Goal: Task Accomplishment & Management: Manage account settings

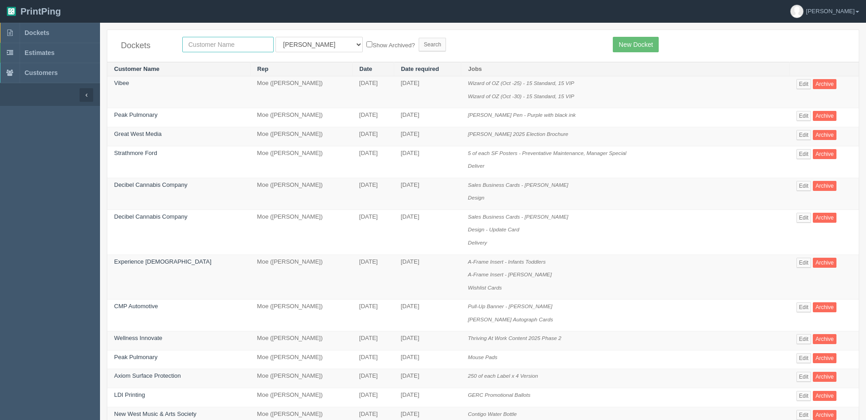
click at [194, 40] on input "text" at bounding box center [227, 44] width 91 height 15
type input "edge school"
click at [419, 38] on input "Search" at bounding box center [432, 45] width 27 height 14
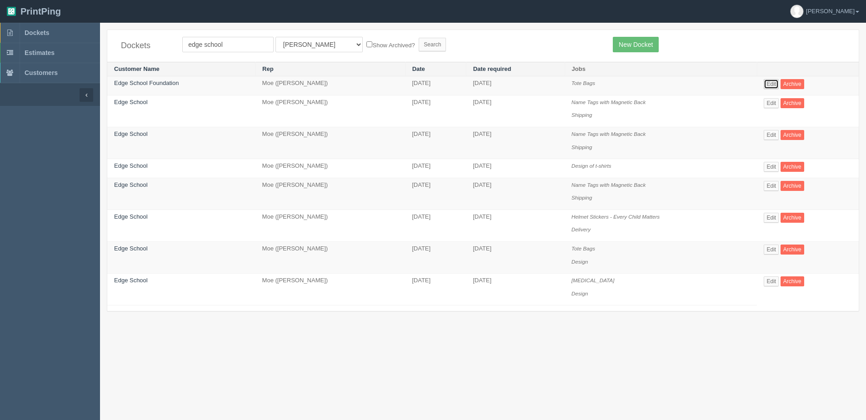
drag, startPoint x: 773, startPoint y: 82, endPoint x: 703, endPoint y: 94, distance: 71.0
click at [773, 82] on link "Edit" at bounding box center [771, 84] width 15 height 10
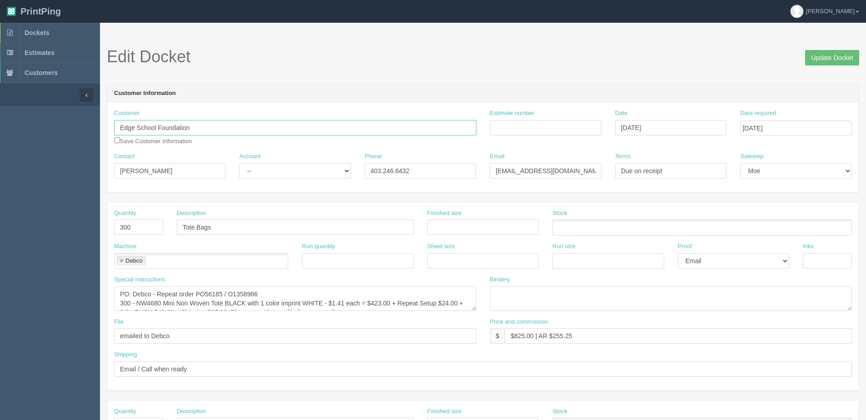
click at [197, 121] on input "Edge School Foundation" at bounding box center [295, 127] width 362 height 15
drag, startPoint x: 82, startPoint y: 129, endPoint x: 26, endPoint y: 131, distance: 55.5
click at [26, 131] on section "Dockets Estimates Customers" at bounding box center [433, 424] width 866 height 803
drag, startPoint x: 22, startPoint y: 31, endPoint x: 30, endPoint y: 32, distance: 7.7
click at [22, 31] on link "Dockets" at bounding box center [50, 33] width 100 height 20
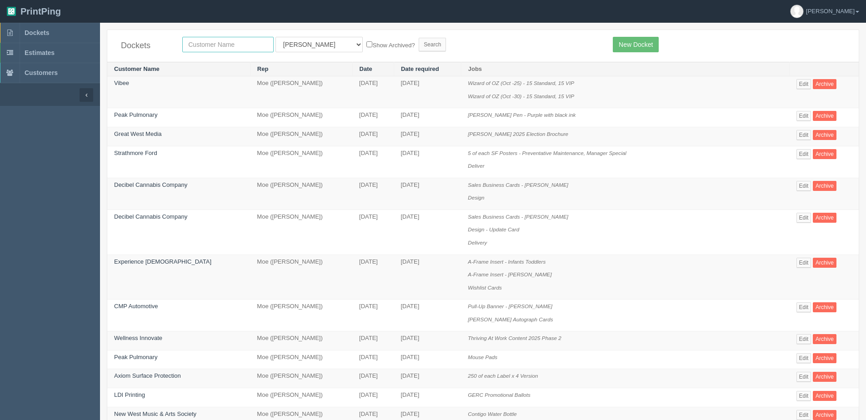
click at [213, 47] on input "text" at bounding box center [227, 44] width 91 height 15
type input "vibee"
click at [419, 38] on input "Search" at bounding box center [432, 45] width 27 height 14
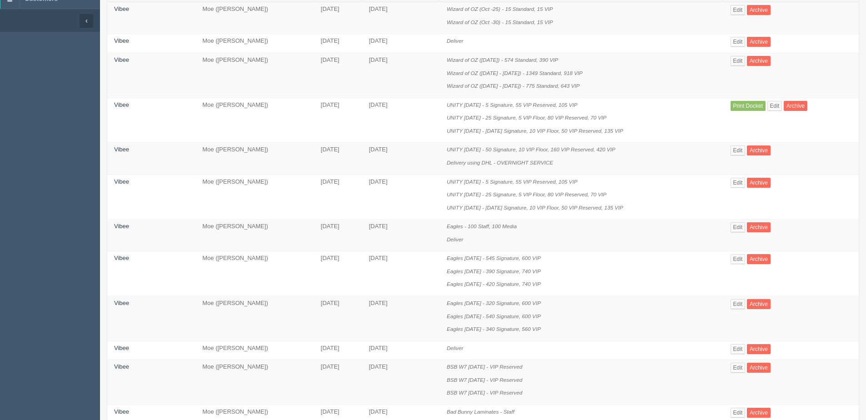
scroll to position [91, 0]
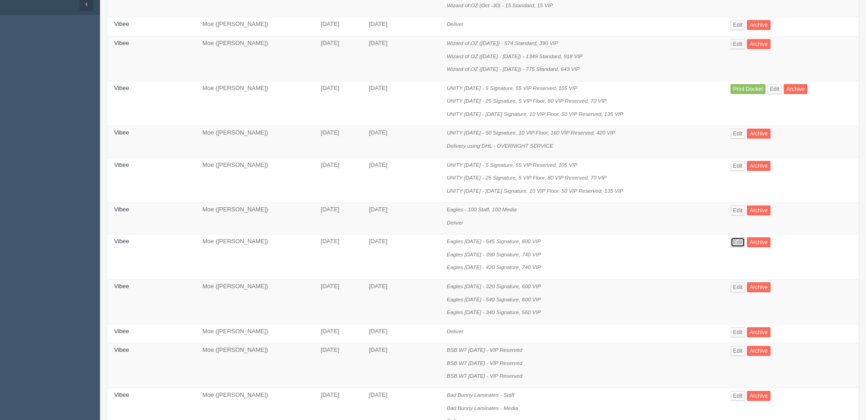
click at [735, 242] on link "Edit" at bounding box center [738, 242] width 15 height 10
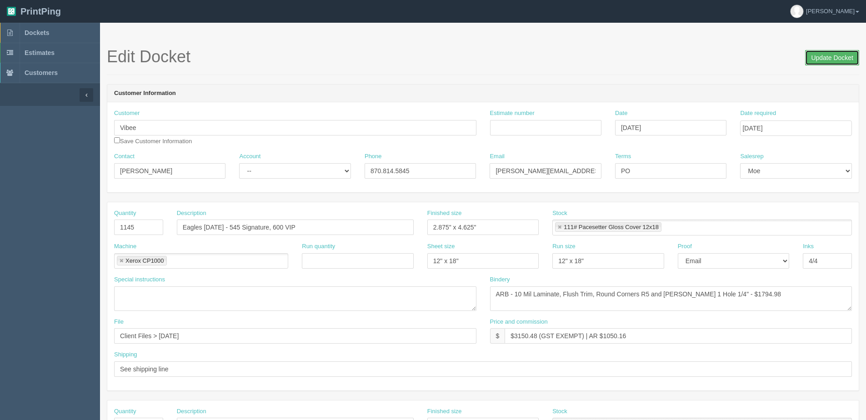
drag, startPoint x: 842, startPoint y: 58, endPoint x: 740, endPoint y: 77, distance: 103.6
click at [838, 58] on input "Update Docket" at bounding box center [832, 57] width 54 height 15
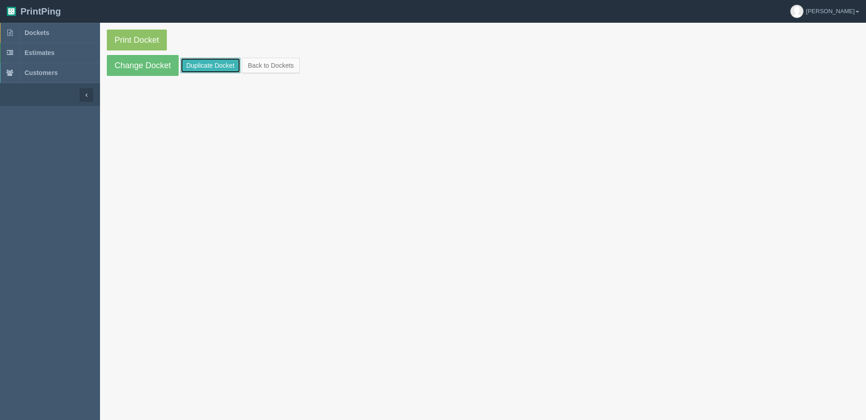
click at [214, 68] on link "Duplicate Docket" at bounding box center [211, 65] width 60 height 15
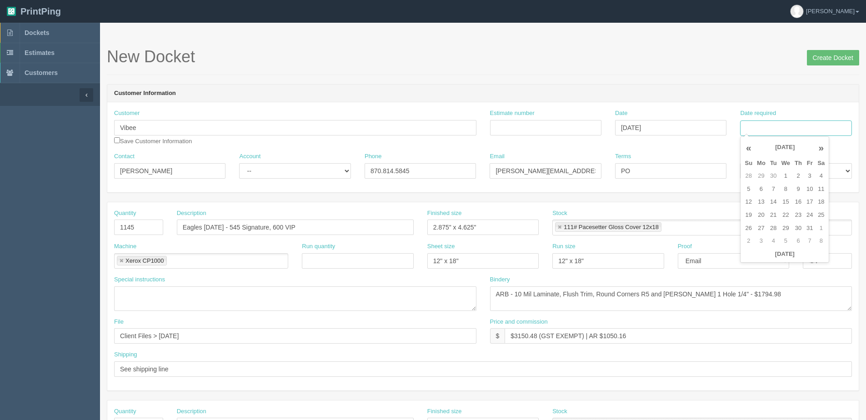
click at [771, 133] on input "Date required" at bounding box center [795, 127] width 111 height 15
click at [758, 259] on th "Today" at bounding box center [785, 254] width 85 height 13
click at [810, 176] on td "3" at bounding box center [809, 176] width 11 height 13
type input "October 3, 2025"
drag, startPoint x: 219, startPoint y: 226, endPoint x: 226, endPoint y: 226, distance: 7.3
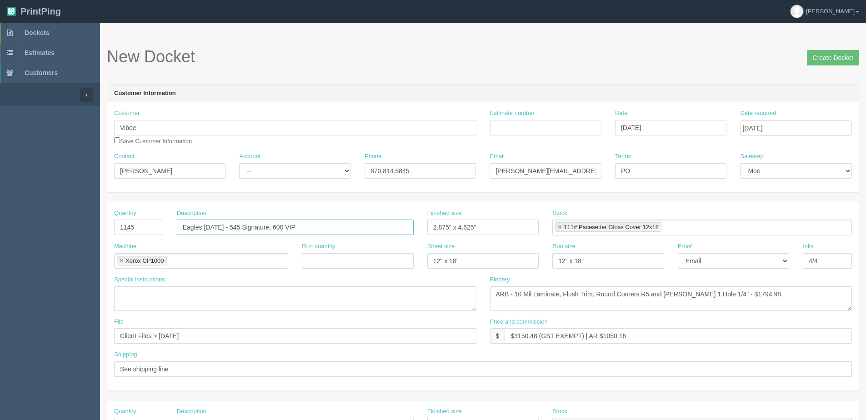
click at [226, 226] on input "Eagles Sept 13 - 545 Signature, 600 VIP" at bounding box center [295, 227] width 237 height 15
drag, startPoint x: 233, startPoint y: 227, endPoint x: 241, endPoint y: 227, distance: 8.6
click at [241, 227] on input "Eagles Sept 10 - 545 Signature, 600 VIP" at bounding box center [295, 227] width 237 height 15
type input "Eagles [DATE] - 200 Signature, 495 VIP"
drag, startPoint x: 140, startPoint y: 231, endPoint x: 81, endPoint y: 229, distance: 58.2
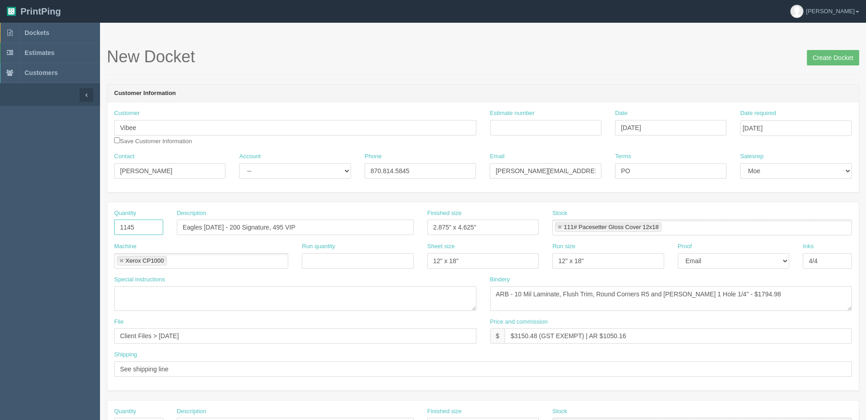
click at [85, 230] on section "Dockets Estimates Customers" at bounding box center [433, 424] width 866 height 803
type input "695"
click at [270, 178] on select "-- Existing Client Allrush Client Rep Client" at bounding box center [294, 170] width 111 height 15
select select "Allrush Client"
click at [239, 163] on select "-- Existing Client Allrush Client Rep Client" at bounding box center [294, 170] width 111 height 15
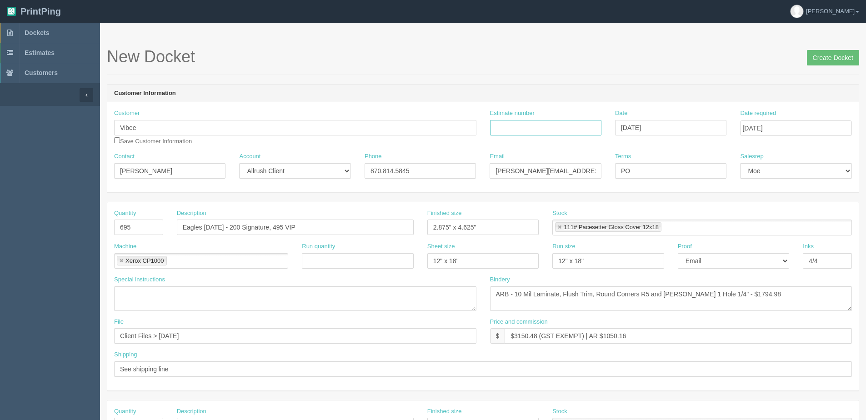
click at [530, 126] on input "Estimate number" at bounding box center [545, 127] width 111 height 15
type input "088623"
type input "October 1, 2025"
click at [561, 156] on div "Email mike.huaynate@vibee.com" at bounding box center [545, 165] width 111 height 26
drag, startPoint x: 637, startPoint y: 176, endPoint x: 528, endPoint y: 185, distance: 109.1
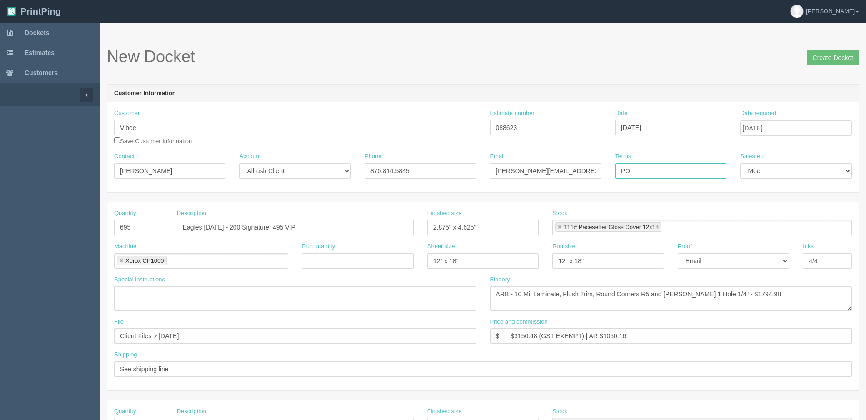
click at [541, 185] on div "Contact Mike Huaynate Account -- Existing Client Allrush Client Rep Client Phon…" at bounding box center [483, 168] width 752 height 33
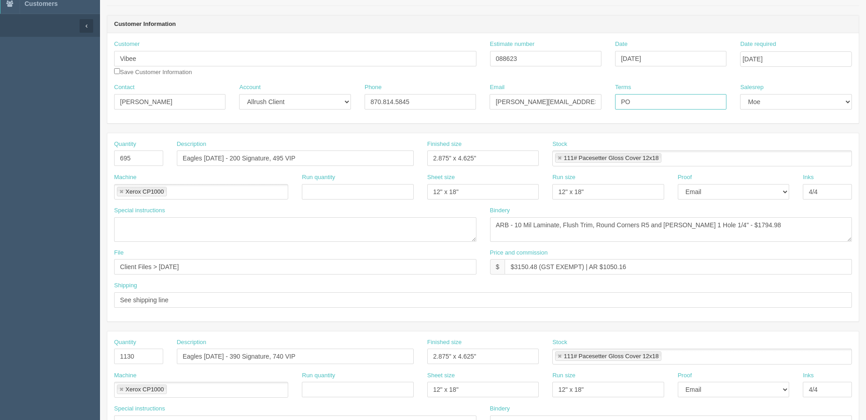
scroll to position [91, 0]
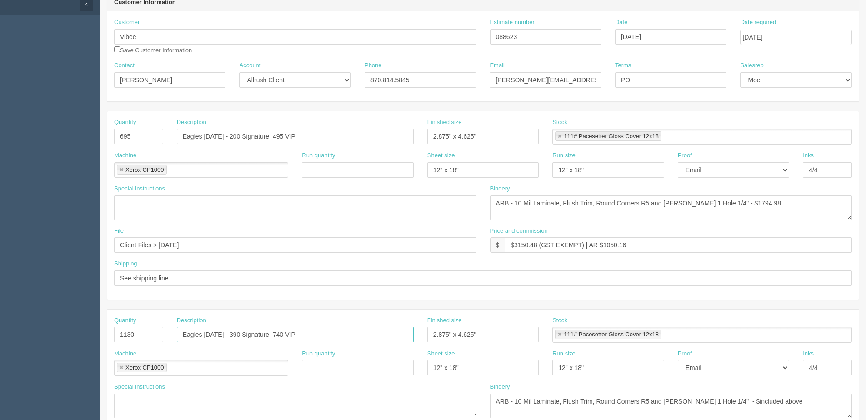
click at [219, 336] on input "Eagles Oct 3 - 390 Signature, 740 VIP" at bounding box center [295, 334] width 237 height 15
drag, startPoint x: 228, startPoint y: 336, endPoint x: 237, endPoint y: 335, distance: 8.7
click at [237, 335] on input "Eagles Oct 11 - 390 Signature, 740 VIP" at bounding box center [295, 334] width 237 height 15
drag, startPoint x: 272, startPoint y: 333, endPoint x: 281, endPoint y: 333, distance: 8.2
click at [281, 333] on input "Eagles Oct 11 - 320 Signature, 740 VIP" at bounding box center [295, 334] width 237 height 15
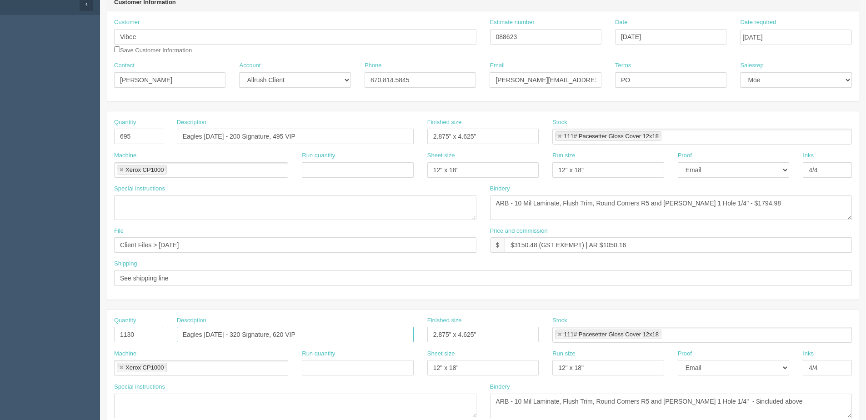
type input "Eagles [DATE] - 320 Signature, 620 VIP"
drag, startPoint x: 144, startPoint y: 339, endPoint x: 10, endPoint y: 338, distance: 134.1
click at [24, 338] on section "Dockets Estimates Customers" at bounding box center [433, 333] width 866 height 803
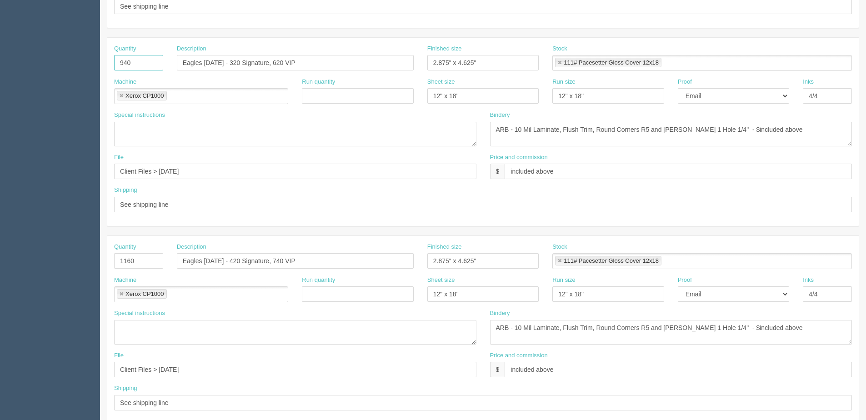
scroll to position [364, 0]
type input "940"
drag, startPoint x: 147, startPoint y: 265, endPoint x: 13, endPoint y: 254, distance: 134.6
click at [31, 260] on section "Dockets Estimates Customers" at bounding box center [433, 60] width 866 height 803
type input "1"
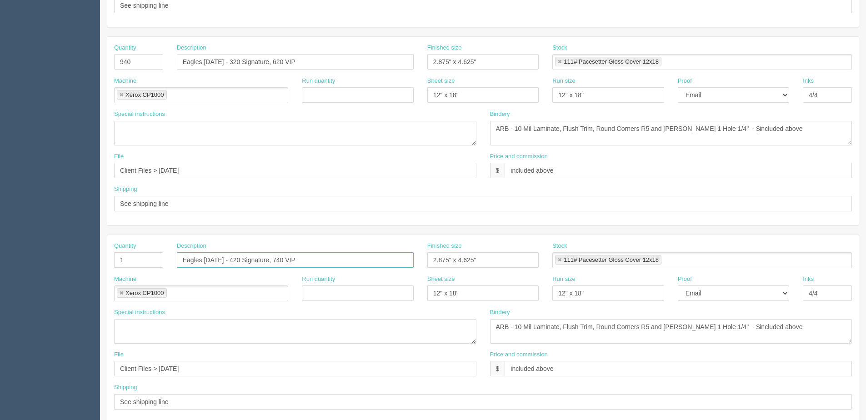
drag, startPoint x: 55, startPoint y: 298, endPoint x: -120, endPoint y: 322, distance: 177.2
click at [0, 322] on html "PrintPing Dan Edit account ( dan@allrush.ca ) Logout Dockets Estimates Customers" at bounding box center [433, 49] width 866 height 826
type input "Deliver"
drag, startPoint x: 496, startPoint y: 254, endPoint x: 268, endPoint y: 259, distance: 228.3
click at [276, 256] on div "Quantity 1 Description Deliver Finished size 2.875" x 4.625" Stock 111# Paceset…" at bounding box center [483, 258] width 752 height 33
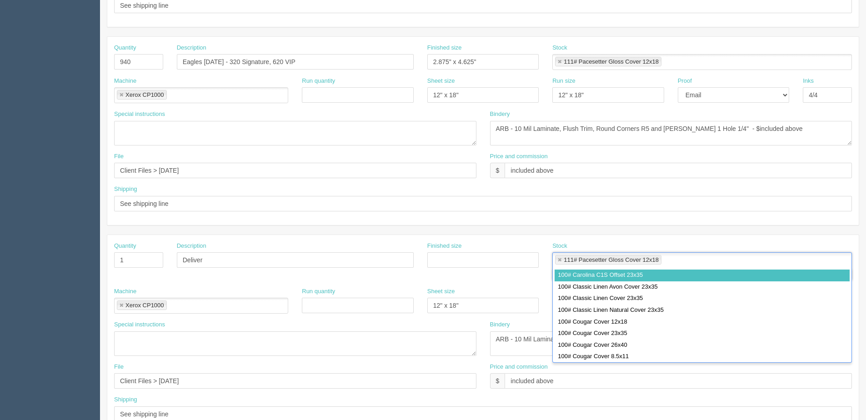
type input "111# Pacesetter Gloss Cover 12x18,100# Carolina C1S Offset 23x35"
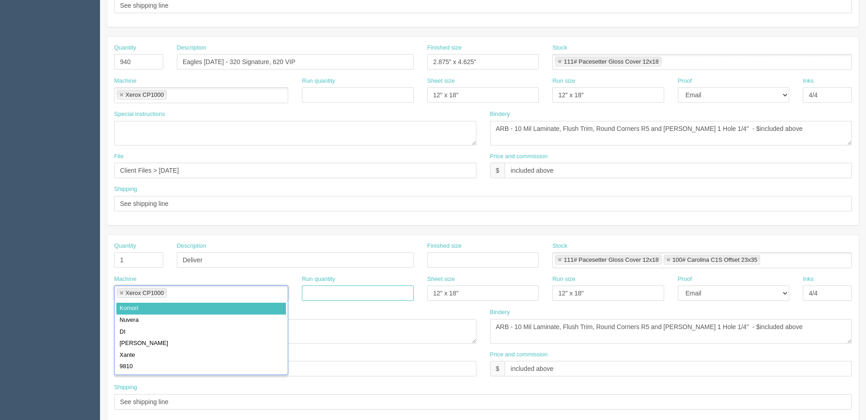
type input "Xerox CP1000,Komori"
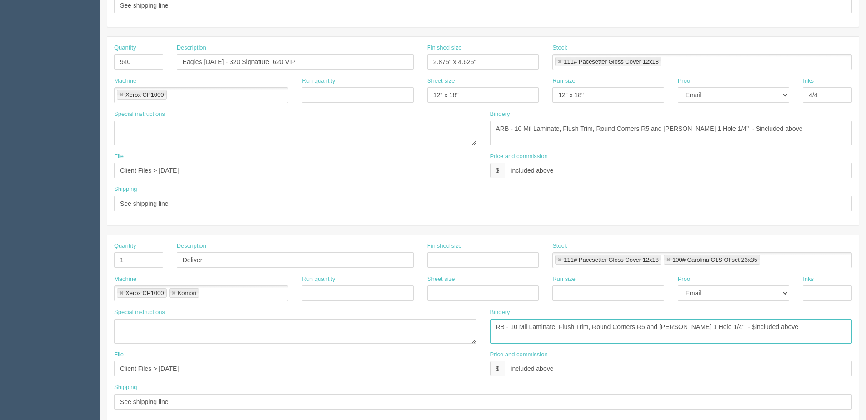
type textarea "RB - 10 Mil Laminate, Flush Trim, Round Corners R5 and Dill 1 Hole 1/4" - $incl…"
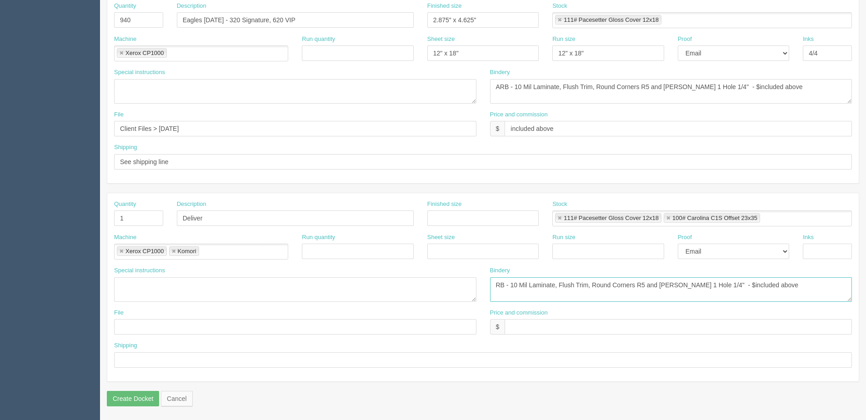
drag, startPoint x: 768, startPoint y: 289, endPoint x: 158, endPoint y: 280, distance: 610.3
click at [143, 289] on div "Special instructions Bindery ARB - 10 Mil Laminate, Flush Trim, Round Corners R…" at bounding box center [483, 287] width 752 height 42
click at [558, 216] on link at bounding box center [559, 219] width 5 height 6
type input "100# Carolina C1S Offset 23x35"
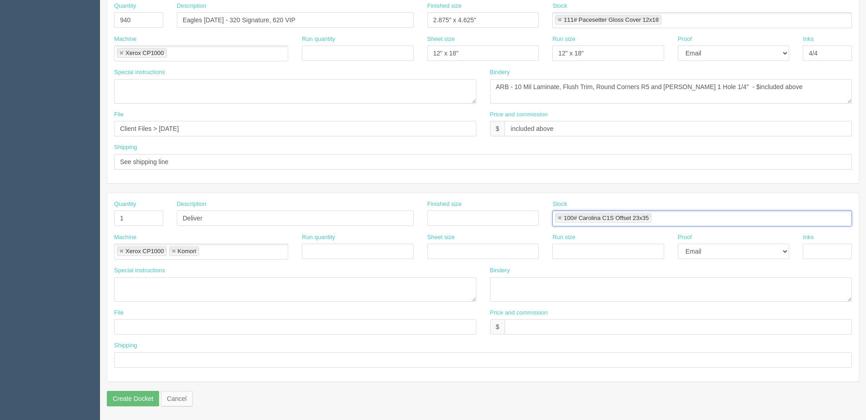
click at [558, 216] on link at bounding box center [559, 219] width 5 height 6
click at [652, 215] on input "text" at bounding box center [656, 218] width 9 height 13
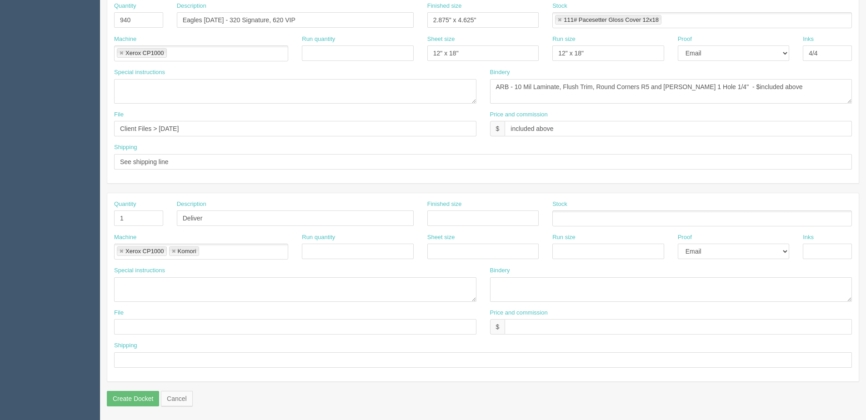
click at [123, 252] on link at bounding box center [121, 252] width 5 height 6
type input "Komori"
click at [121, 252] on link at bounding box center [121, 252] width 5 height 6
click at [121, 252] on input "text" at bounding box center [119, 252] width 9 height 13
type input "Courier"
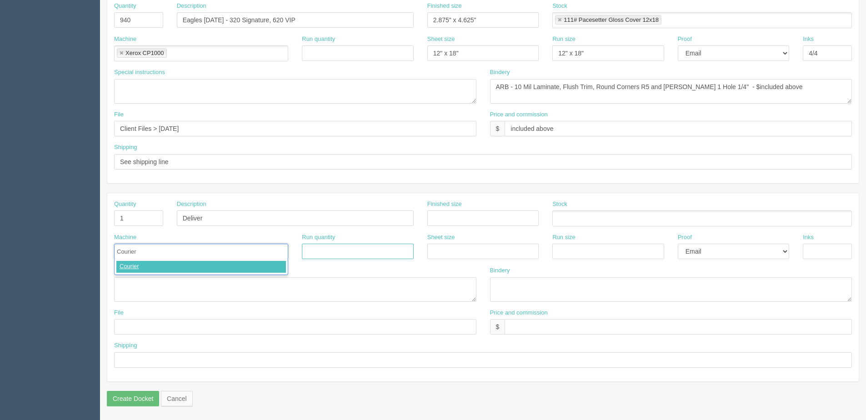
type input "Courier"
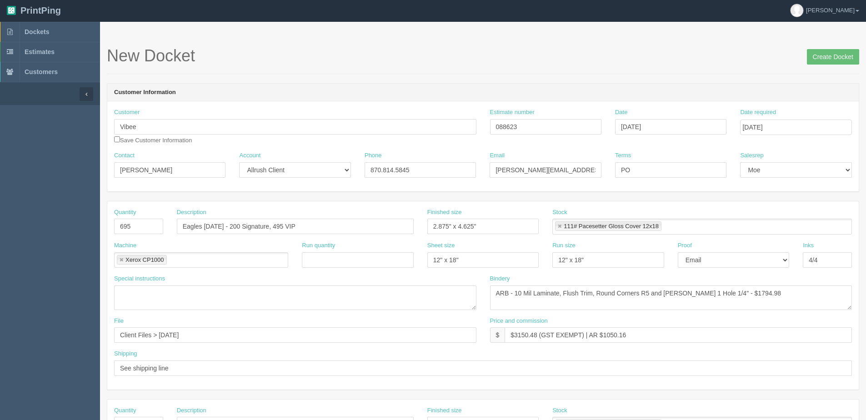
scroll to position [0, 0]
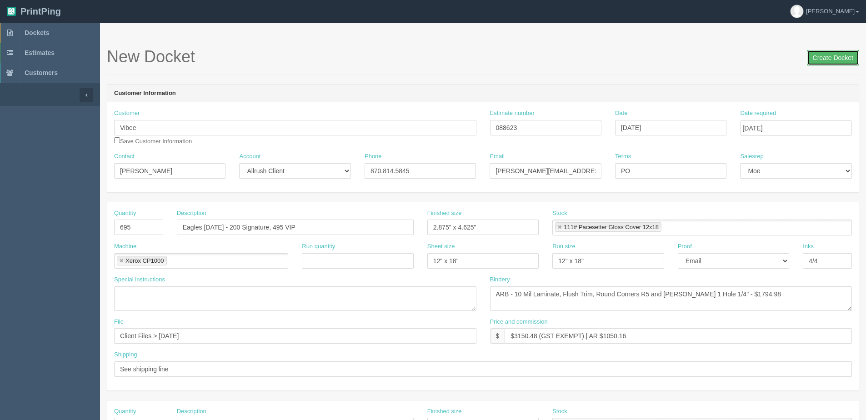
click at [836, 63] on input "Create Docket" at bounding box center [833, 57] width 52 height 15
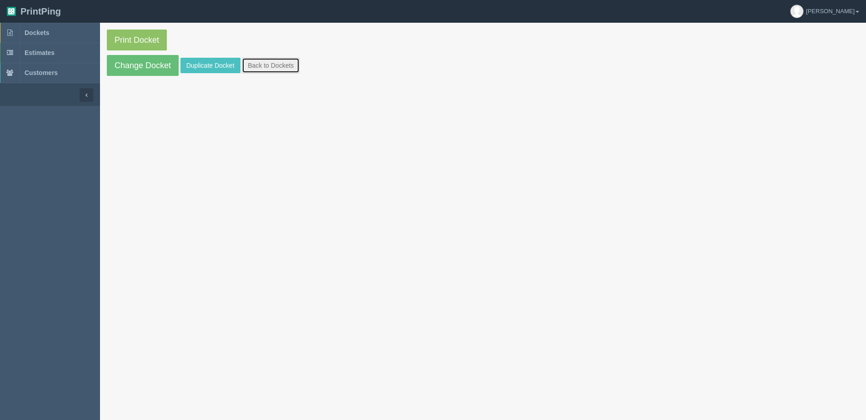
click at [260, 71] on link "Back to Dockets" at bounding box center [271, 65] width 58 height 15
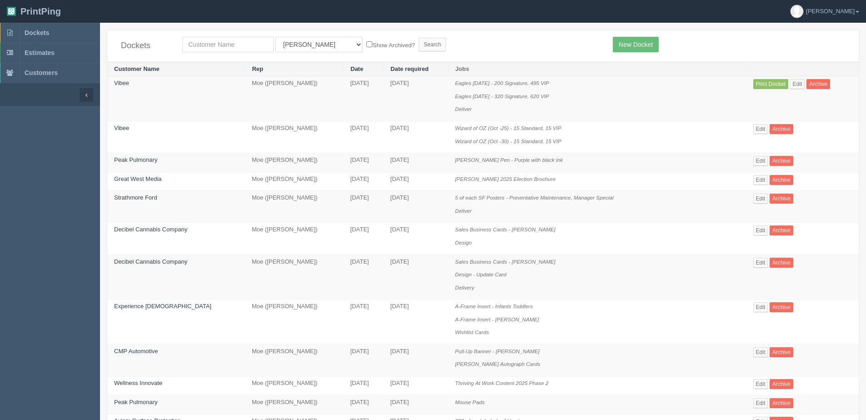
click at [201, 34] on div "Dockets All Users [PERSON_NAME] Test 1 [PERSON_NAME] [PERSON_NAME] [PERSON_NAME…" at bounding box center [483, 46] width 752 height 32
click at [205, 40] on input "text" at bounding box center [227, 44] width 91 height 15
type input "vibee"
click at [419, 38] on input "Search" at bounding box center [432, 45] width 27 height 14
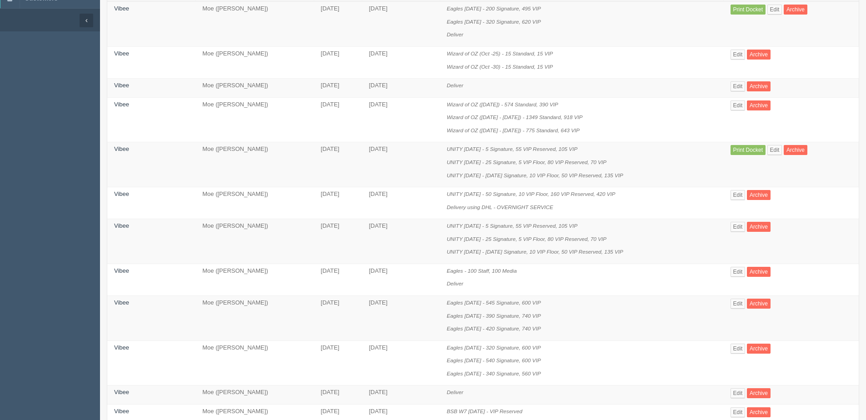
scroll to position [91, 0]
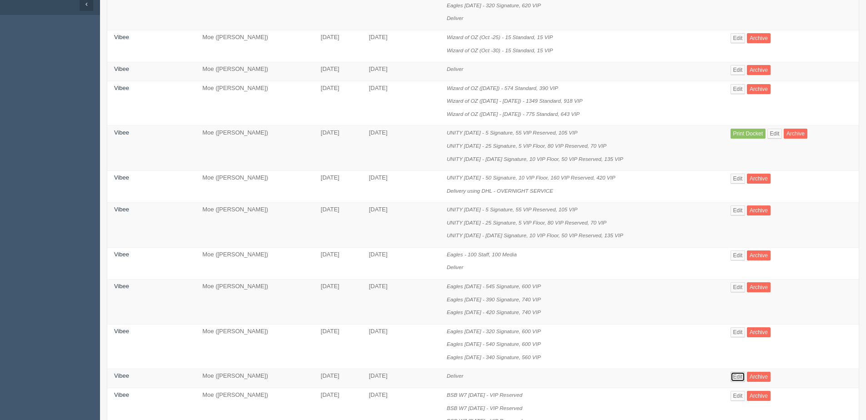
click at [740, 380] on link "Edit" at bounding box center [738, 377] width 15 height 10
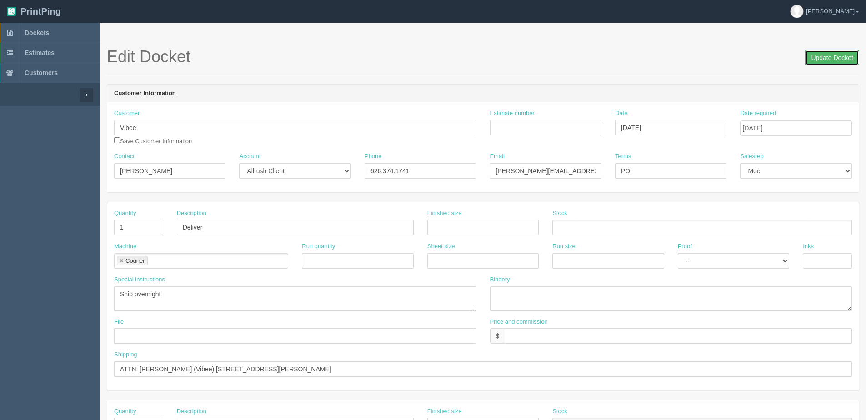
click at [841, 57] on input "Update Docket" at bounding box center [832, 57] width 54 height 15
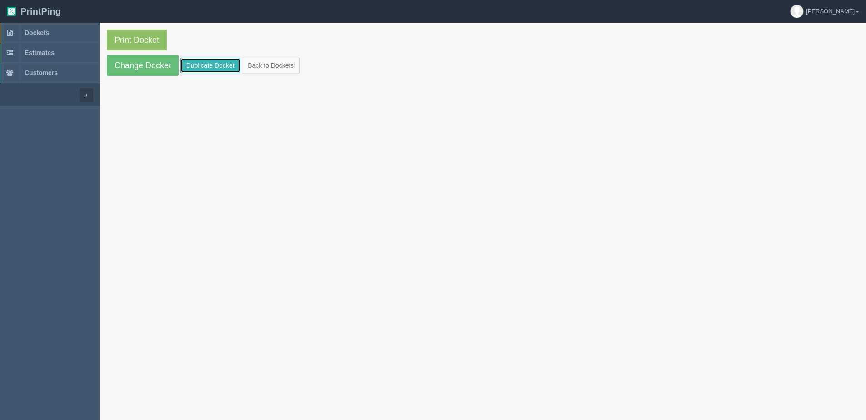
click at [203, 67] on link "Duplicate Docket" at bounding box center [211, 65] width 60 height 15
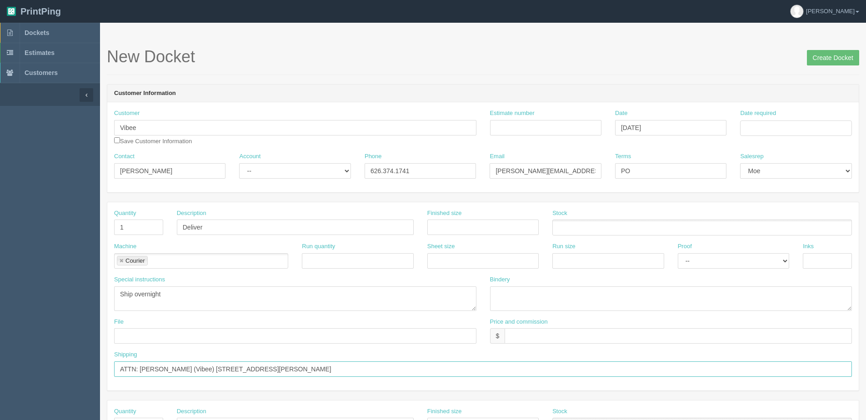
drag, startPoint x: 375, startPoint y: 368, endPoint x: -60, endPoint y: 368, distance: 435.6
click at [0, 368] on html "PrintPing [PERSON_NAME] Edit account ( [PERSON_NAME][EMAIL_ADDRESS][DOMAIN_NAME…" at bounding box center [433, 413] width 866 height 826
click at [39, 29] on link "Dockets" at bounding box center [50, 33] width 100 height 20
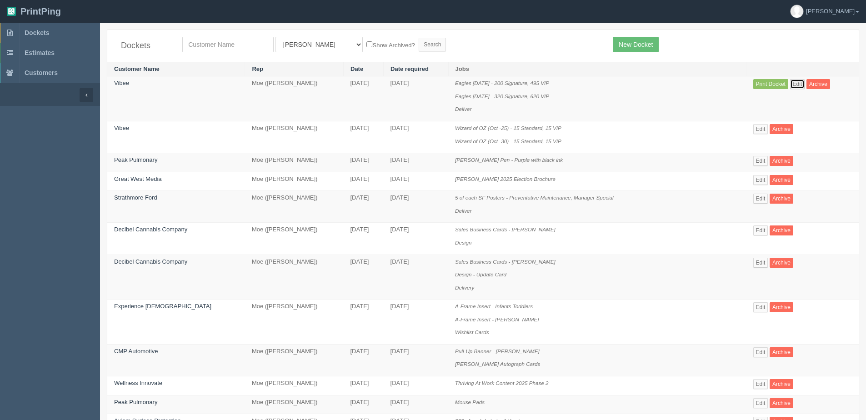
click at [797, 82] on link "Edit" at bounding box center [797, 84] width 15 height 10
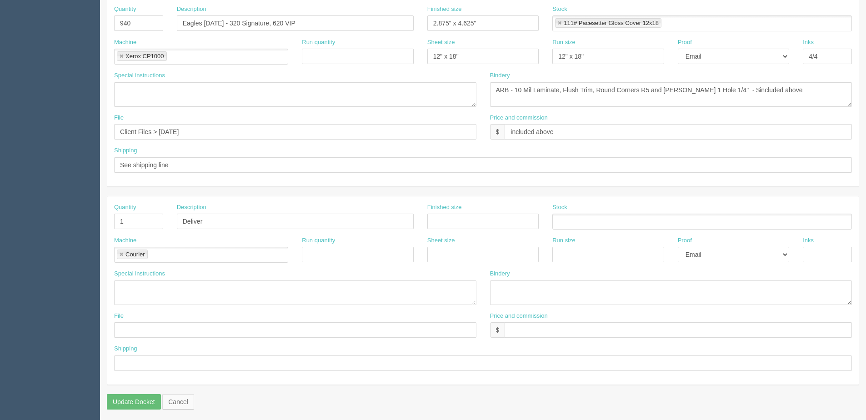
scroll to position [406, 0]
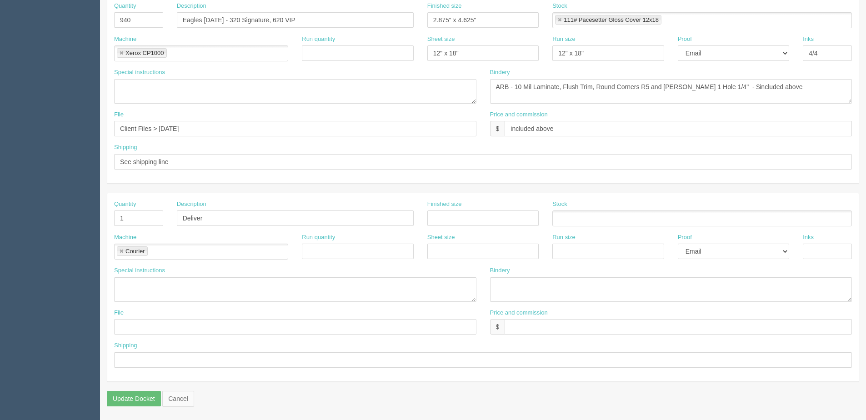
drag, startPoint x: 127, startPoint y: 351, endPoint x: 138, endPoint y: 364, distance: 16.8
click at [128, 360] on div "Shipping" at bounding box center [483, 354] width 738 height 26
click at [138, 364] on input "text" at bounding box center [483, 359] width 738 height 15
paste input "ATTN: Nicky Lambis (Vibee) 4660 Berg St, Suite 100 North Las Vegas, NV 89081"
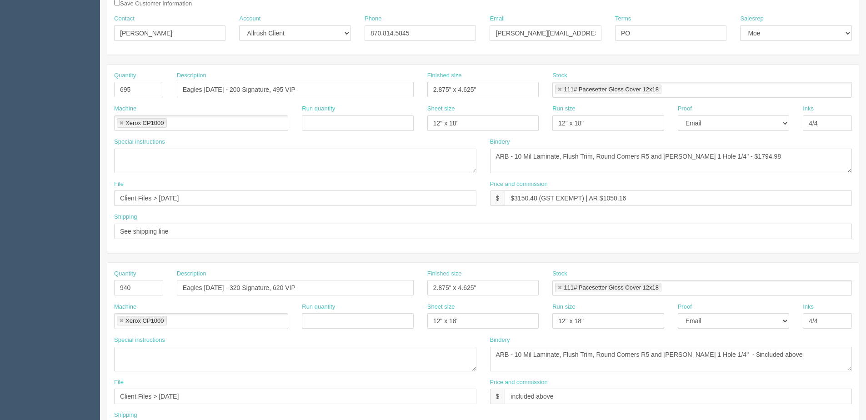
scroll to position [42, 0]
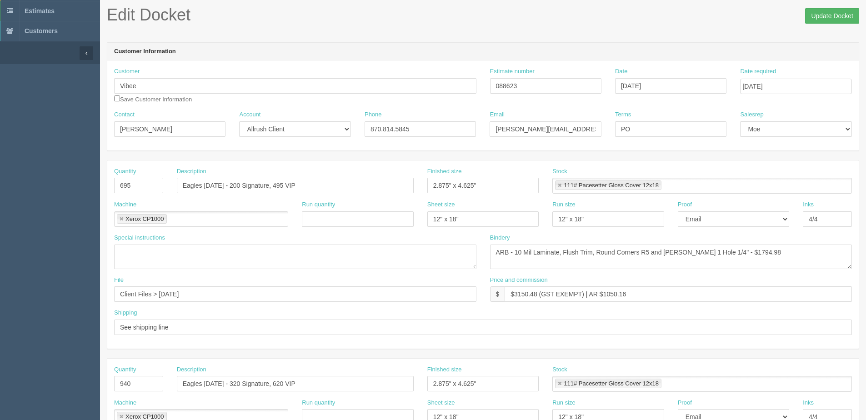
type input "ATTN: Nicky Lambis (Vibee) 4660 Berg St, Suite 100 North Las Vegas, NV 89081"
drag, startPoint x: 829, startPoint y: 22, endPoint x: 793, endPoint y: 28, distance: 37.3
click at [826, 22] on input "Update Docket" at bounding box center [832, 15] width 54 height 15
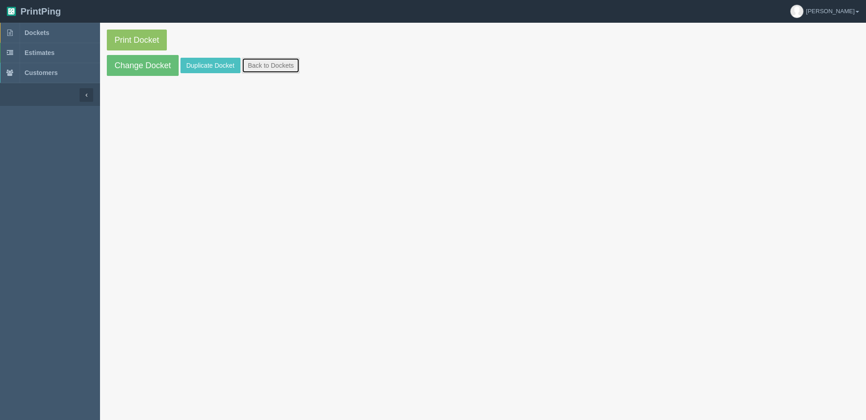
click at [251, 66] on link "Back to Dockets" at bounding box center [271, 65] width 58 height 15
click at [251, 65] on link "Back to Dockets" at bounding box center [271, 65] width 58 height 15
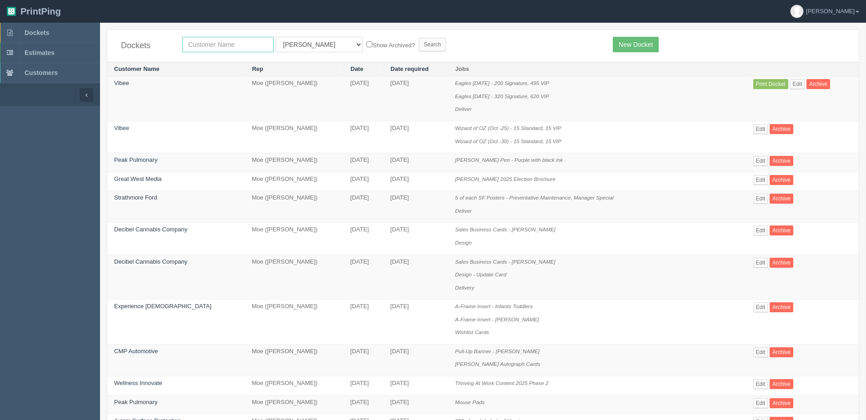
click at [216, 48] on input "text" at bounding box center [227, 44] width 91 height 15
type input "vibee"
click at [419, 38] on input "Search" at bounding box center [432, 45] width 27 height 14
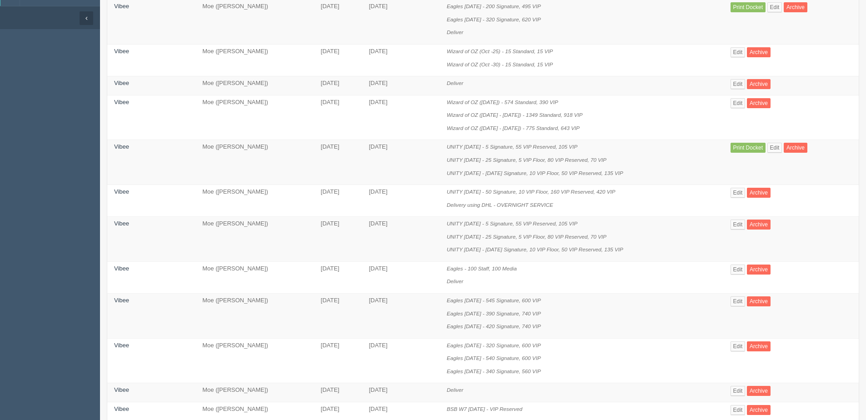
scroll to position [69, 0]
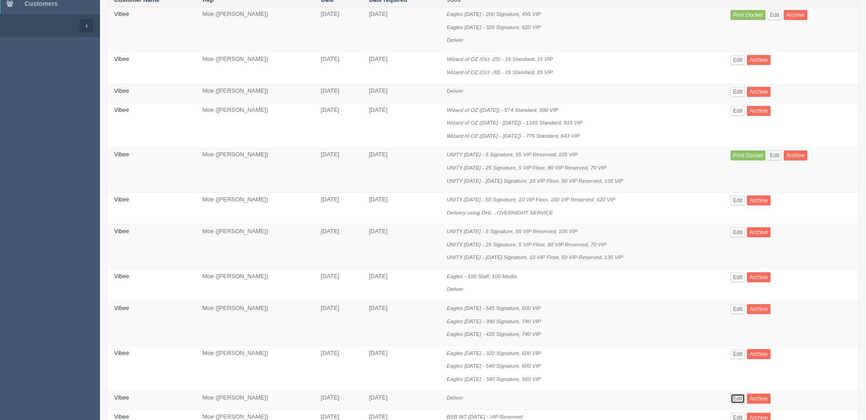
click at [743, 398] on link "Edit" at bounding box center [738, 399] width 15 height 10
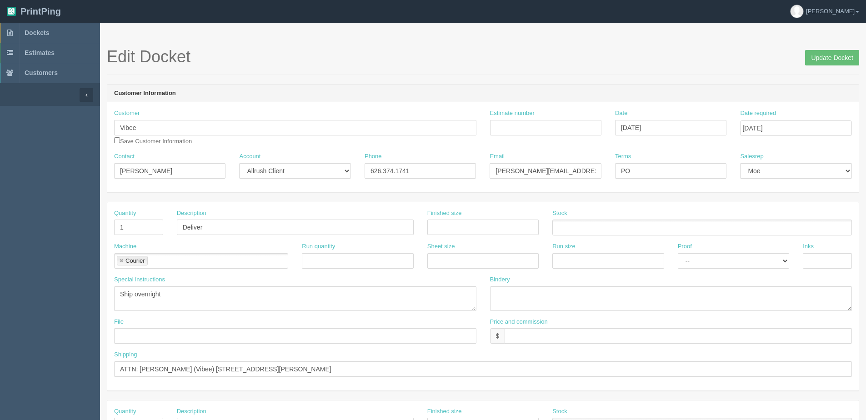
scroll to position [45, 0]
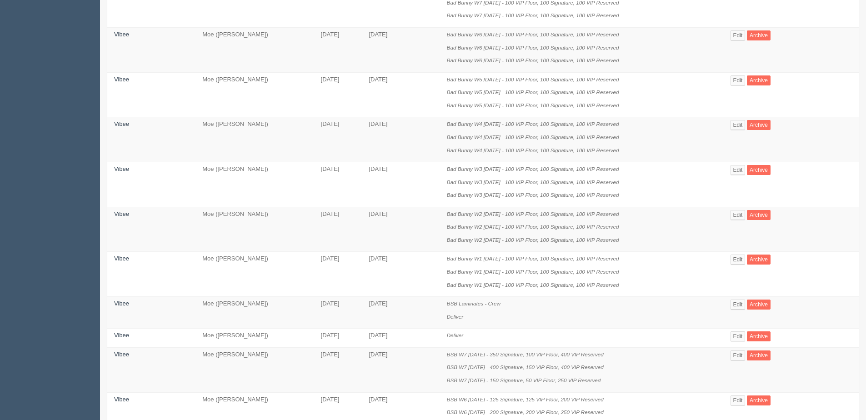
scroll to position [706, 0]
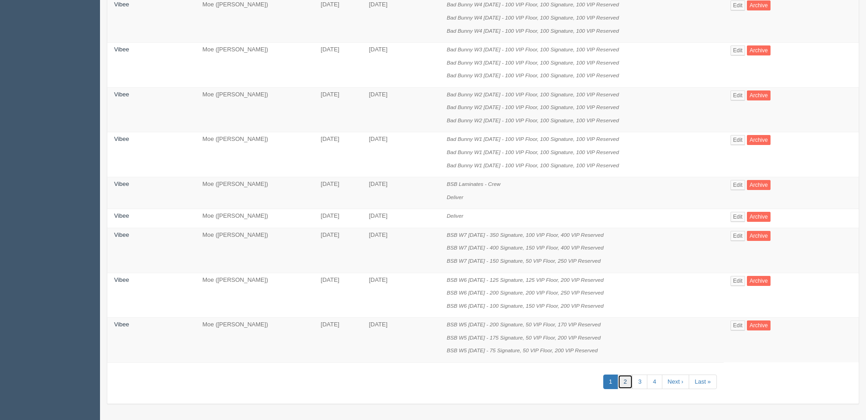
click at [630, 388] on link "2" at bounding box center [625, 382] width 15 height 15
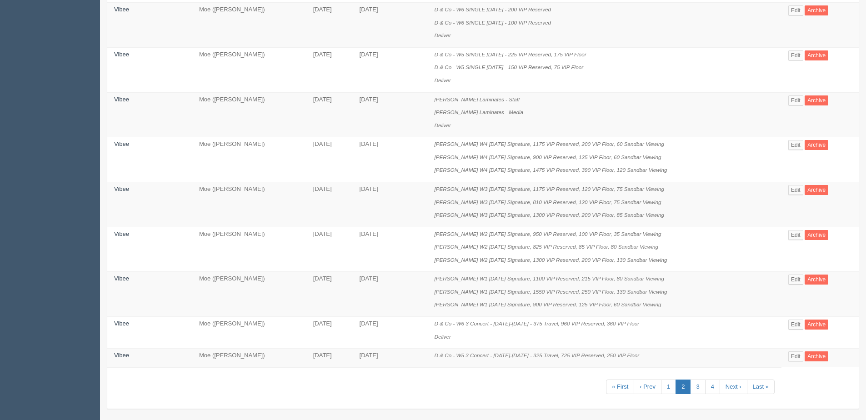
scroll to position [771, 0]
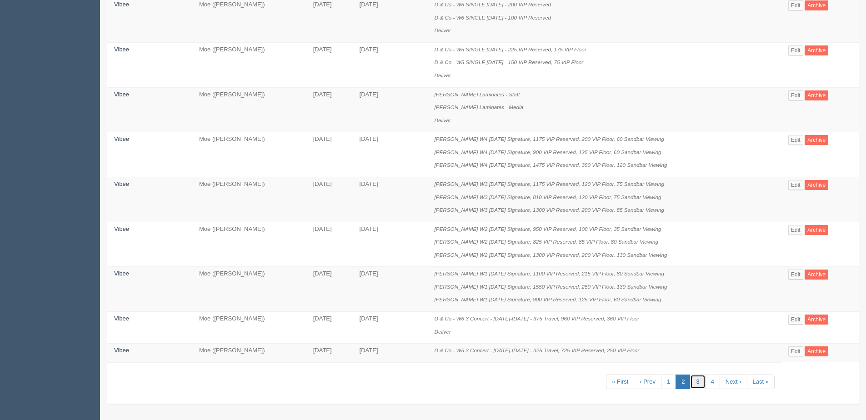
click at [705, 381] on link "3" at bounding box center [697, 382] width 15 height 15
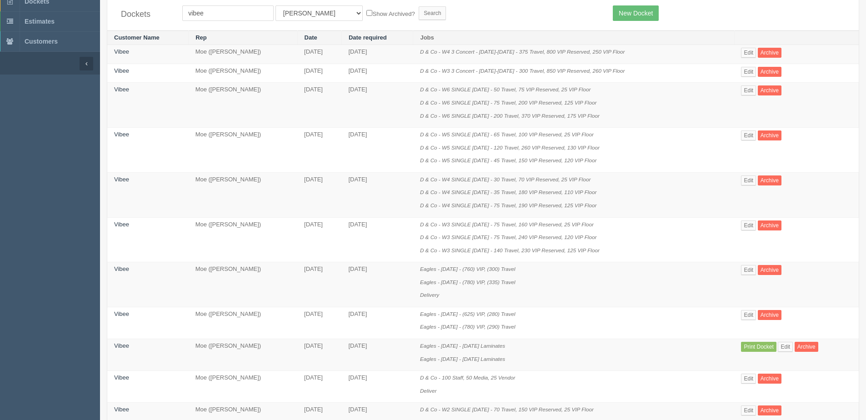
scroll to position [45, 0]
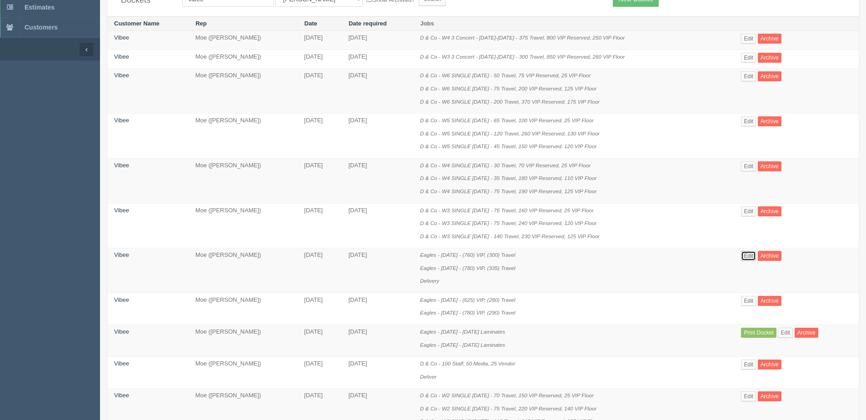
click at [756, 260] on link "Edit" at bounding box center [748, 256] width 15 height 10
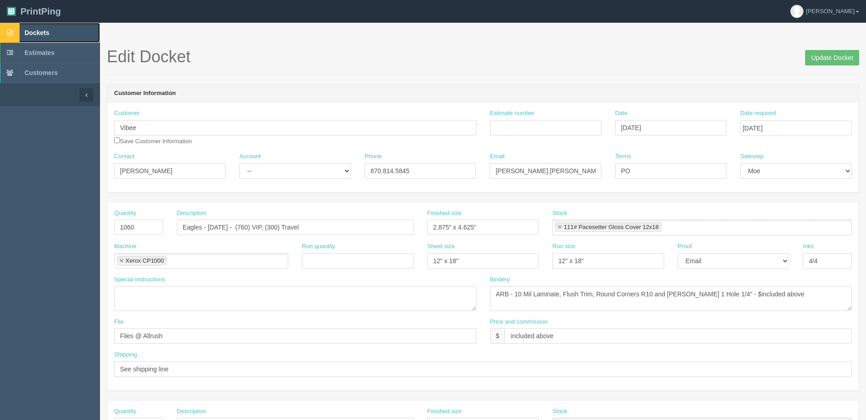
click at [26, 32] on span "Dockets" at bounding box center [37, 32] width 25 height 7
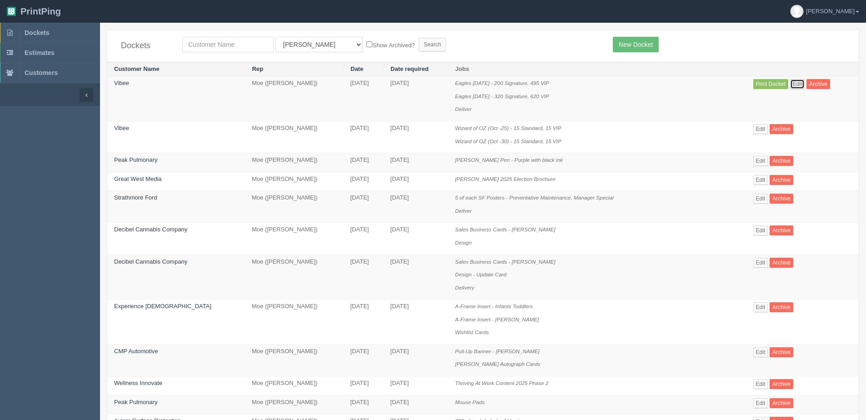
click at [802, 83] on link "Edit" at bounding box center [797, 84] width 15 height 10
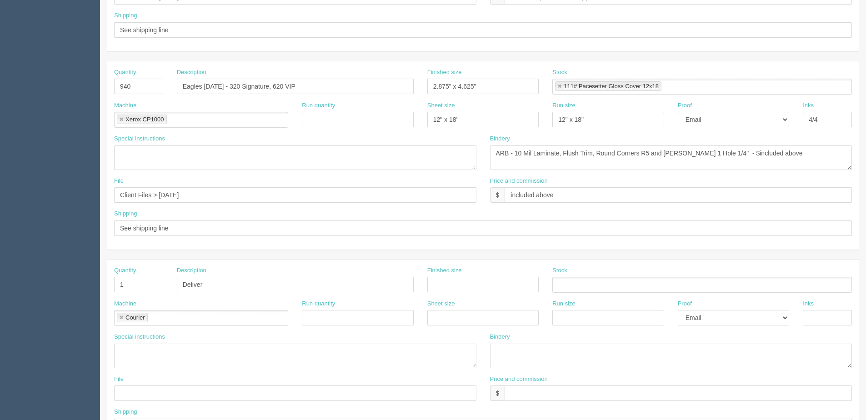
scroll to position [406, 0]
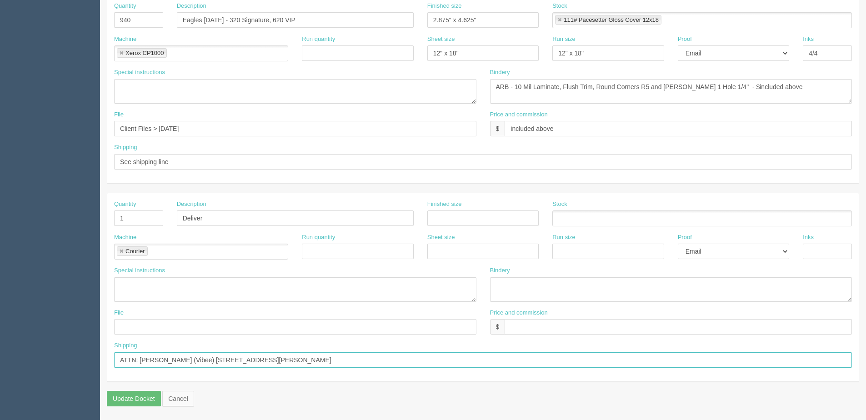
drag, startPoint x: 379, startPoint y: 359, endPoint x: -6, endPoint y: 359, distance: 385.6
click at [0, 359] on html "PrintPing Dan Edit account ( dan@allrush.ca ) Logout Dockets Estimates Customers" at bounding box center [433, 7] width 866 height 826
paste input "ttention: Michael Huaynate Vibee/Liva Nation 6720 Via Austi Parkway Ste 500 Las…"
type input "Attention: Michael Huaynate Vibee/Liva Nation 6720 Via Austi Parkway Ste 500 La…"
click at [415, 364] on input "Attention: Michael Huaynate Vibee/Liva Nation 6720 Via Austi Parkway Ste 500 La…" at bounding box center [483, 359] width 738 height 15
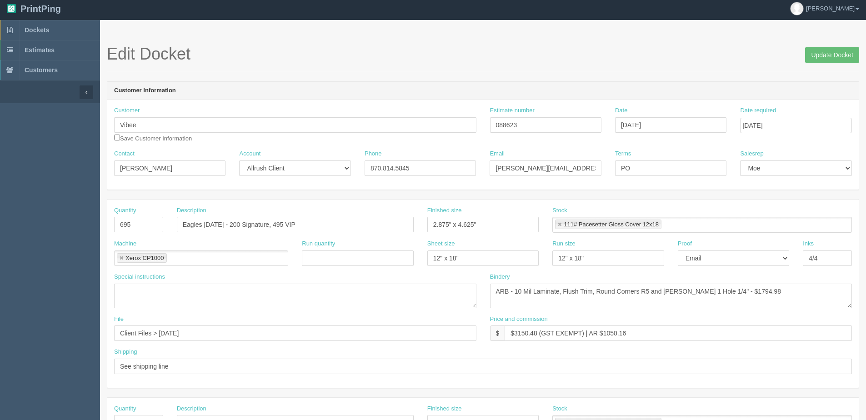
scroll to position [0, 0]
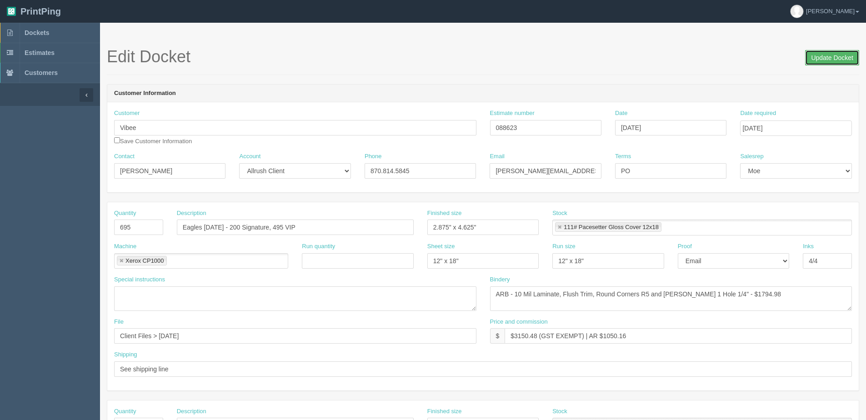
click at [835, 58] on input "Update Docket" at bounding box center [832, 57] width 54 height 15
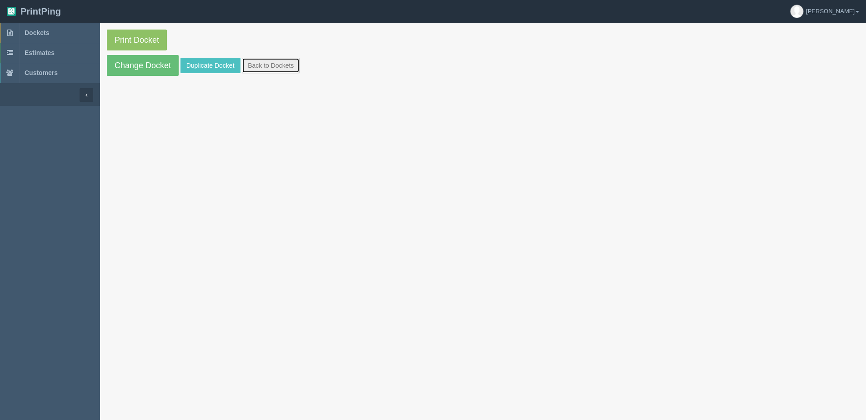
click at [271, 60] on link "Back to Dockets" at bounding box center [271, 65] width 58 height 15
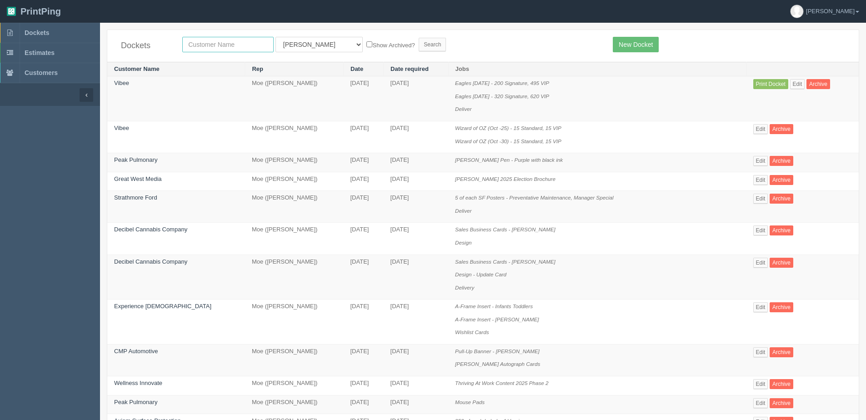
click at [221, 51] on input "text" at bounding box center [227, 44] width 91 height 15
type input "vibee"
click at [419, 38] on input "Search" at bounding box center [432, 45] width 27 height 14
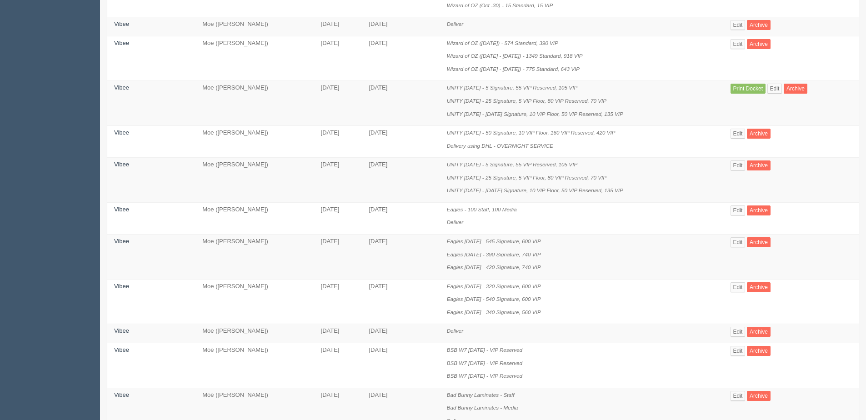
scroll to position [136, 0]
click at [741, 239] on link "Edit" at bounding box center [738, 242] width 15 height 10
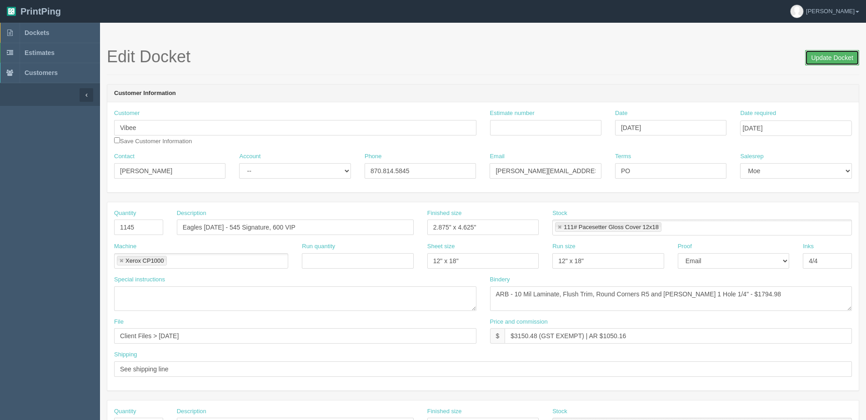
drag, startPoint x: 829, startPoint y: 59, endPoint x: 798, endPoint y: 56, distance: 31.5
click at [829, 58] on input "Update Docket" at bounding box center [832, 57] width 54 height 15
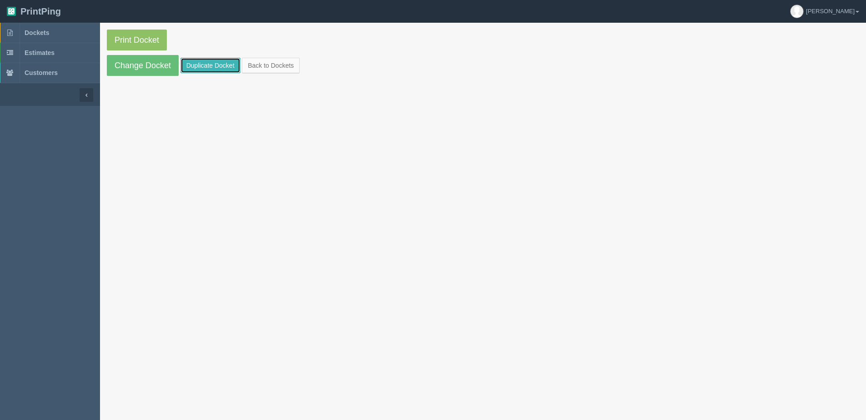
click at [203, 68] on link "Duplicate Docket" at bounding box center [211, 65] width 60 height 15
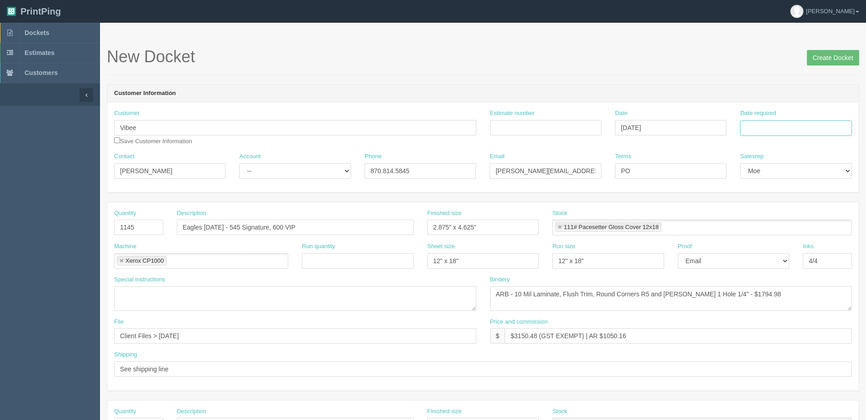
click at [779, 129] on input "Date required" at bounding box center [795, 127] width 111 height 15
click at [755, 261] on th "Today" at bounding box center [785, 254] width 85 height 13
click at [774, 203] on td "14" at bounding box center [773, 202] width 11 height 13
type input "[DATE]"
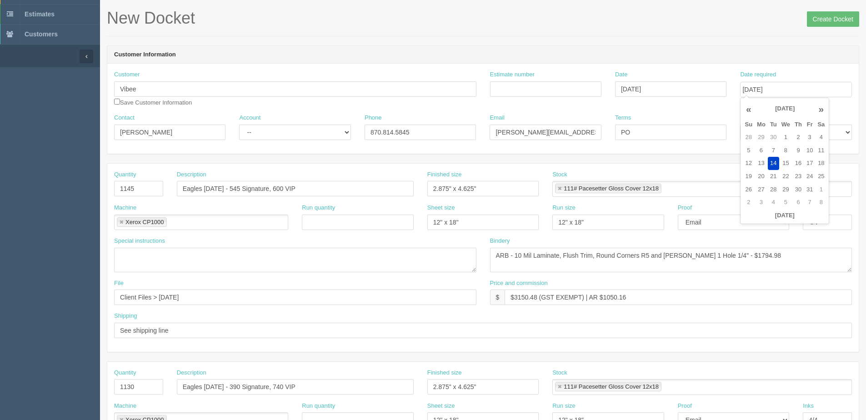
scroll to position [91, 0]
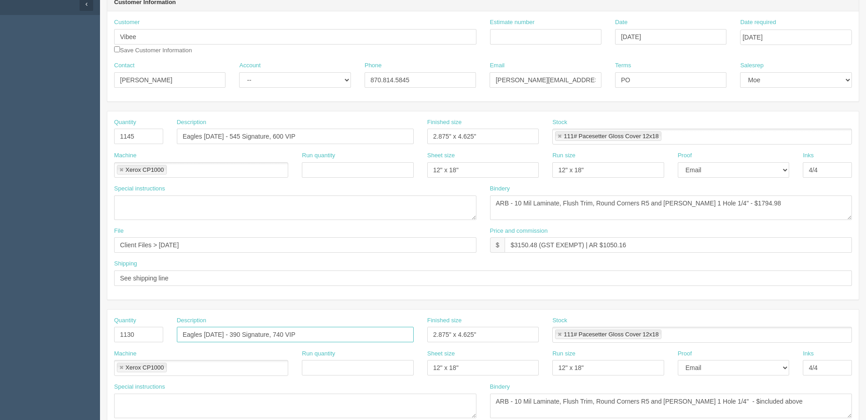
drag, startPoint x: 298, startPoint y: 336, endPoint x: -94, endPoint y: 363, distance: 392.9
click at [0, 363] on html "PrintPing Dan Edit account ( dan@allrush.ca ) Logout Dockets Estimates Customers" at bounding box center [433, 322] width 866 height 826
click at [28, 138] on section "Dockets Estimates Customers" at bounding box center [433, 333] width 866 height 803
paste input "Oct 3 - 390 Signature, 74"
click at [216, 134] on input "Eagles Oct 3 - 390 Signature, 740 VIP" at bounding box center [295, 136] width 237 height 15
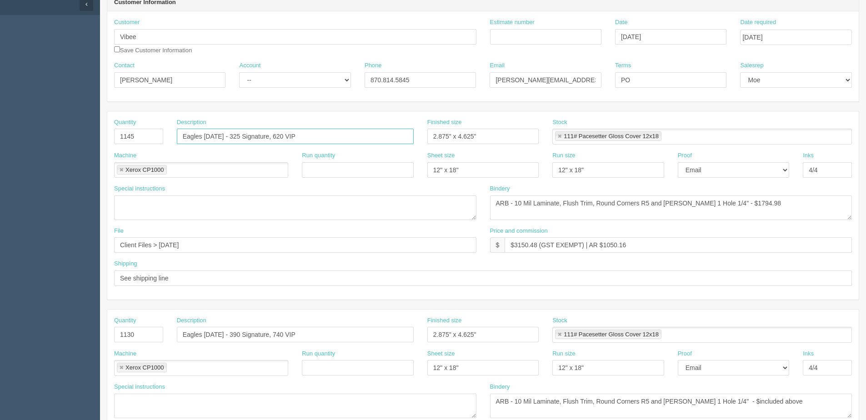
type input "Eagles [DATE] - 325 Signature, 620 VIP"
drag, startPoint x: 135, startPoint y: 136, endPoint x: -26, endPoint y: 136, distance: 161.4
click at [0, 136] on html "PrintPing Dan Edit account ( dan@allrush.ca ) Logout Dockets Estimates Customers" at bounding box center [433, 322] width 866 height 826
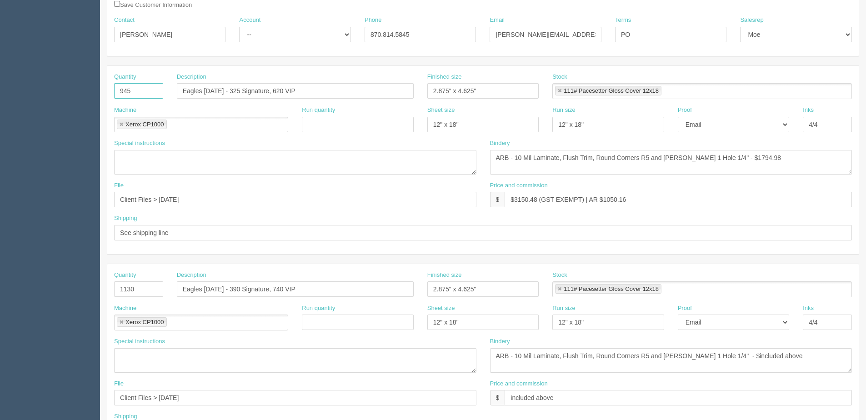
type input "945"
click at [204, 292] on input "Eagles Oct 3 - 390 Signature, 740 VIP" at bounding box center [295, 288] width 237 height 15
type input "Eagles [DATE] - 320 Signature, 675 VIP"
drag, startPoint x: 133, startPoint y: 289, endPoint x: -17, endPoint y: 290, distance: 150.5
click at [0, 290] on html "PrintPing Dan Edit account ( dan@allrush.ca ) Logout Dockets Estimates Customers" at bounding box center [433, 277] width 866 height 826
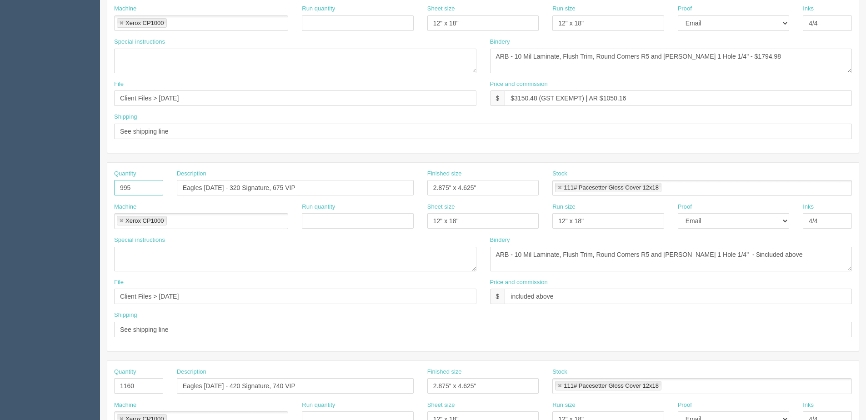
scroll to position [273, 0]
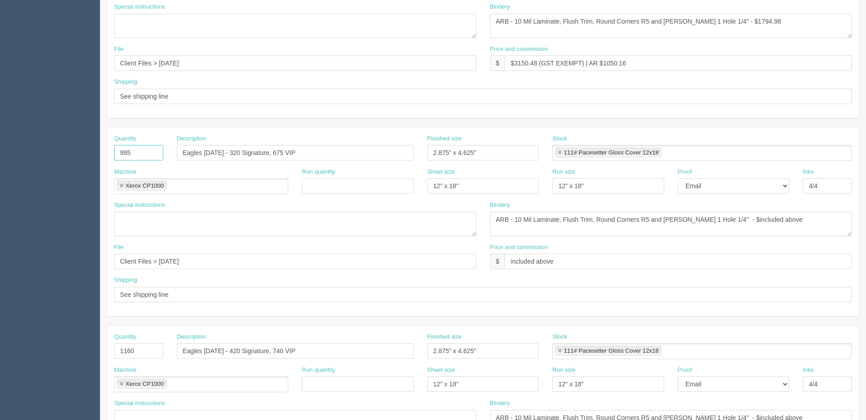
type input "995"
drag, startPoint x: 309, startPoint y: 147, endPoint x: -142, endPoint y: 200, distance: 454.5
click at [0, 200] on html "PrintPing [PERSON_NAME] Edit account ( [PERSON_NAME][EMAIL_ADDRESS][DOMAIN_NAME…" at bounding box center [433, 140] width 866 height 826
drag, startPoint x: 312, startPoint y: 350, endPoint x: 68, endPoint y: 380, distance: 246.5
click at [0, 388] on html "PrintPing [PERSON_NAME] Edit account ( [PERSON_NAME][EMAIL_ADDRESS][DOMAIN_NAME…" at bounding box center [433, 140] width 866 height 826
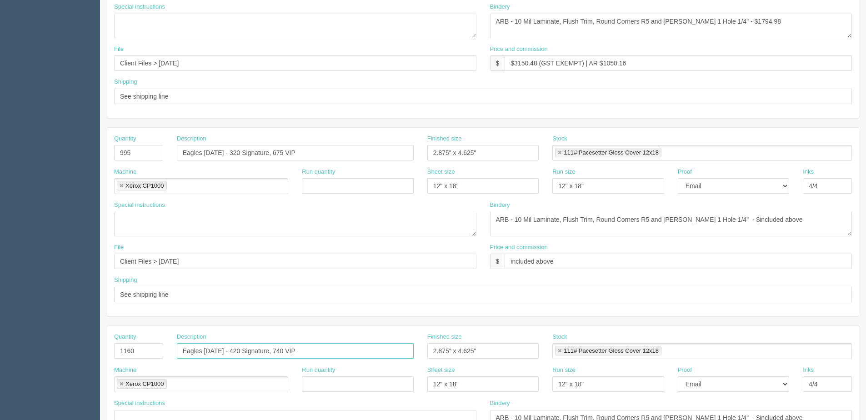
paste input "Nov 1 - 320 Signature, 675"
click at [220, 349] on input "Eagles [DATE] - 320 Signature, 675 VIP" at bounding box center [295, 350] width 237 height 15
drag, startPoint x: 226, startPoint y: 350, endPoint x: 236, endPoint y: 349, distance: 9.6
click at [236, 349] on input "Eagles Nov 7 - 320 Signature, 675 VIP" at bounding box center [295, 350] width 237 height 15
type input "Eagles Nov 7 - 362 Signature, 655 VIP"
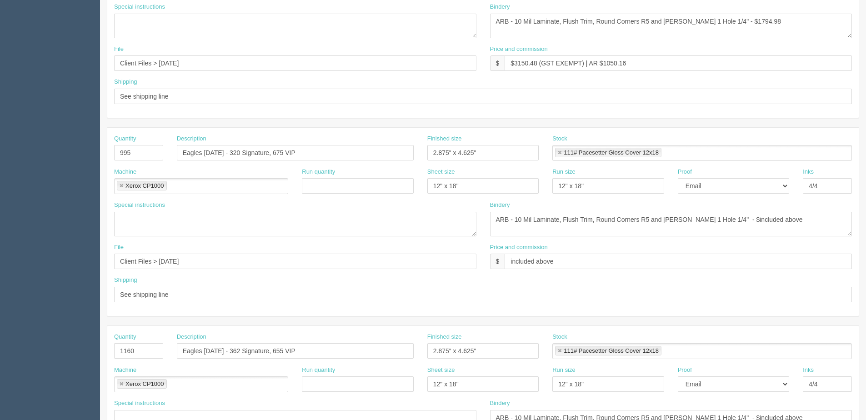
click at [128, 317] on div "Quantity 945 Description Eagles Oct 31 - 325 Signature, 620 VIP Finished size 2…" at bounding box center [483, 222] width 753 height 586
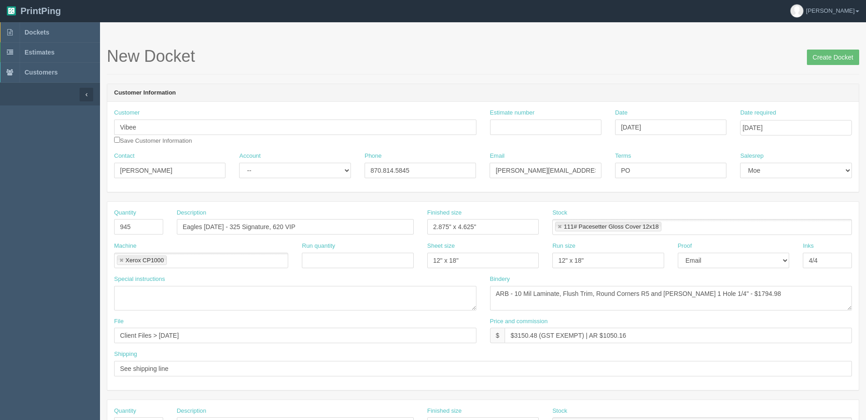
scroll to position [0, 0]
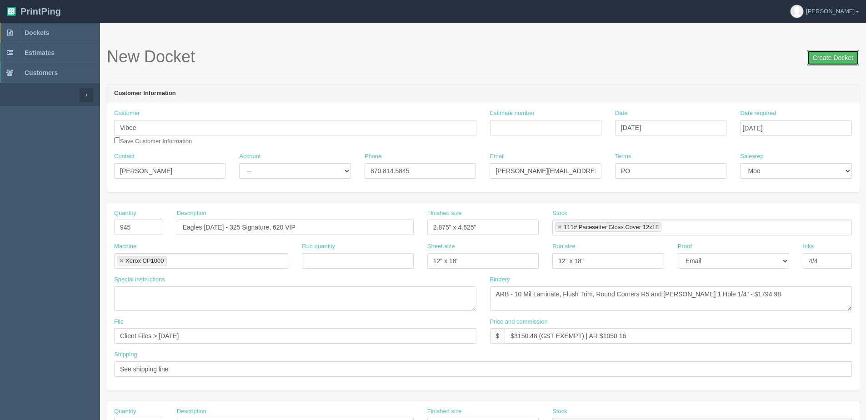
click at [818, 53] on input "Create Docket" at bounding box center [833, 57] width 52 height 15
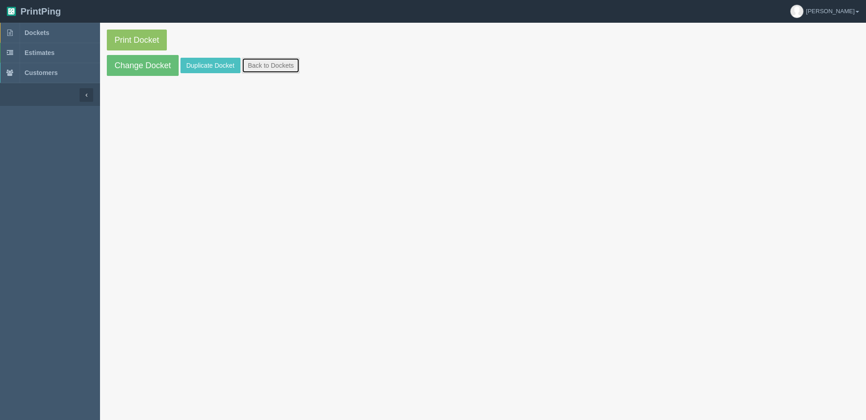
drag, startPoint x: 279, startPoint y: 65, endPoint x: 289, endPoint y: 70, distance: 10.4
click at [279, 65] on link "Back to Dockets" at bounding box center [271, 65] width 58 height 15
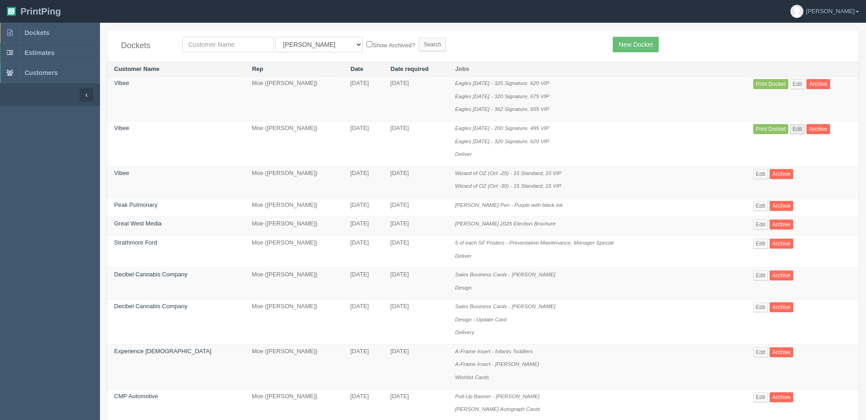
click at [795, 125] on td "Print Docket Edit Archive" at bounding box center [803, 143] width 112 height 45
click at [794, 125] on link "Edit" at bounding box center [797, 129] width 15 height 10
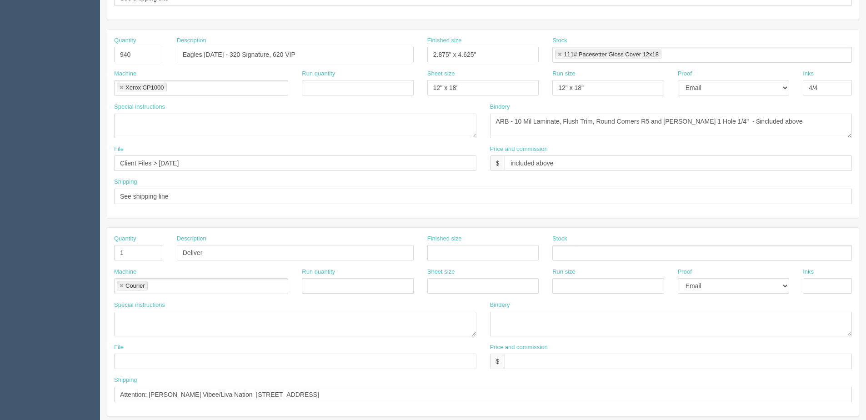
scroll to position [406, 0]
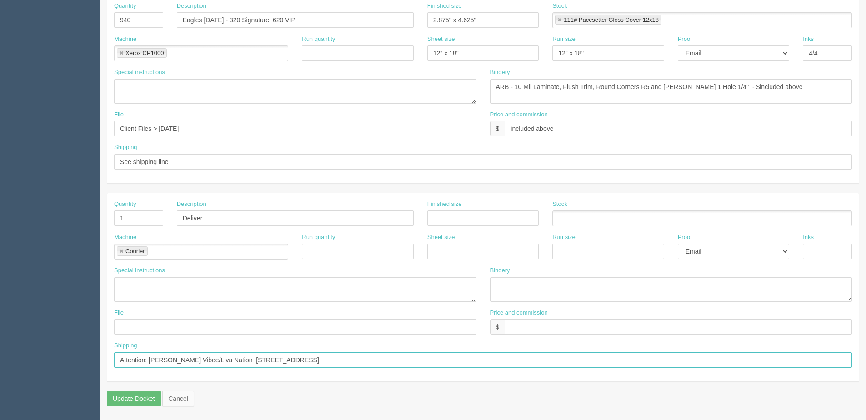
drag, startPoint x: 432, startPoint y: 356, endPoint x: -155, endPoint y: 360, distance: 587.0
click at [0, 360] on html "PrintPing [PERSON_NAME] Edit account ( [PERSON_NAME][EMAIL_ADDRESS][DOMAIN_NAME…" at bounding box center [433, 7] width 866 height 826
paste input "e"
click at [253, 361] on input "Attention: Michael Huaynate Vibee/Live Nation 6720 Via Austi Parkway Ste 500 La…" at bounding box center [483, 359] width 738 height 15
click at [202, 359] on input "Attention: Michael Huaynate Vibee/Live Nation - 6720 Via Austi Parkway Ste 500 …" at bounding box center [483, 359] width 738 height 15
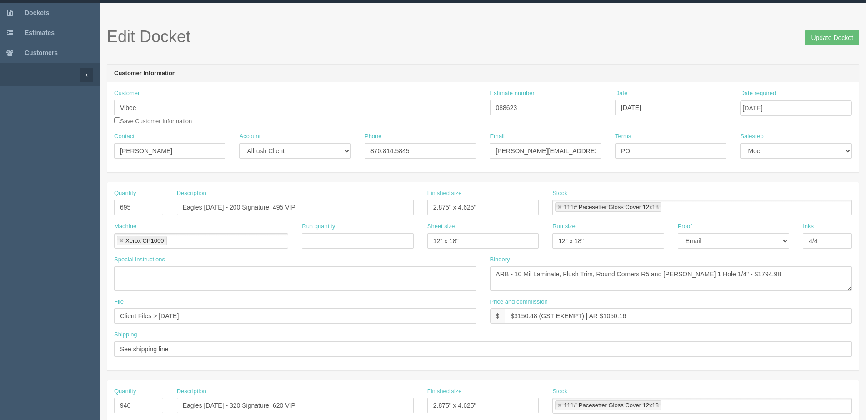
scroll to position [0, 0]
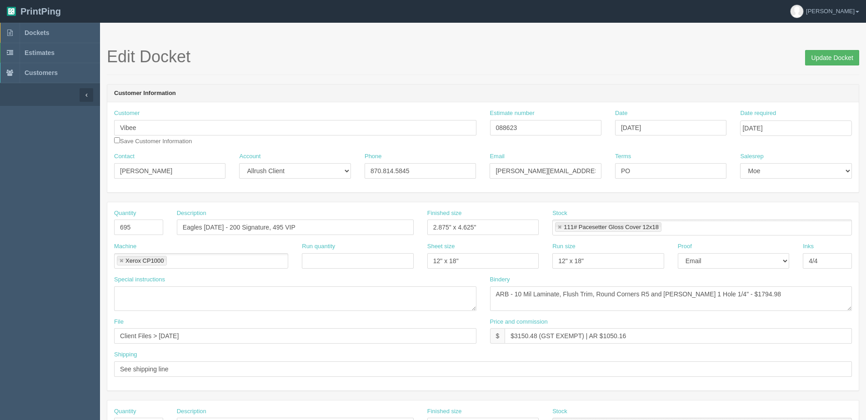
type input "Attention: [PERSON_NAME] - Vibee/Live Nation - [STREET_ADDRESS]"
click at [855, 55] on input "Update Docket" at bounding box center [832, 57] width 54 height 15
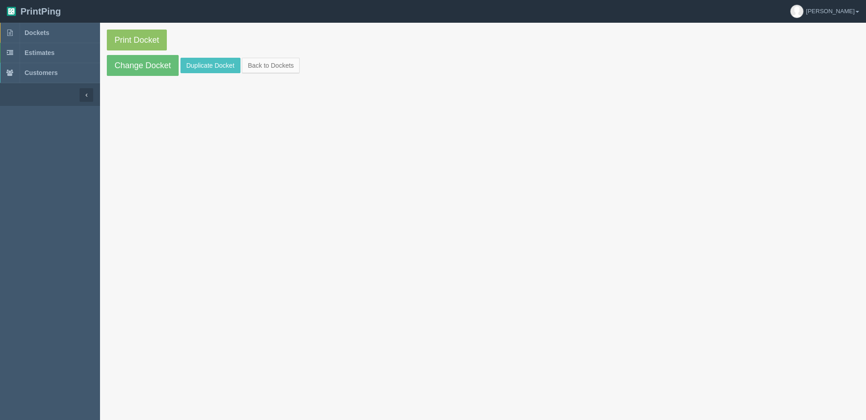
click at [272, 74] on section "Print Docket Change Docket Duplicate Docket Back to Dockets" at bounding box center [483, 53] width 766 height 60
click at [269, 71] on link "Back to Dockets" at bounding box center [271, 65] width 58 height 15
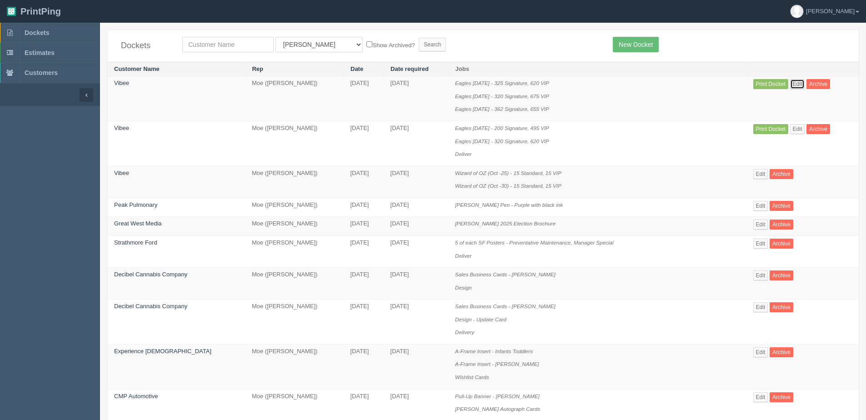
click at [793, 83] on link "Edit" at bounding box center [797, 84] width 15 height 10
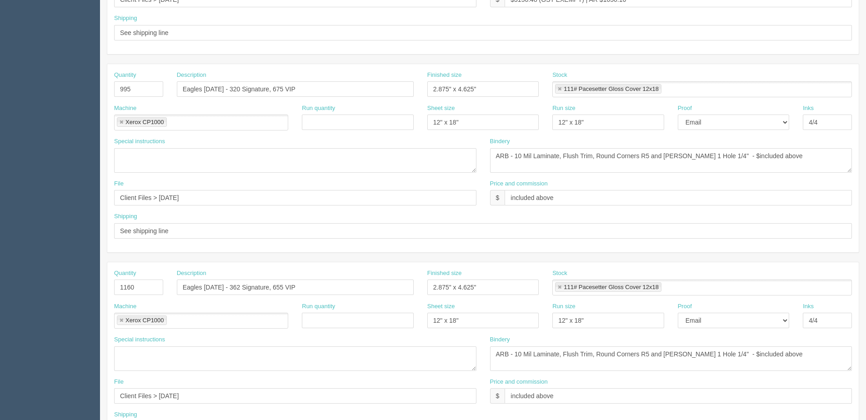
scroll to position [406, 0]
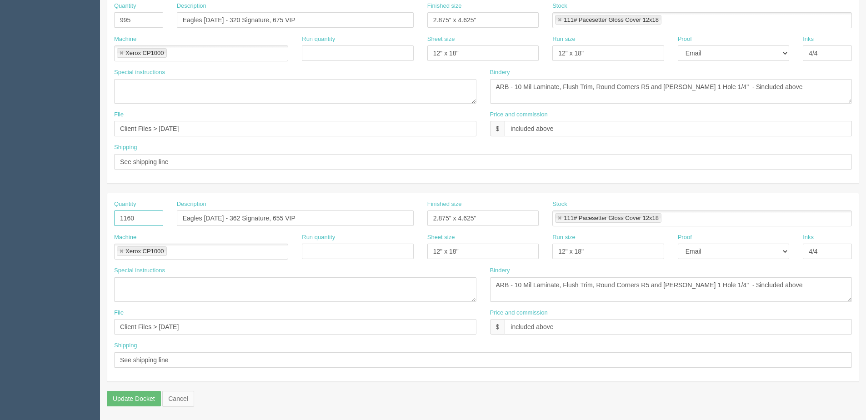
drag, startPoint x: 139, startPoint y: 212, endPoint x: -72, endPoint y: 224, distance: 210.9
click at [0, 224] on html "PrintPing [PERSON_NAME] Edit account ( [PERSON_NAME][EMAIL_ADDRESS][DOMAIN_NAME…" at bounding box center [433, 7] width 866 height 826
type input "1017"
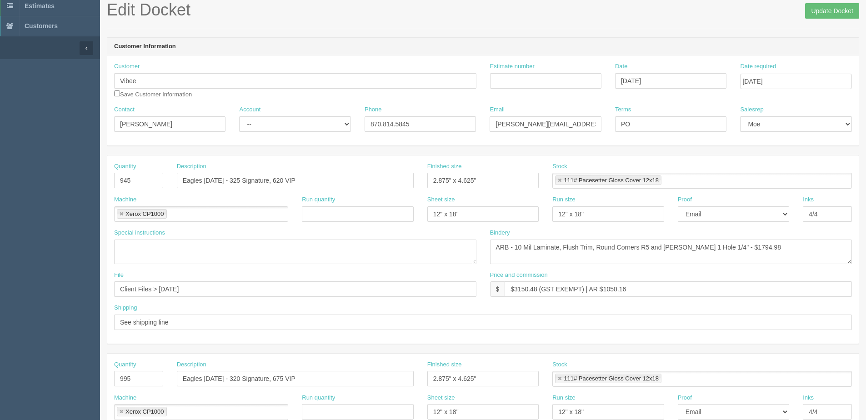
scroll to position [42, 0]
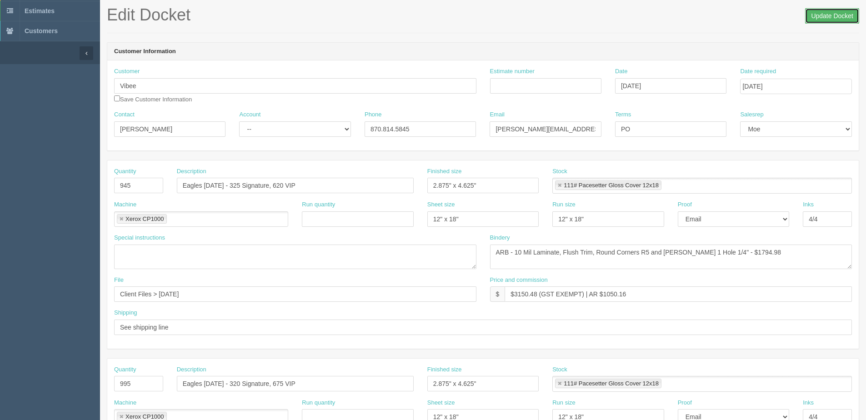
click at [821, 18] on input "Update Docket" at bounding box center [832, 15] width 54 height 15
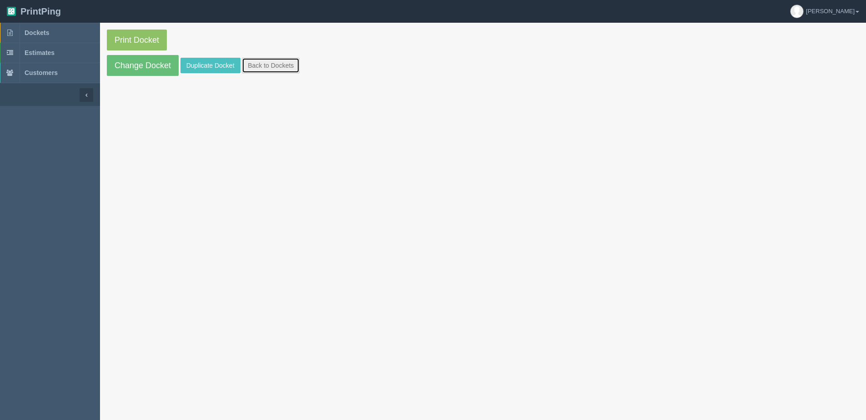
click at [257, 70] on link "Back to Dockets" at bounding box center [271, 65] width 58 height 15
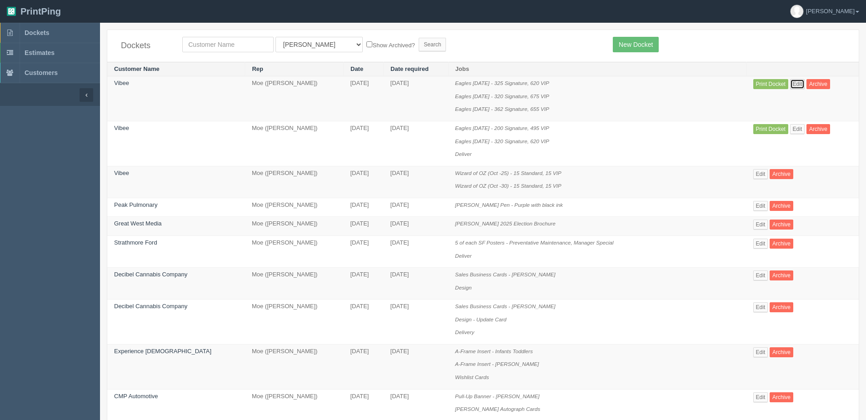
click at [794, 86] on link "Edit" at bounding box center [797, 84] width 15 height 10
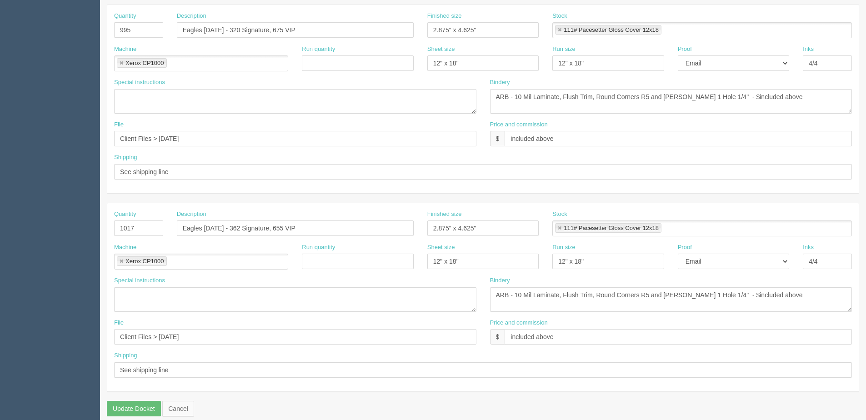
scroll to position [406, 0]
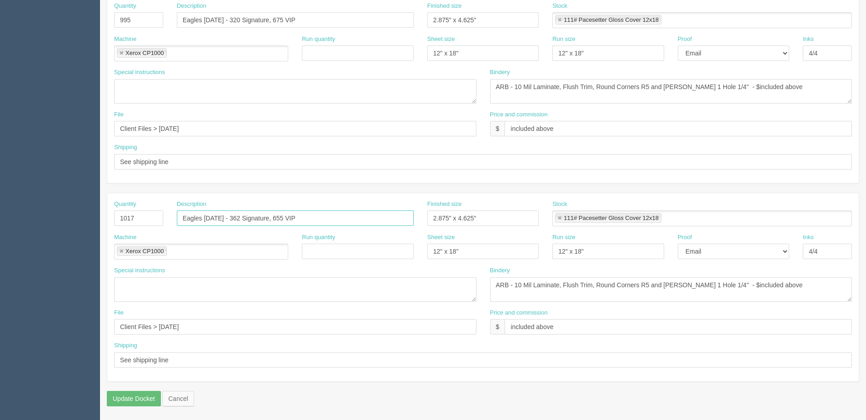
drag, startPoint x: 298, startPoint y: 220, endPoint x: 17, endPoint y: 249, distance: 282.0
click at [16, 248] on section "Dockets Estimates Customers" at bounding box center [433, 18] width 866 height 803
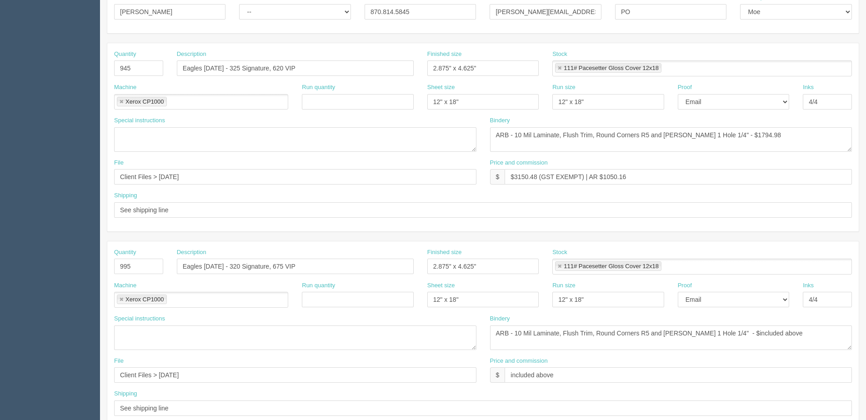
scroll to position [87, 0]
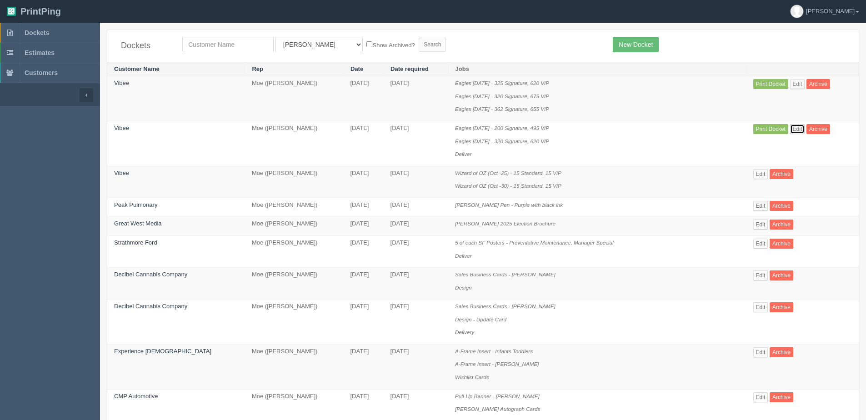
click at [799, 128] on link "Edit" at bounding box center [797, 129] width 15 height 10
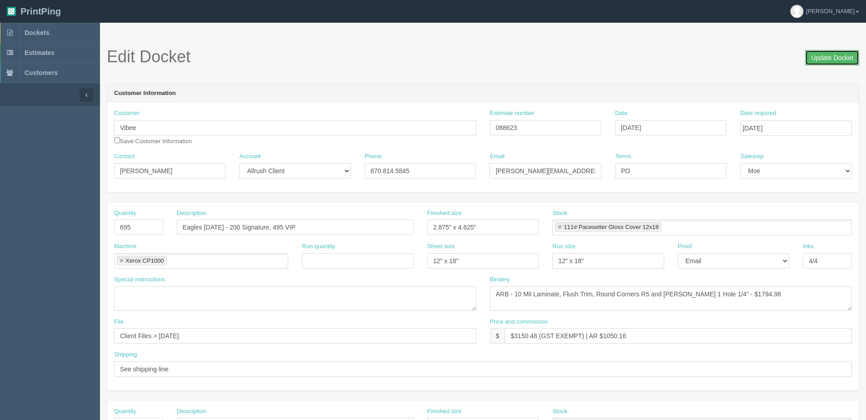
click at [825, 58] on input "Update Docket" at bounding box center [832, 57] width 54 height 15
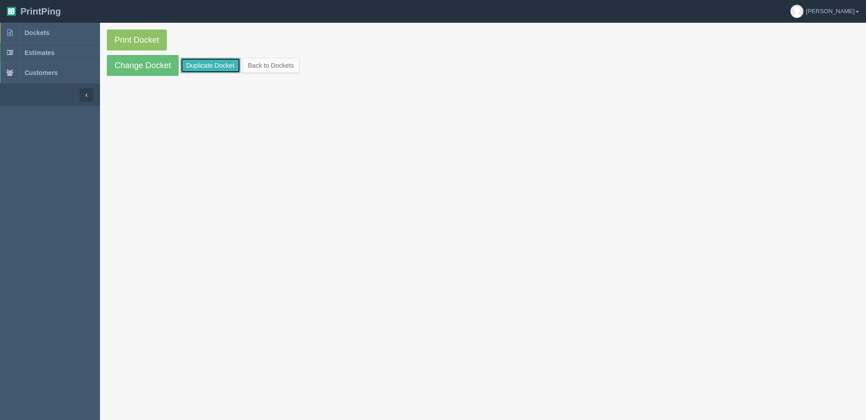
click at [197, 59] on link "Duplicate Docket" at bounding box center [211, 65] width 60 height 15
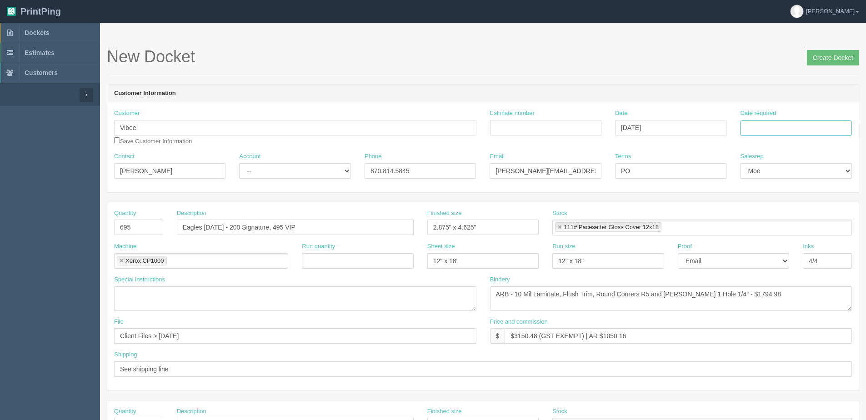
click at [760, 130] on input "Date required" at bounding box center [795, 127] width 111 height 15
click at [753, 262] on div "« [DATE] » Su Mo Tu We Th Fr Sa 28 29 30 1 2 3 4 5 6 7 8 9 10 11 12 13 14 15 16…" at bounding box center [784, 199] width 89 height 127
click at [753, 260] on th "Today" at bounding box center [785, 254] width 85 height 13
click at [771, 200] on td "14" at bounding box center [773, 202] width 11 height 13
type input "[DATE]"
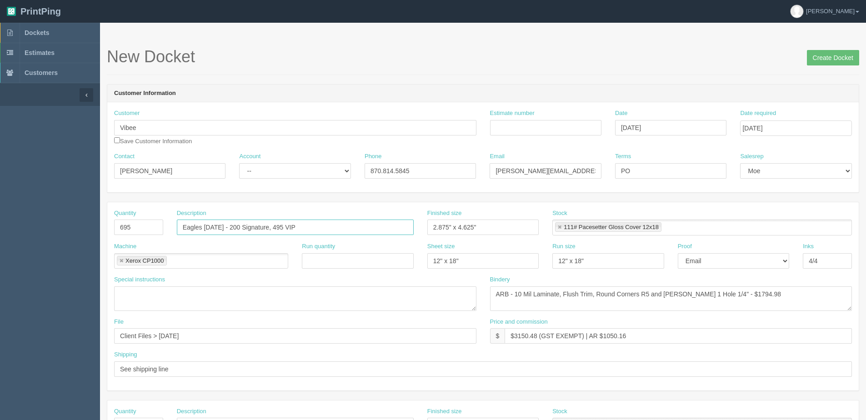
drag, startPoint x: 206, startPoint y: 242, endPoint x: 31, endPoint y: 228, distance: 174.7
click at [0, 247] on html "PrintPing [PERSON_NAME] Edit account ( [PERSON_NAME][EMAIL_ADDRESS][DOMAIN_NAME…" at bounding box center [433, 413] width 866 height 826
paste input "Nov 7 - 362 Signature, 65"
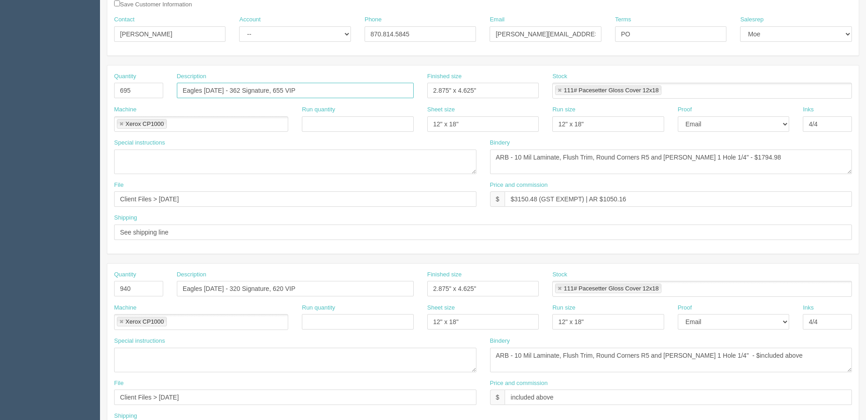
scroll to position [182, 0]
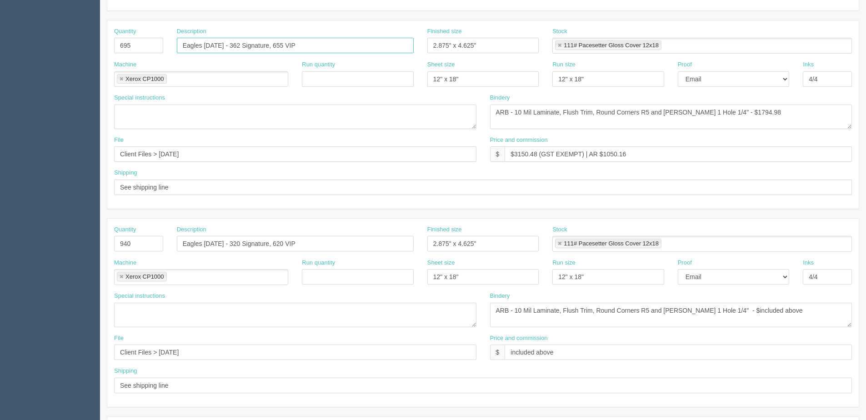
type input "Eagles [DATE] - 362 Signature, 655 VIP"
click at [39, 246] on section "Dockets Estimates Customers" at bounding box center [433, 242] width 866 height 803
type input "111# Pacesetter Gloss Cover 12x18,100# Carolina C1S Offset 23x35"
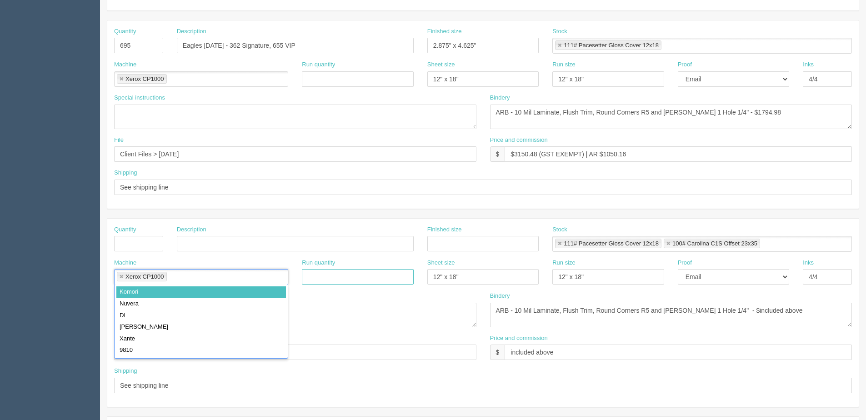
type input "Xerox CP1000,Komori"
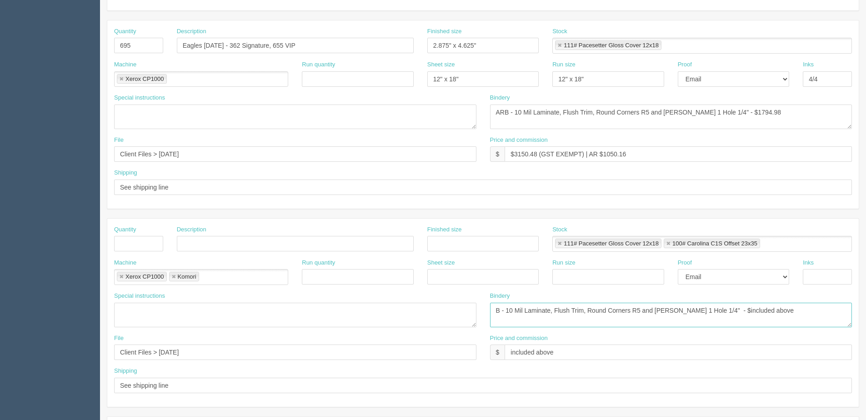
type textarea "B - 10 Mil Laminate, Flush Trim, Round Corners R5 and Dill 1 Hole 1/4" - $inclu…"
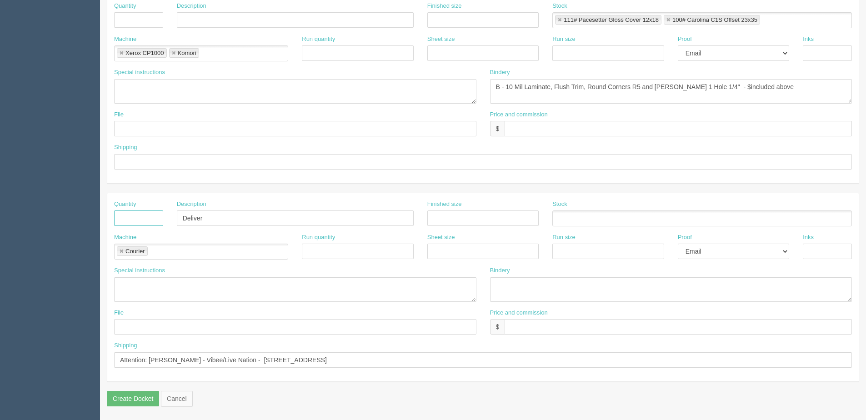
type input "1"
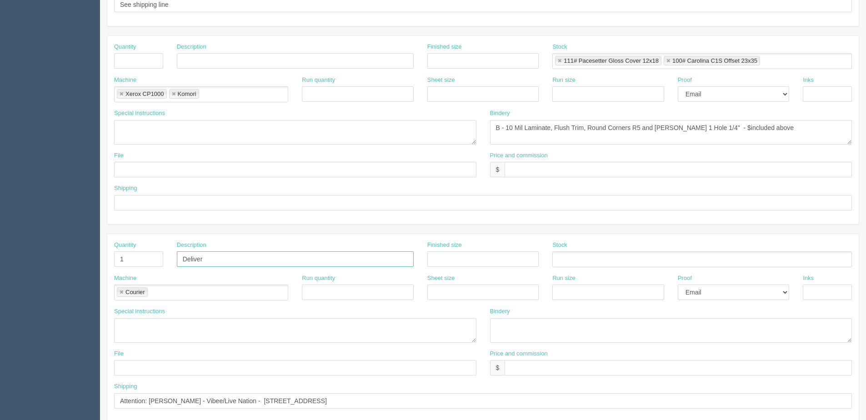
scroll to position [315, 0]
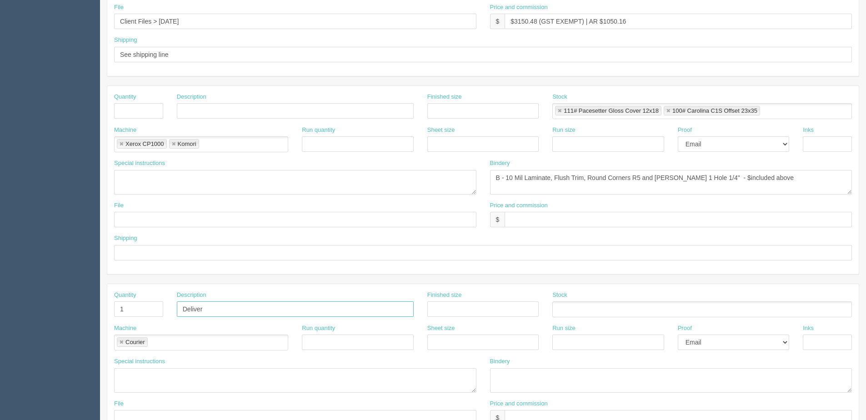
click at [173, 144] on link at bounding box center [173, 144] width 5 height 6
type input "Xerox CP1000"
click at [119, 143] on link at bounding box center [121, 144] width 5 height 6
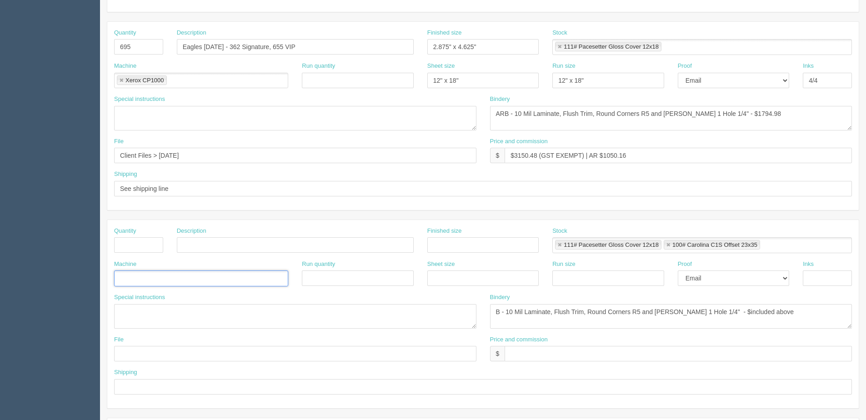
scroll to position [178, 0]
drag, startPoint x: 753, startPoint y: 317, endPoint x: 134, endPoint y: 360, distance: 620.7
click at [134, 360] on div "Quantity Description Finished size Stock 111# Pacesetter Gloss Cover 12x18 100#…" at bounding box center [483, 316] width 752 height 188
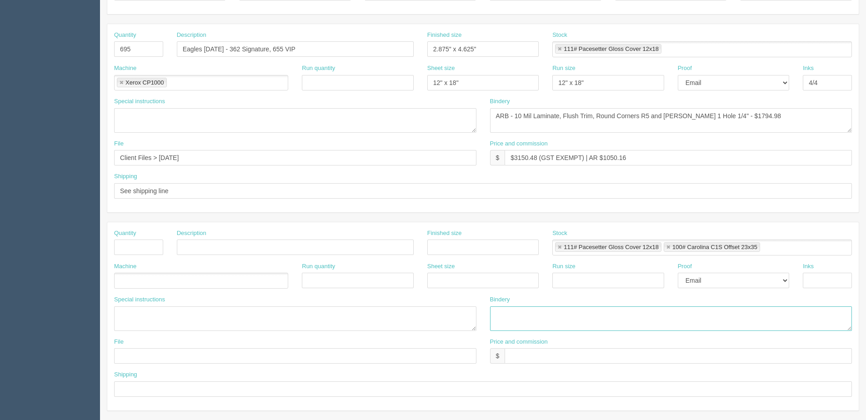
click at [560, 248] on link at bounding box center [559, 248] width 5 height 6
type input "100# Carolina C1S Offset 23x35"
click at [560, 248] on link at bounding box center [559, 248] width 5 height 6
click at [560, 248] on input "text" at bounding box center [557, 247] width 9 height 13
click at [722, 280] on select "-- Email Hard Copy" at bounding box center [733, 280] width 111 height 15
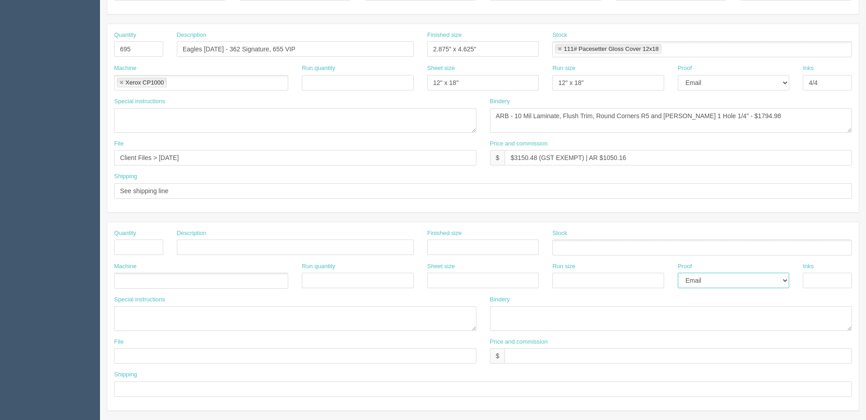
select select
click at [678, 273] on select "-- Email Hard Copy" at bounding box center [733, 280] width 111 height 15
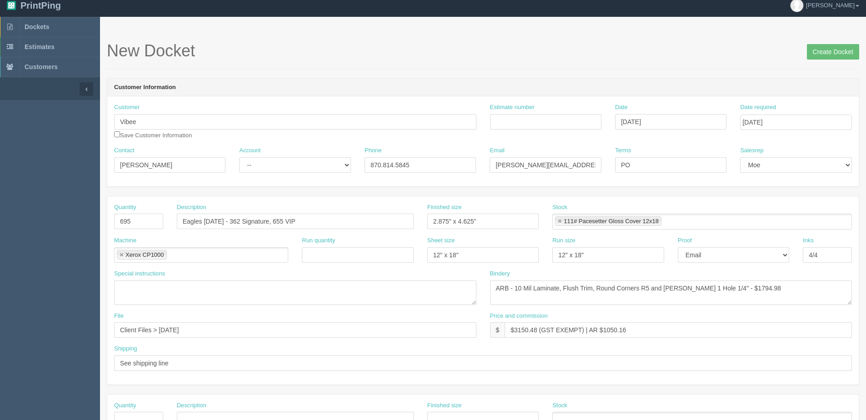
scroll to position [0, 0]
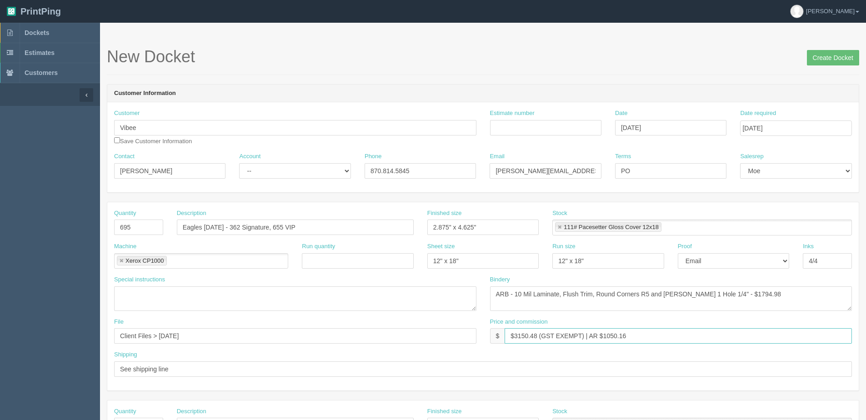
drag, startPoint x: 515, startPoint y: 335, endPoint x: 869, endPoint y: 258, distance: 362.0
click at [866, 258] on html "PrintPing Dan Edit account ( dan@allrush.ca ) Logout Dockets Estimates Customers" at bounding box center [433, 413] width 866 height 826
type input "$Included above"
drag, startPoint x: 820, startPoint y: 55, endPoint x: 808, endPoint y: 56, distance: 12.3
click at [820, 56] on input "Create Docket" at bounding box center [833, 57] width 52 height 15
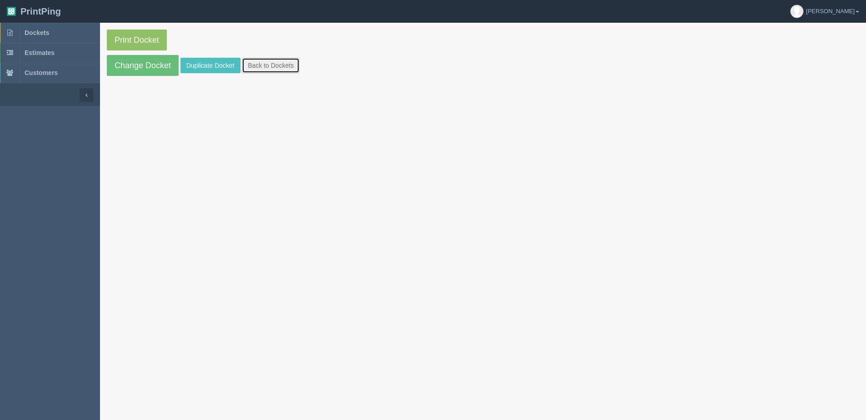
click at [256, 69] on link "Back to Dockets" at bounding box center [271, 65] width 58 height 15
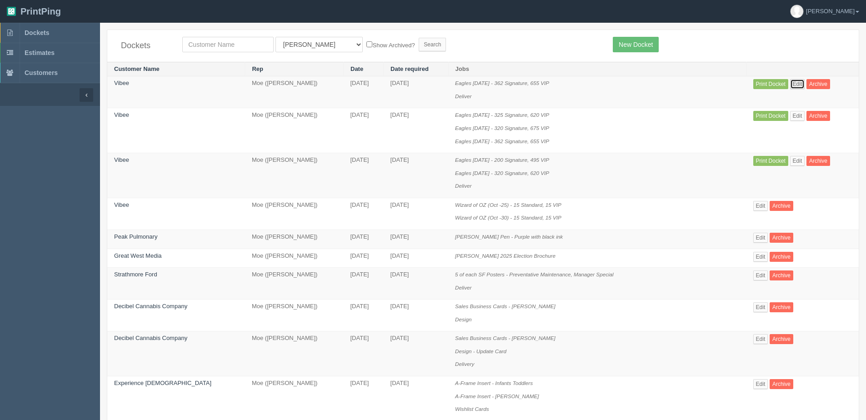
drag, startPoint x: 795, startPoint y: 82, endPoint x: 758, endPoint y: 87, distance: 37.7
click at [794, 82] on link "Edit" at bounding box center [797, 84] width 15 height 10
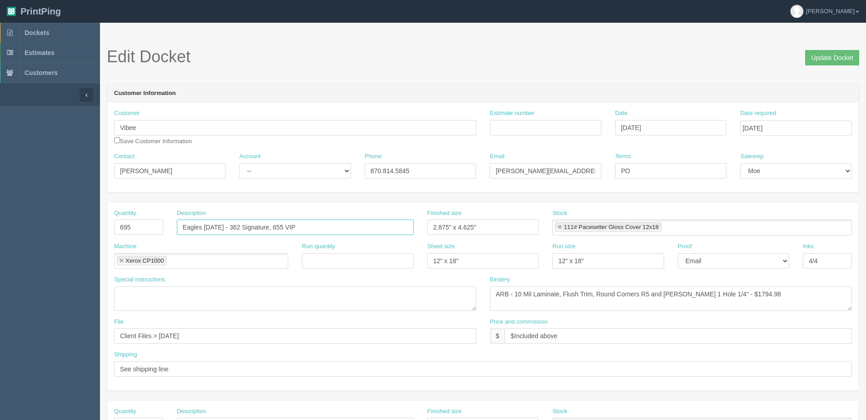
click at [218, 225] on input "Eagles [DATE] - 362 Signature, 655 VIP" at bounding box center [295, 227] width 237 height 15
type input "Eagles [DATE] - 450 Signature, 630 VIP"
drag, startPoint x: 133, startPoint y: 226, endPoint x: -57, endPoint y: 226, distance: 190.5
click at [0, 226] on html "PrintPing [PERSON_NAME] Edit account ( [PERSON_NAME][EMAIL_ADDRESS][DOMAIN_NAME…" at bounding box center [433, 413] width 866 height 826
type input "1080"
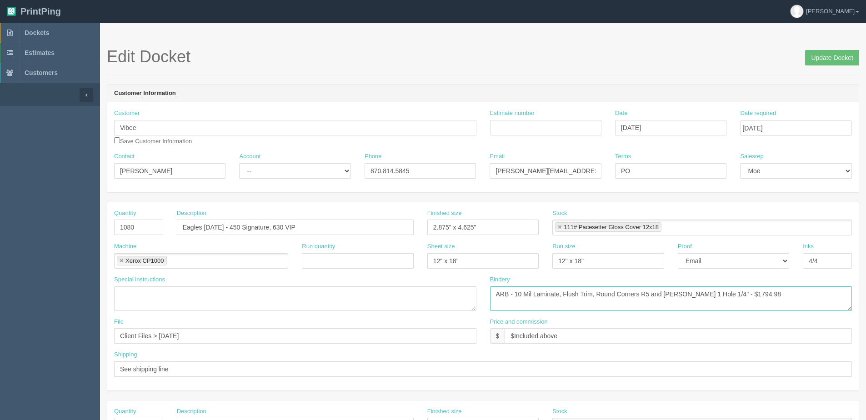
drag, startPoint x: 716, startPoint y: 293, endPoint x: 869, endPoint y: 248, distance: 159.4
click at [866, 255] on html "PrintPing [PERSON_NAME] Edit account ( [PERSON_NAME][EMAIL_ADDRESS][DOMAIN_NAME…" at bounding box center [433, 413] width 866 height 826
type textarea "ARB - 10 Mil Laminate, Flush Trim, Round Corners R5 and [PERSON_NAME] 1 Hole 1/…"
click at [823, 52] on input "Update Docket" at bounding box center [832, 57] width 54 height 15
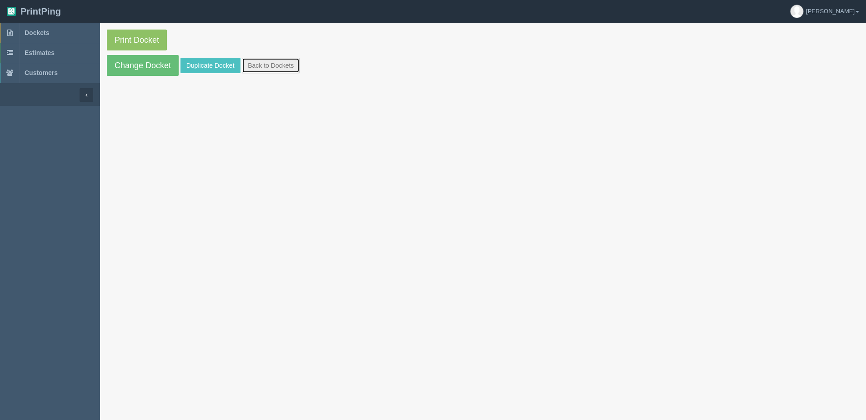
click at [262, 67] on link "Back to Dockets" at bounding box center [271, 65] width 58 height 15
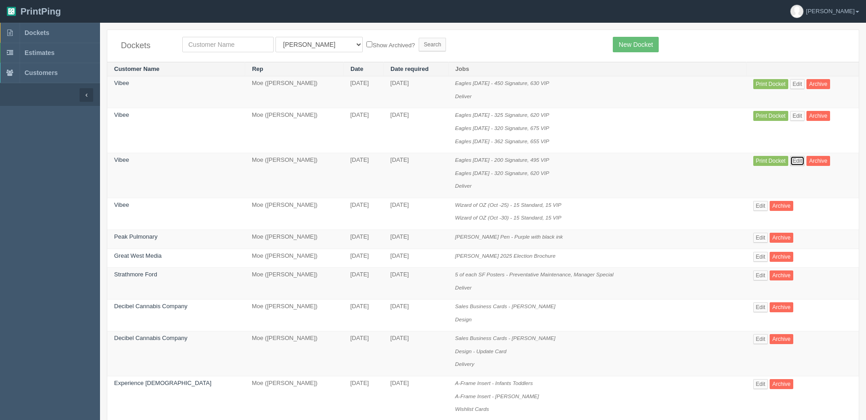
click at [796, 158] on link "Edit" at bounding box center [797, 161] width 15 height 10
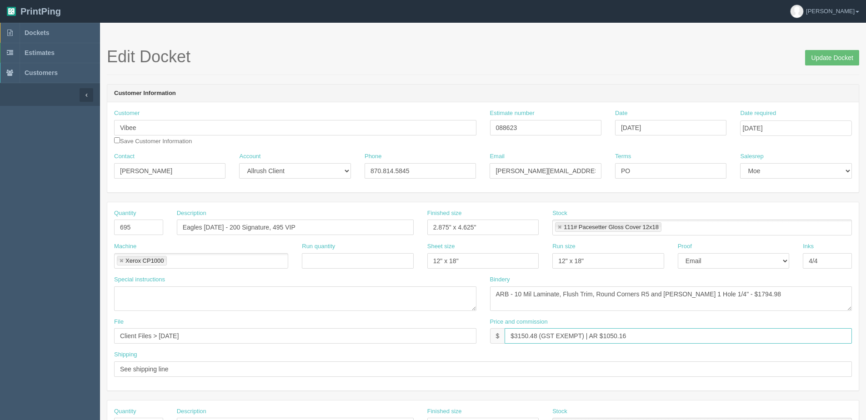
drag, startPoint x: 513, startPoint y: 339, endPoint x: 871, endPoint y: 303, distance: 359.2
click at [866, 303] on html "PrintPing Dan Edit account ( dan@allrush.ca ) Logout Dockets Estimates Customers" at bounding box center [433, 413] width 866 height 826
type input "$included in other docket"
click at [848, 57] on input "Update Docket" at bounding box center [832, 57] width 54 height 15
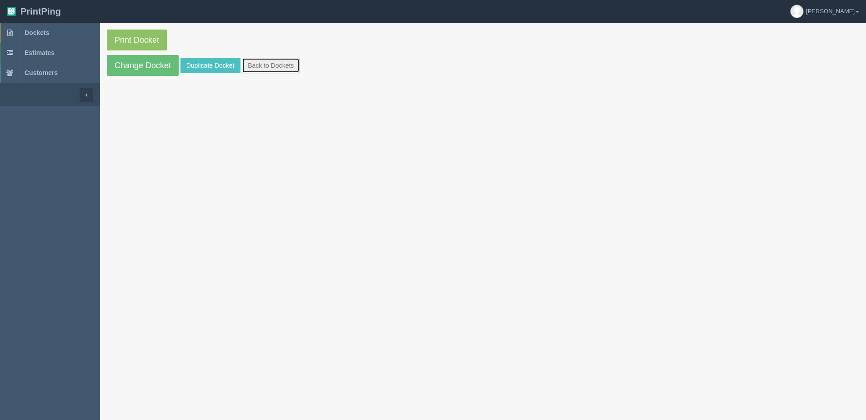
drag, startPoint x: 267, startPoint y: 66, endPoint x: 234, endPoint y: 73, distance: 33.8
click at [267, 66] on link "Back to Dockets" at bounding box center [271, 65] width 58 height 15
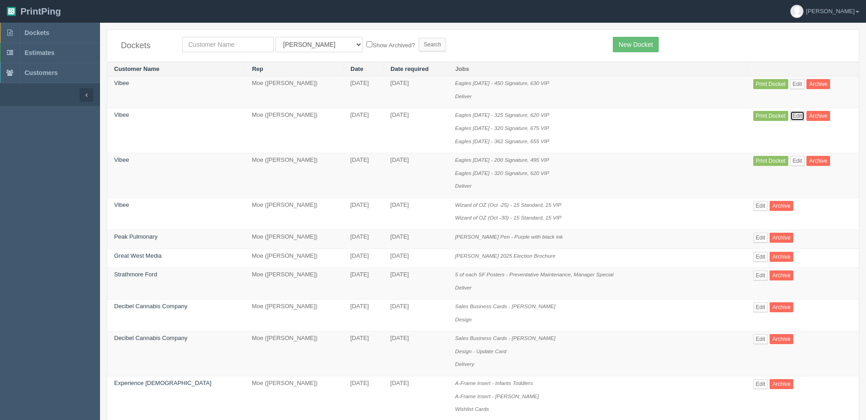
drag, startPoint x: 795, startPoint y: 118, endPoint x: 780, endPoint y: 123, distance: 16.1
click at [795, 118] on link "Edit" at bounding box center [797, 116] width 15 height 10
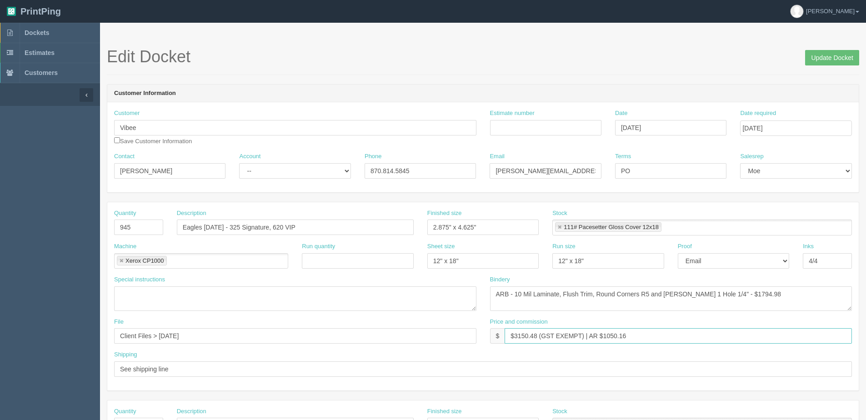
click at [538, 341] on input "$3150.48 (GST EXEMPT) | AR $1050.16" at bounding box center [678, 335] width 347 height 15
type input "$3150.48 | AR $1050.16"
click at [836, 56] on input "Update Docket" at bounding box center [832, 57] width 54 height 15
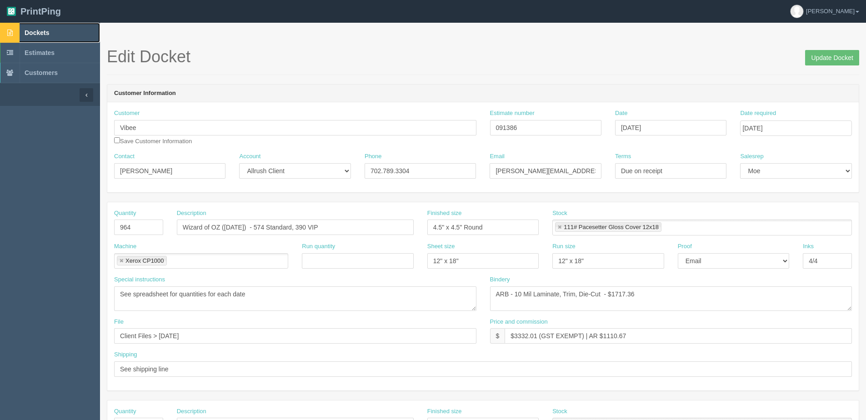
click at [26, 37] on link "Dockets" at bounding box center [50, 33] width 100 height 20
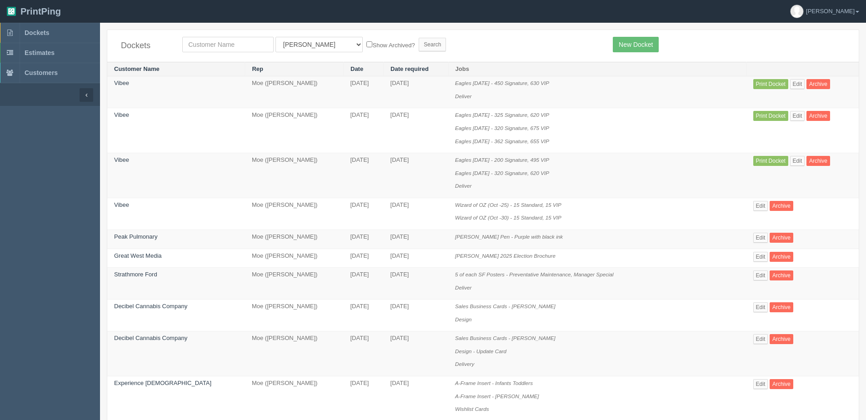
click at [144, 162] on td "Vibee" at bounding box center [176, 175] width 138 height 45
drag, startPoint x: 797, startPoint y: 85, endPoint x: 760, endPoint y: 87, distance: 36.4
click at [797, 85] on link "Edit" at bounding box center [797, 84] width 15 height 10
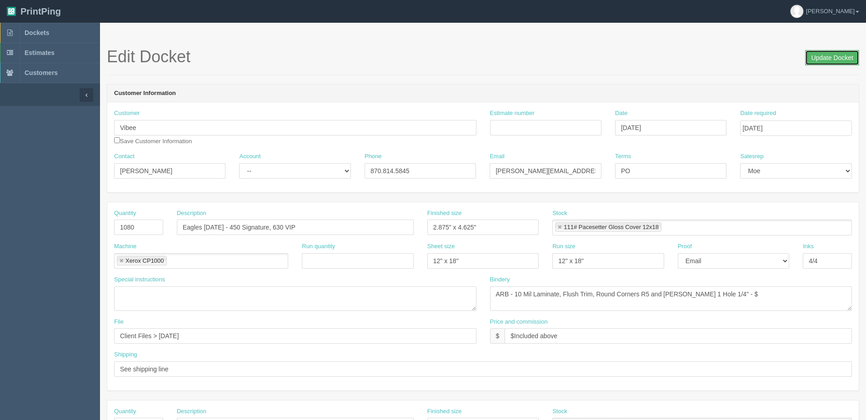
click at [824, 53] on input "Update Docket" at bounding box center [832, 57] width 54 height 15
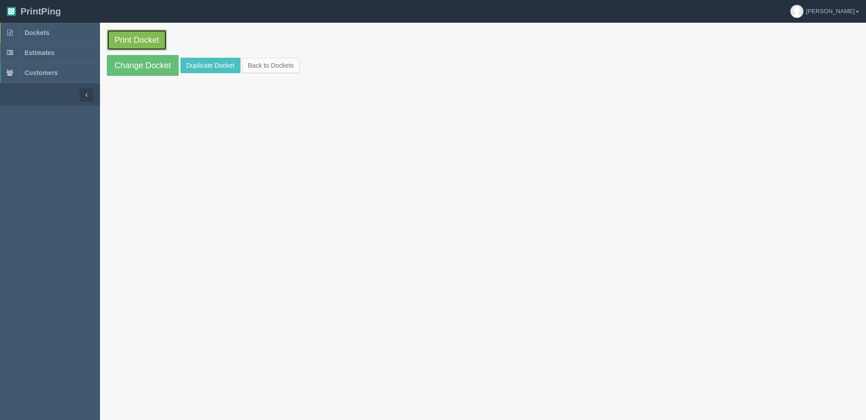
click at [132, 35] on link "Print Docket" at bounding box center [137, 40] width 60 height 21
click at [250, 59] on link "Back to Dockets" at bounding box center [271, 65] width 58 height 15
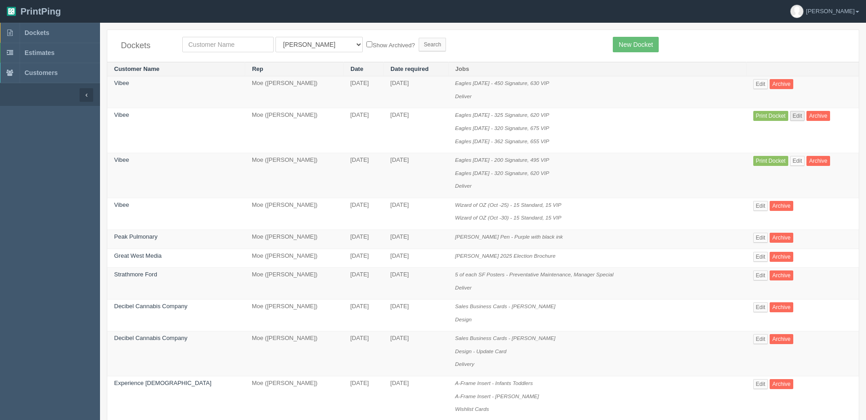
click at [803, 110] on td "Print Docket Edit Archive" at bounding box center [803, 130] width 112 height 45
click at [799, 112] on link "Edit" at bounding box center [797, 116] width 15 height 10
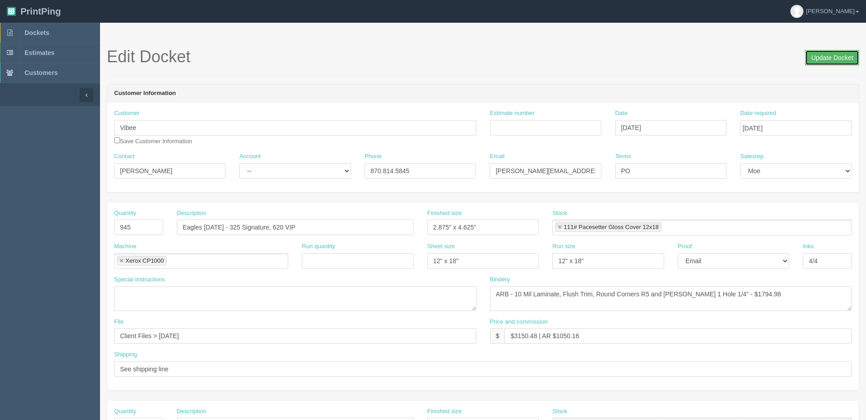
click at [827, 51] on input "Update Docket" at bounding box center [832, 57] width 54 height 15
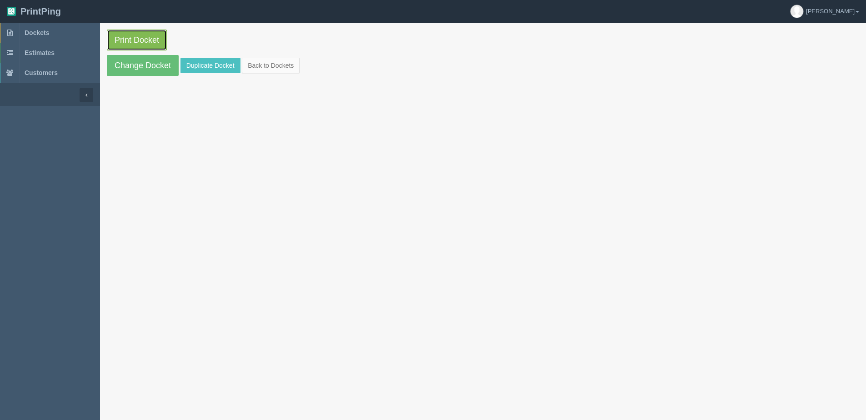
click at [129, 36] on link "Print Docket" at bounding box center [137, 40] width 60 height 21
click at [135, 67] on link "Change Docket" at bounding box center [143, 65] width 72 height 21
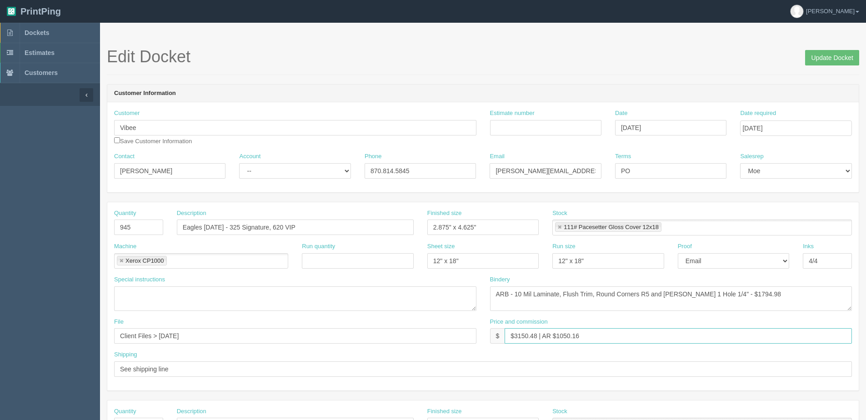
drag, startPoint x: 594, startPoint y: 337, endPoint x: 387, endPoint y: 337, distance: 206.4
click at [387, 337] on div "File Client Files > August 2025 Price and commission $ $3150.48 | AR $1050.16" at bounding box center [483, 334] width 752 height 33
click at [817, 57] on input "Update Docket" at bounding box center [832, 57] width 54 height 15
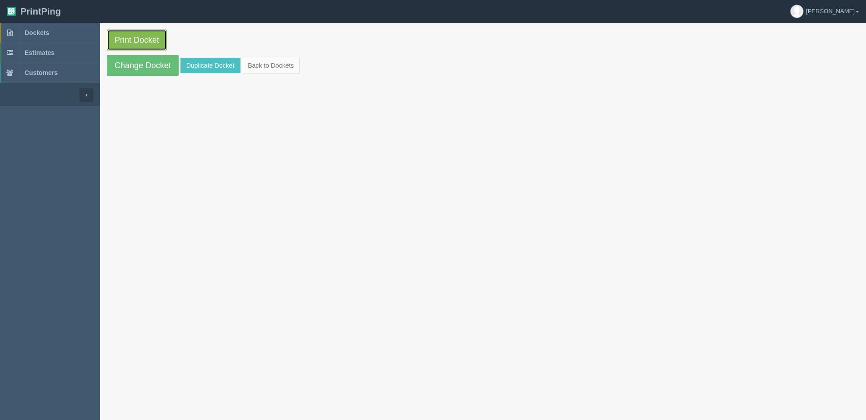
click at [152, 41] on link "Print Docket" at bounding box center [137, 40] width 60 height 21
drag, startPoint x: 293, startPoint y: 58, endPoint x: 314, endPoint y: 63, distance: 21.5
click at [293, 58] on link "Back to Dockets" at bounding box center [271, 65] width 58 height 15
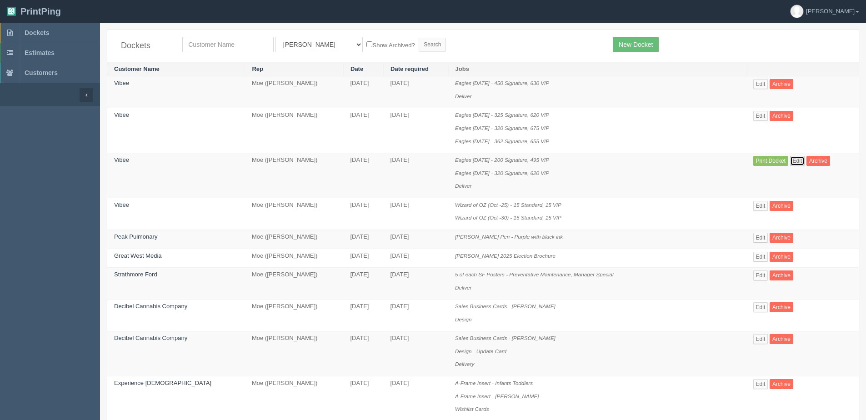
click at [793, 163] on link "Edit" at bounding box center [797, 161] width 15 height 10
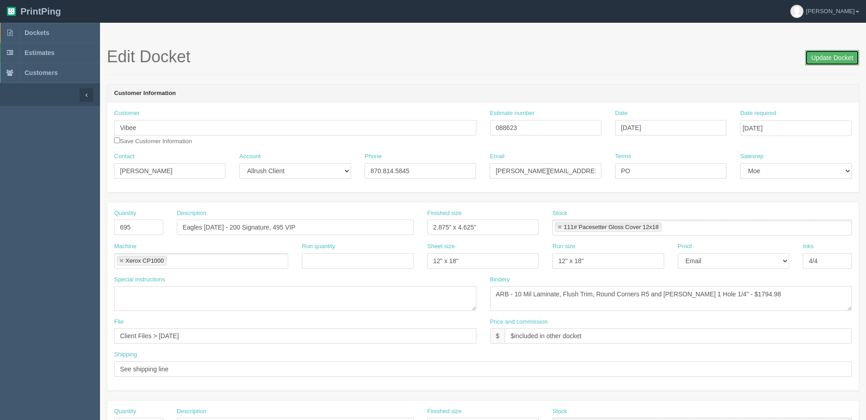
click at [827, 61] on input "Update Docket" at bounding box center [832, 57] width 54 height 15
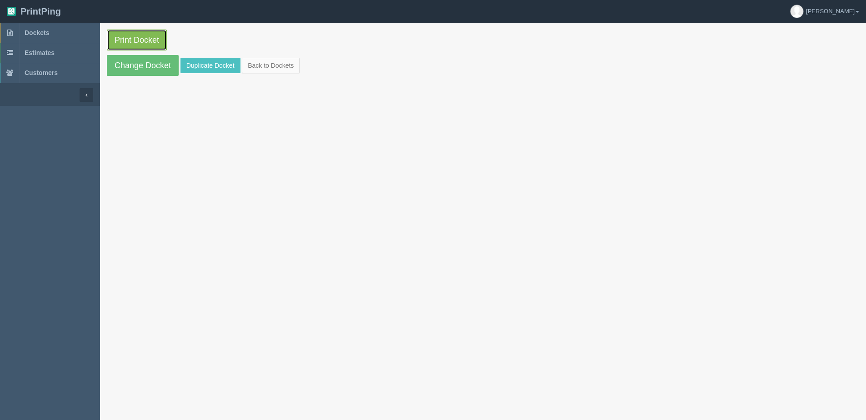
click at [117, 41] on link "Print Docket" at bounding box center [137, 40] width 60 height 21
click at [279, 64] on link "Back to Dockets" at bounding box center [271, 65] width 58 height 15
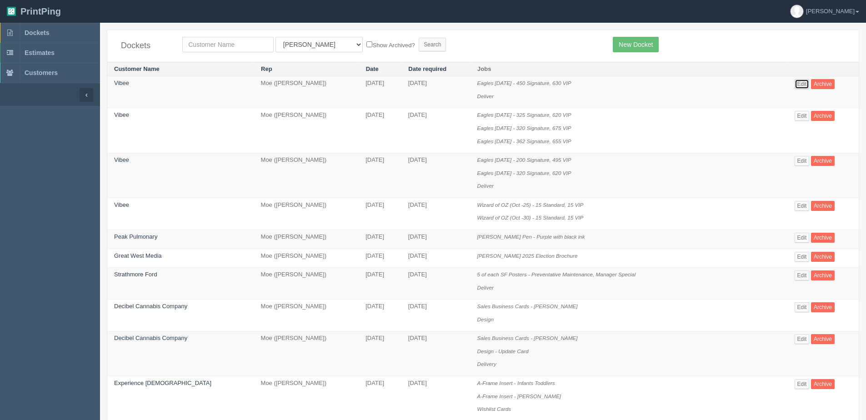
click at [800, 83] on link "Edit" at bounding box center [802, 84] width 15 height 10
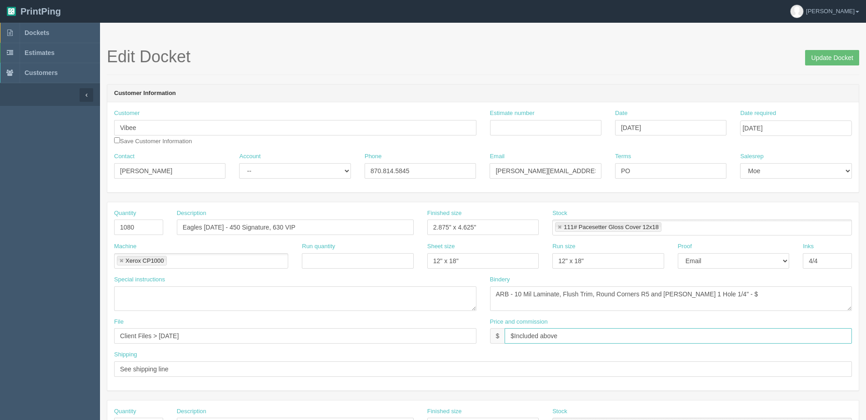
drag, startPoint x: 581, startPoint y: 336, endPoint x: 345, endPoint y: 353, distance: 237.1
click at [345, 353] on div "Quantity 1080 Description Eagles [DATE] - 450 Signature, 630 VIP Finished size …" at bounding box center [483, 296] width 752 height 188
drag, startPoint x: 825, startPoint y: 65, endPoint x: 803, endPoint y: 62, distance: 22.4
click at [818, 65] on input "Update Docket" at bounding box center [832, 57] width 54 height 15
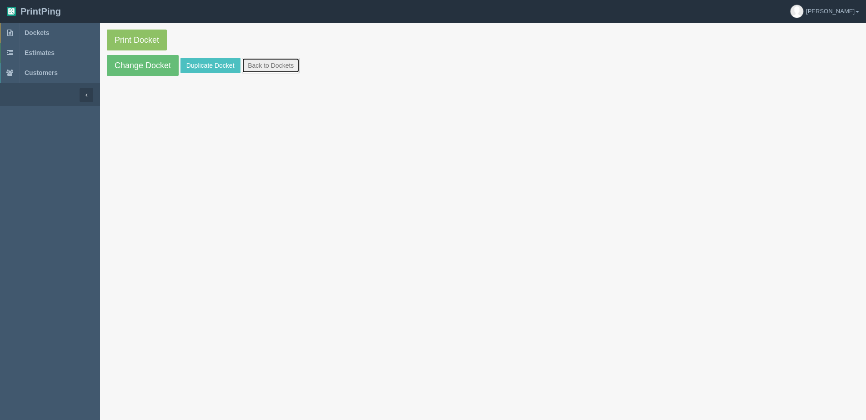
click at [268, 69] on link "Back to Dockets" at bounding box center [271, 65] width 58 height 15
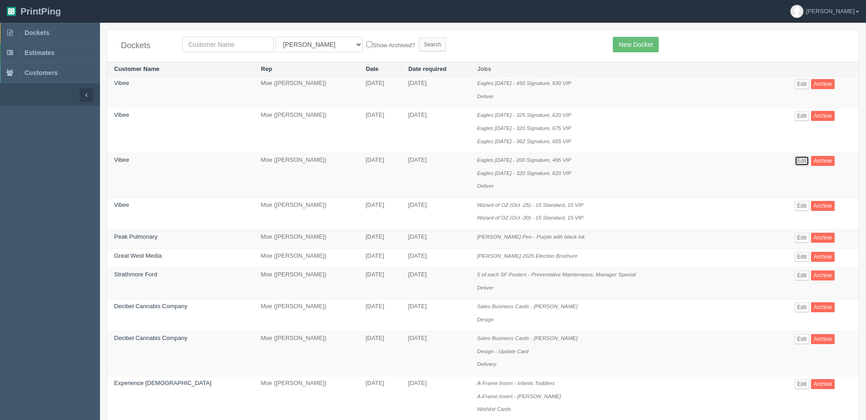
click at [800, 165] on link "Edit" at bounding box center [802, 161] width 15 height 10
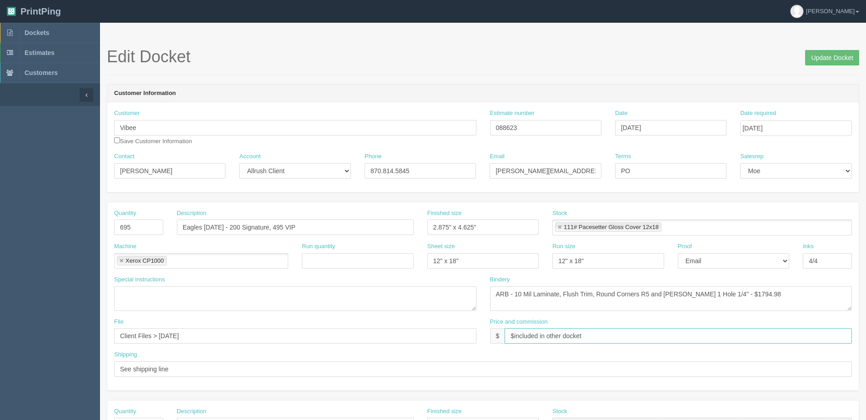
drag, startPoint x: 620, startPoint y: 338, endPoint x: 335, endPoint y: 336, distance: 285.1
click at [337, 338] on div "File Client Files > [DATE] Price and commission $ $included in other docket" at bounding box center [483, 334] width 752 height 33
drag, startPoint x: 828, startPoint y: 54, endPoint x: 805, endPoint y: 51, distance: 23.3
click at [828, 54] on input "Update Docket" at bounding box center [832, 57] width 54 height 15
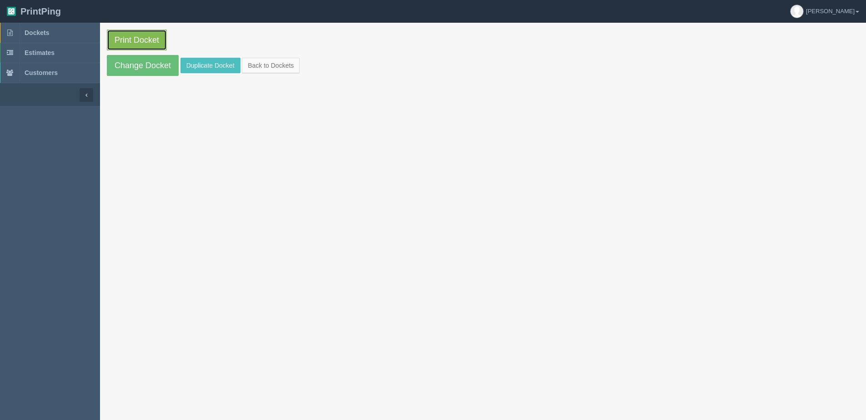
click at [128, 39] on link "Print Docket" at bounding box center [137, 40] width 60 height 21
click at [253, 65] on link "Back to Dockets" at bounding box center [271, 65] width 58 height 15
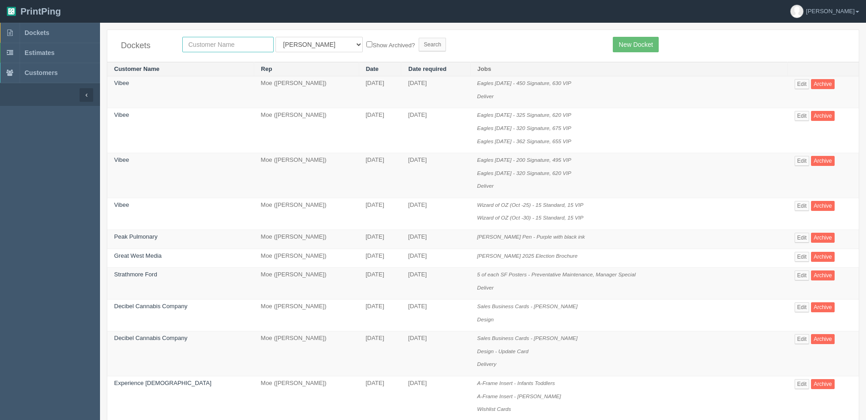
click at [223, 49] on input "text" at bounding box center [227, 44] width 91 height 15
type input "ootoks"
click at [419, 38] on input "Search" at bounding box center [432, 45] width 27 height 14
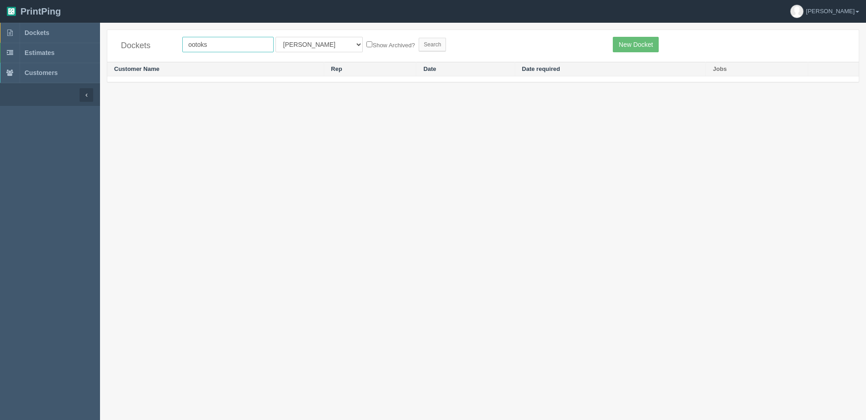
click at [192, 44] on input "ootoks" at bounding box center [227, 44] width 91 height 15
type input "okotoks"
click at [419, 38] on input "Search" at bounding box center [432, 45] width 27 height 14
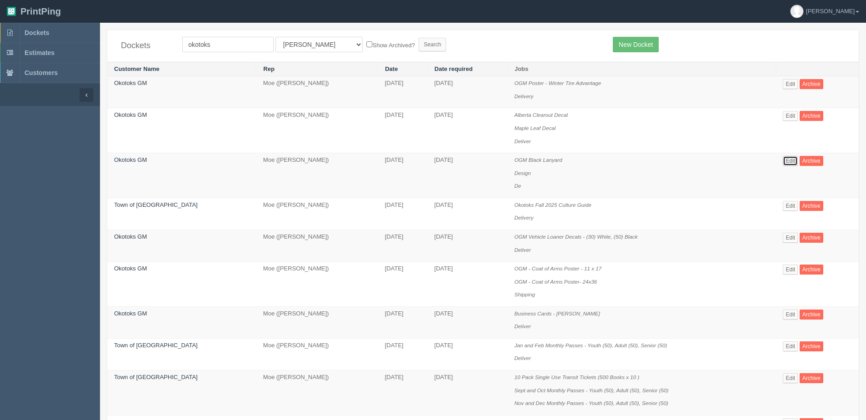
click at [787, 161] on link "Edit" at bounding box center [790, 161] width 15 height 10
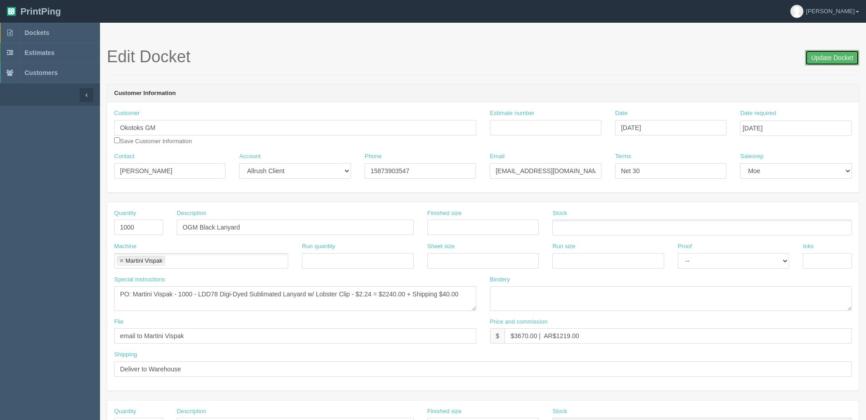
click at [837, 56] on input "Update Docket" at bounding box center [832, 57] width 54 height 15
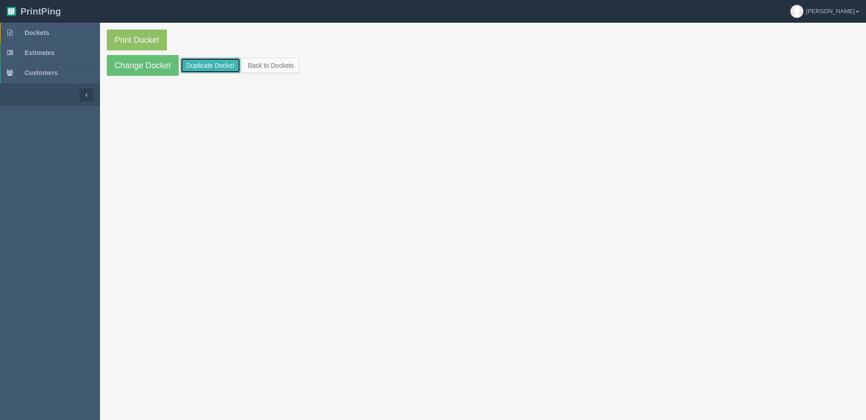
click at [207, 63] on link "Duplicate Docket" at bounding box center [211, 65] width 60 height 15
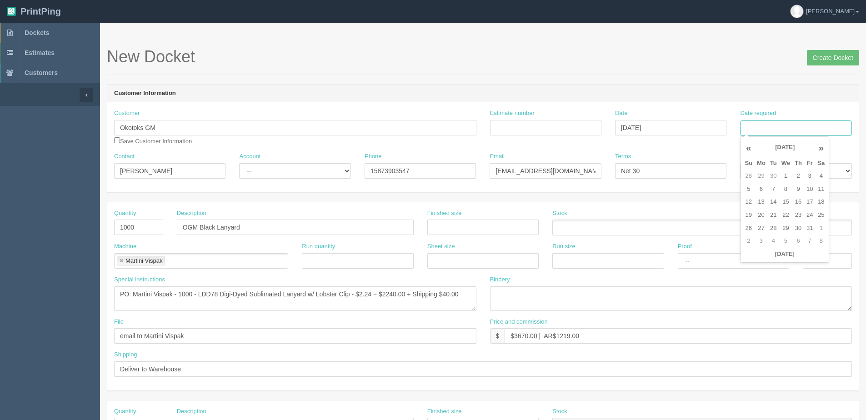
click at [812, 130] on input "Date required" at bounding box center [795, 127] width 111 height 15
click at [754, 259] on th "Today" at bounding box center [785, 254] width 85 height 13
click at [811, 202] on td "17" at bounding box center [809, 202] width 11 height 13
type input "[DATE]"
drag, startPoint x: 156, startPoint y: 130, endPoint x: 19, endPoint y: 134, distance: 137.8
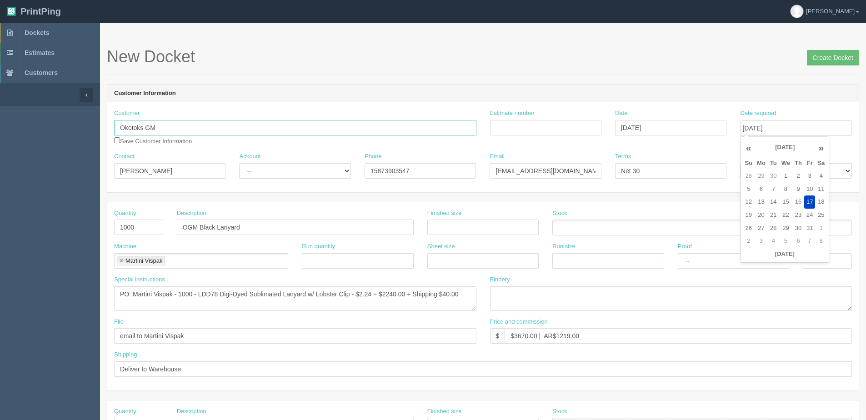
click at [34, 138] on section "Dockets Estimates Customers" at bounding box center [433, 424] width 866 height 803
click at [126, 130] on input "Starthmore Ford" at bounding box center [295, 127] width 362 height 15
type input "Strathmore Ford"
click at [843, 59] on input "Create Docket" at bounding box center [833, 57] width 52 height 15
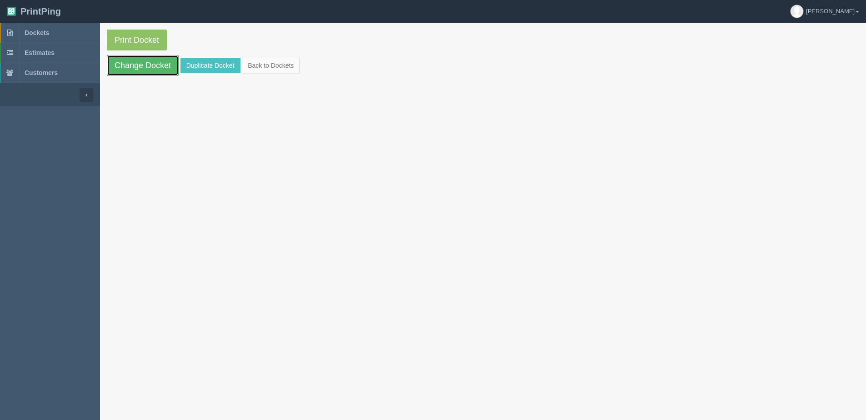
click at [145, 64] on link "Change Docket" at bounding box center [143, 65] width 72 height 21
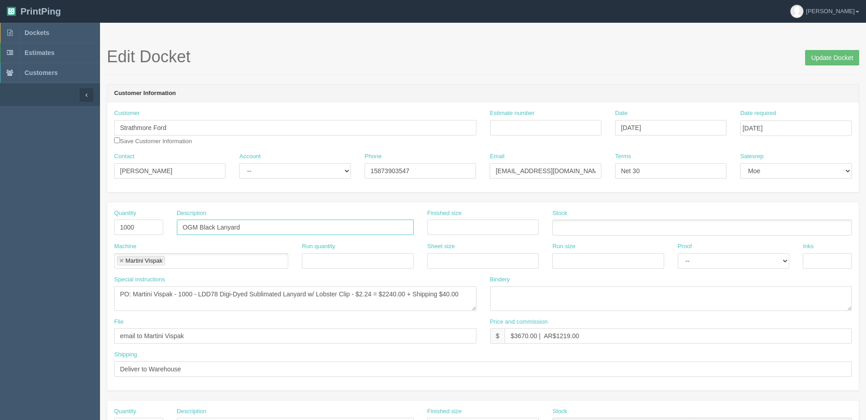
drag, startPoint x: 198, startPoint y: 226, endPoint x: 36, endPoint y: 236, distance: 162.1
click at [36, 236] on section "Dockets Estimates Customers" at bounding box center [433, 424] width 866 height 803
type input "Strathmore Black Lanyard"
drag, startPoint x: 191, startPoint y: 370, endPoint x: -75, endPoint y: 397, distance: 268.3
click at [0, 397] on html "PrintPing [PERSON_NAME] Edit account ( [PERSON_NAME][EMAIL_ADDRESS][DOMAIN_NAME…" at bounding box center [433, 413] width 866 height 826
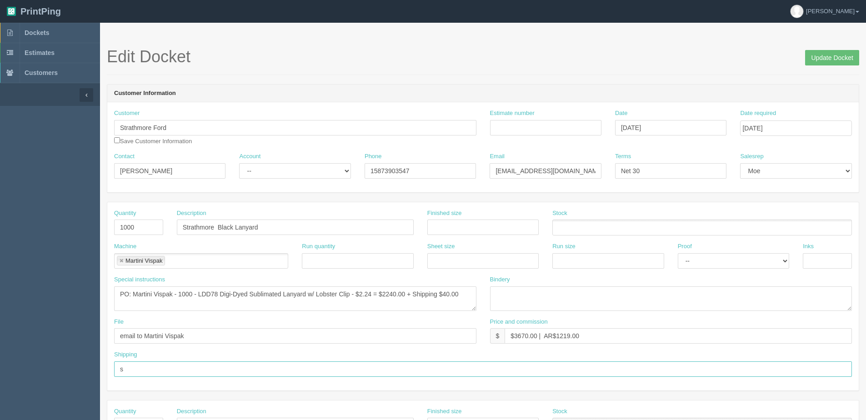
type input "See shipping line"
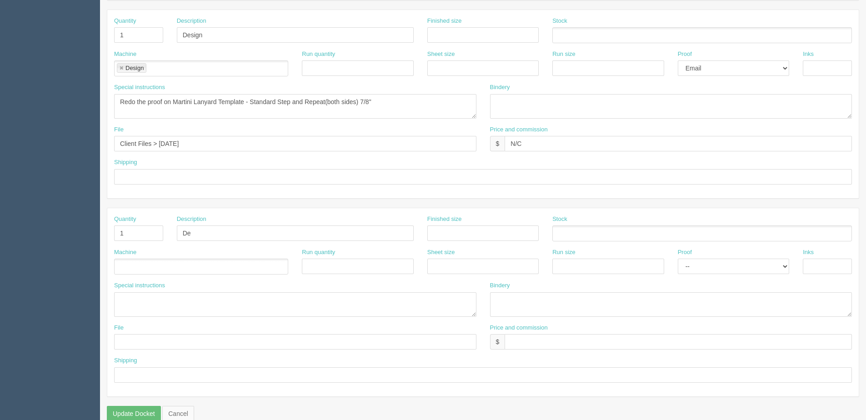
scroll to position [406, 0]
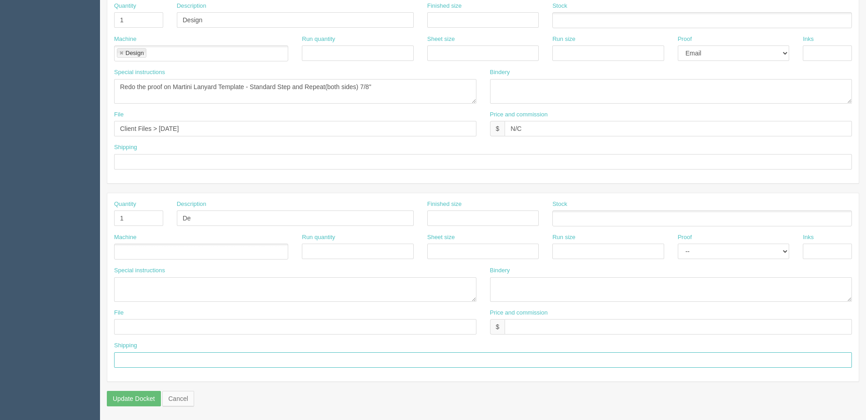
click at [139, 364] on input "text" at bounding box center [483, 359] width 738 height 15
paste input "deliver to Strathmore Ford Attn: [PERSON_NAME]."
click at [115, 364] on input "deliver to Strathmore Ford Attn: [PERSON_NAME]." at bounding box center [483, 359] width 738 height 15
type input "Deliver to Strathmore Ford Attn: [PERSON_NAME]."
click at [193, 221] on input "De" at bounding box center [295, 218] width 237 height 15
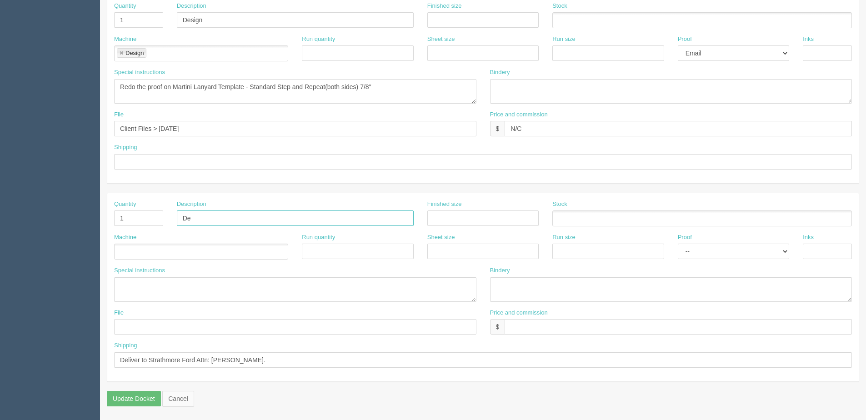
type input "Deliver"
click at [121, 250] on input "text" at bounding box center [119, 252] width 9 height 13
type input "Courier"
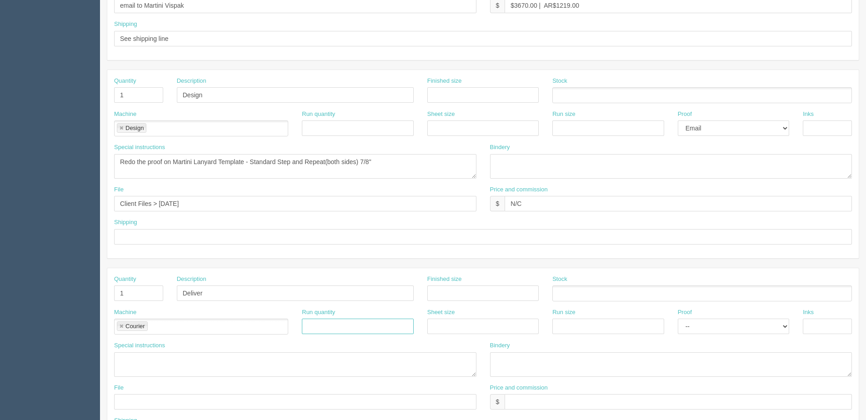
scroll to position [315, 0]
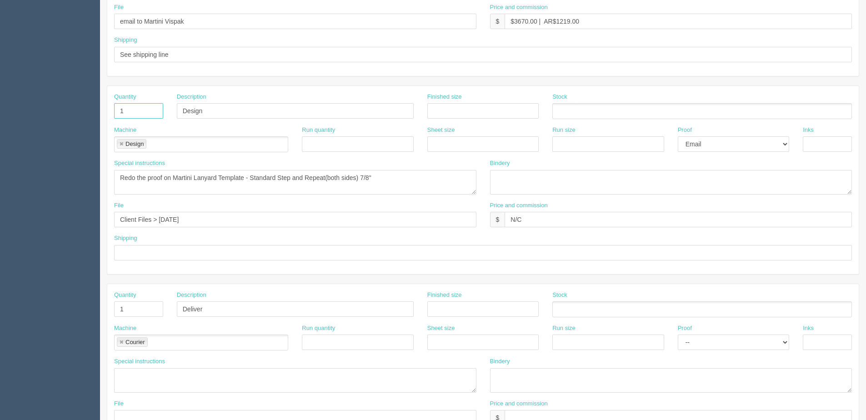
drag, startPoint x: 139, startPoint y: 112, endPoint x: 30, endPoint y: 112, distance: 108.7
click at [30, 112] on section "Dockets Estimates Customers" at bounding box center [433, 109] width 866 height 803
drag, startPoint x: 253, startPoint y: 117, endPoint x: 90, endPoint y: 117, distance: 162.3
click at [90, 117] on section "Dockets Estimates Customers" at bounding box center [433, 109] width 866 height 803
click at [119, 142] on li "Design" at bounding box center [132, 144] width 30 height 10
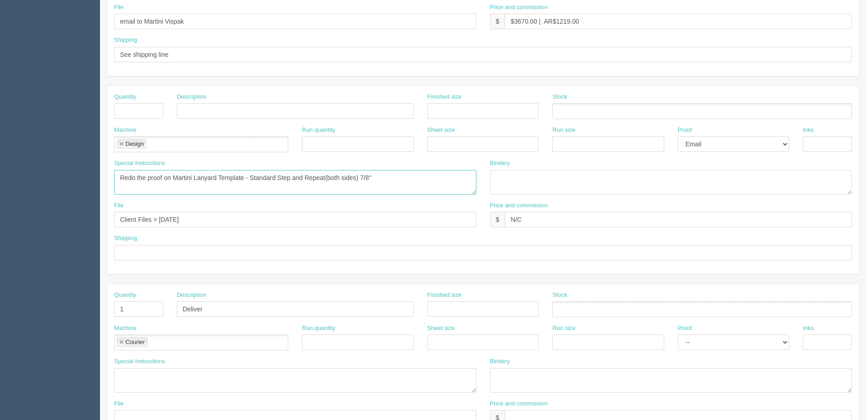
click at [117, 175] on textarea "Redo the proof on Martini Lanyard Template - Standard Step and Repeat(both side…" at bounding box center [295, 182] width 362 height 25
click at [120, 140] on li "Design" at bounding box center [132, 144] width 30 height 10
click at [120, 143] on link at bounding box center [121, 144] width 5 height 6
drag, startPoint x: 120, startPoint y: 174, endPoint x: 520, endPoint y: 182, distance: 400.7
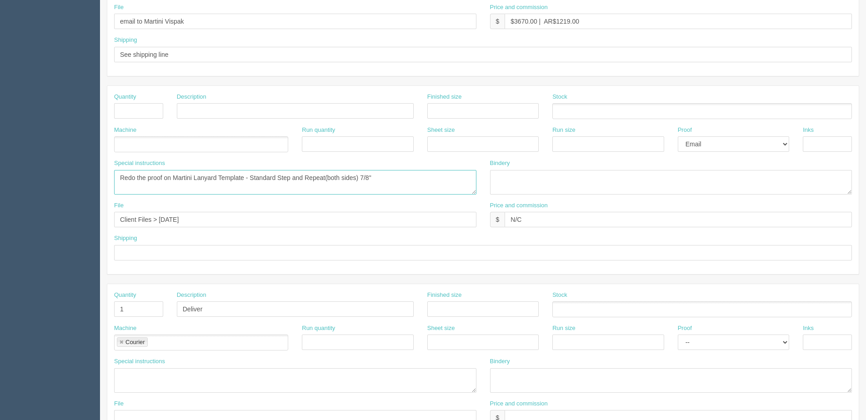
click at [526, 180] on div "Special instructions Redo the proof on Martini Lanyard Template - Standard Step…" at bounding box center [483, 180] width 752 height 42
drag, startPoint x: 209, startPoint y: 225, endPoint x: -156, endPoint y: 224, distance: 365.6
click at [0, 224] on html "PrintPing [PERSON_NAME] Edit account ( [PERSON_NAME][EMAIL_ADDRESS][DOMAIN_NAME…" at bounding box center [433, 98] width 866 height 826
drag, startPoint x: 553, startPoint y: 217, endPoint x: 473, endPoint y: 223, distance: 79.8
click at [475, 222] on div "File Price and commission $ N/C" at bounding box center [483, 217] width 752 height 33
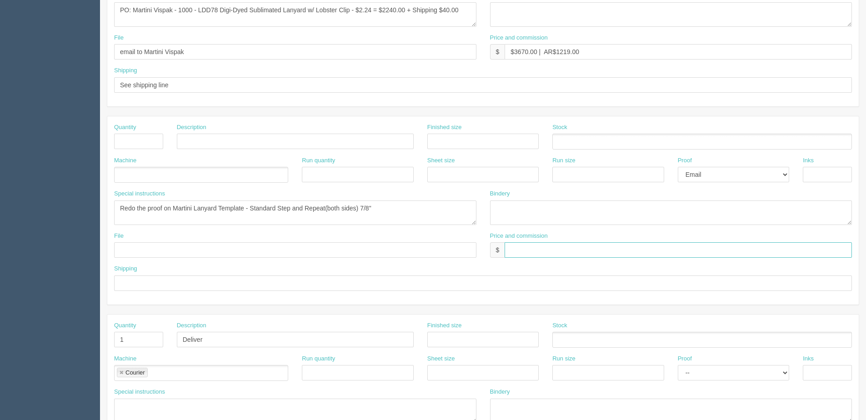
scroll to position [269, 0]
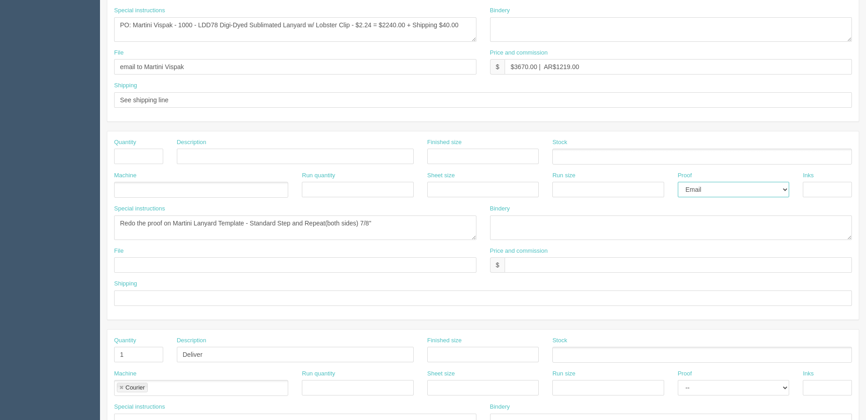
drag, startPoint x: 722, startPoint y: 184, endPoint x: 722, endPoint y: 190, distance: 5.9
click at [722, 188] on select "-- Email Hard Copy" at bounding box center [733, 189] width 111 height 15
select select
click at [678, 182] on select "-- Email Hard Copy" at bounding box center [733, 189] width 111 height 15
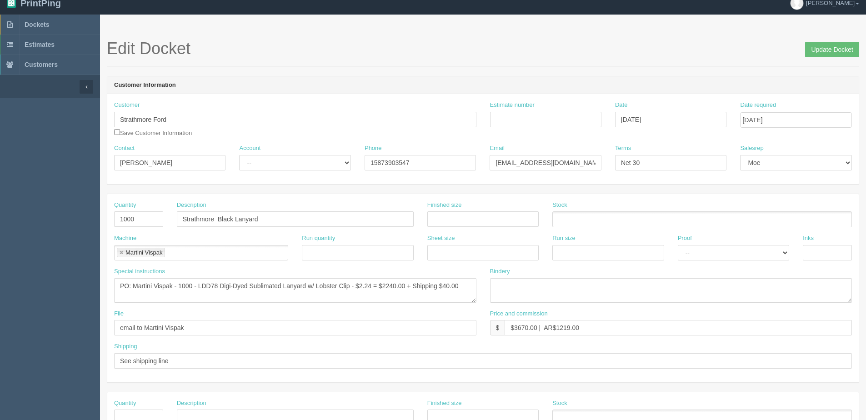
scroll to position [0, 0]
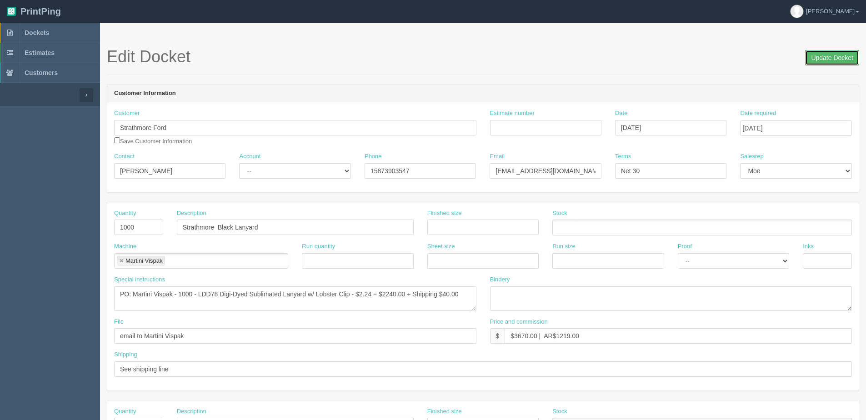
drag, startPoint x: 827, startPoint y: 56, endPoint x: 764, endPoint y: 62, distance: 63.1
click at [827, 55] on input "Update Docket" at bounding box center [832, 57] width 54 height 15
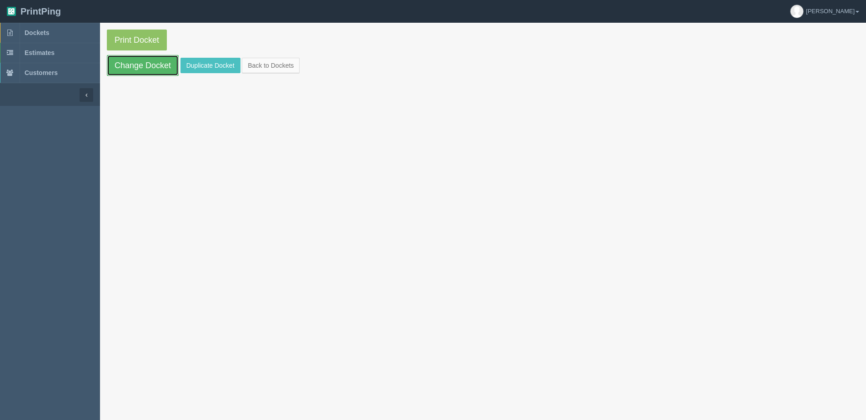
click at [130, 65] on link "Change Docket" at bounding box center [143, 65] width 72 height 21
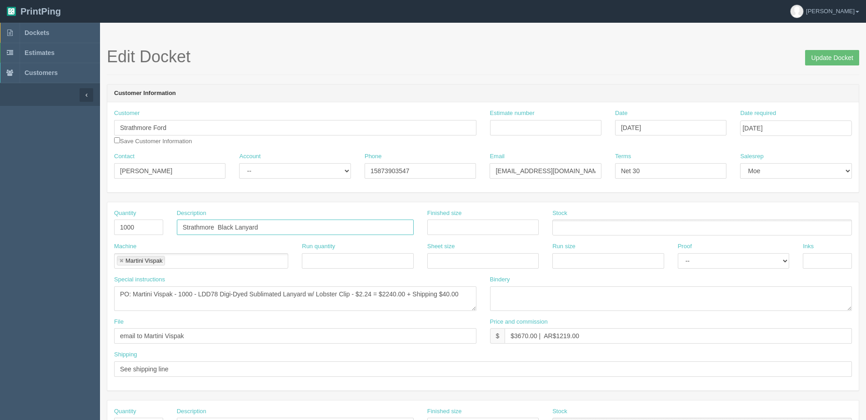
drag, startPoint x: 216, startPoint y: 230, endPoint x: 454, endPoint y: 192, distance: 241.2
click at [257, 223] on input "Strathmore Black Lanyard" at bounding box center [295, 227] width 237 height 15
type input "Strathmore Lanyard"
click at [465, 298] on textarea "PO: Martini Vispak - 1000 - LDD78 Digi-Dyed Sublimated Lanyard w/ Lobster Clip …" at bounding box center [295, 298] width 362 height 25
type textarea "PO: Martini Vispak - 1000 - LDD78 Digi-Dyed Sublimated Lanyard w/ Lobster Clip …"
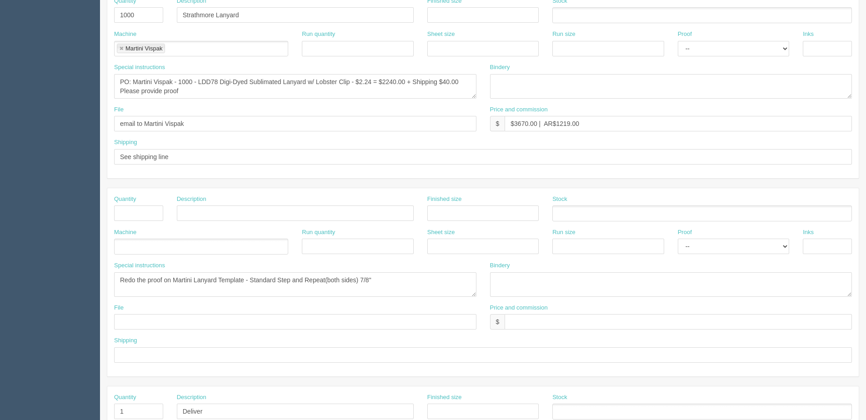
scroll to position [227, 0]
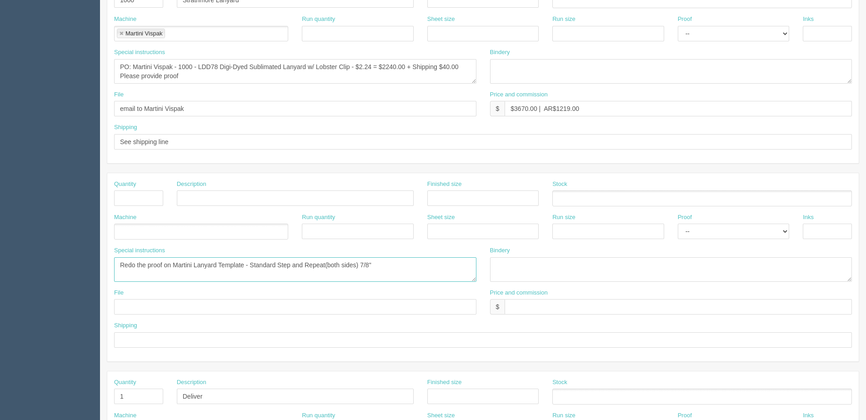
drag, startPoint x: 392, startPoint y: 266, endPoint x: -327, endPoint y: 343, distance: 723.9
click at [0, 343] on html "PrintPing [PERSON_NAME] Edit account ( [PERSON_NAME][EMAIL_ADDRESS][DOMAIN_NAME…" at bounding box center [433, 186] width 866 height 826
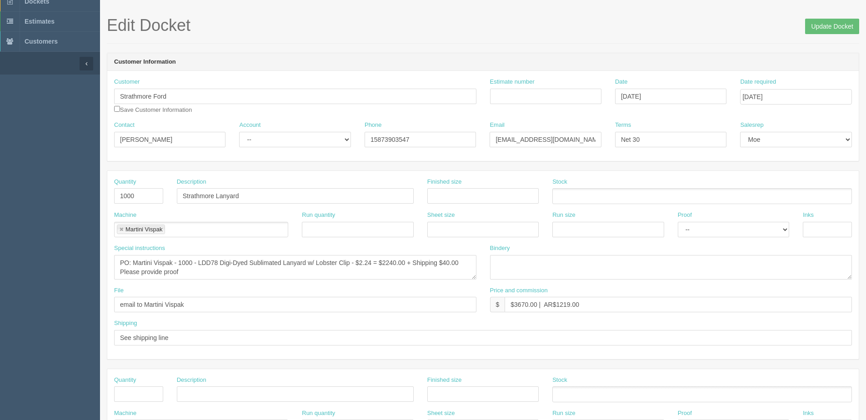
scroll to position [0, 0]
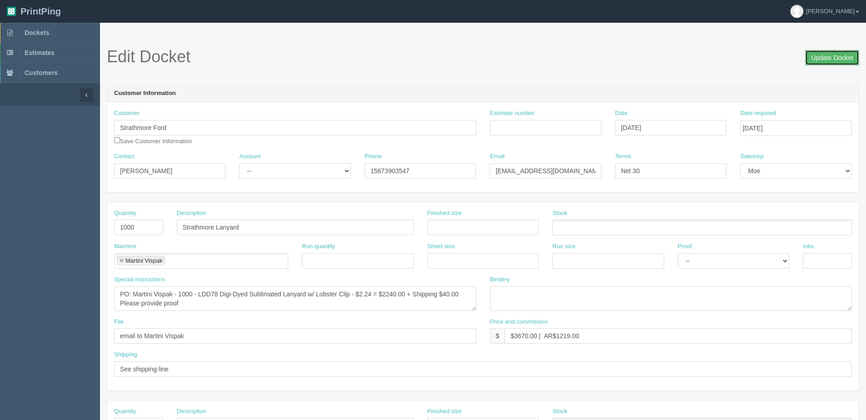
drag, startPoint x: 818, startPoint y: 51, endPoint x: 780, endPoint y: 51, distance: 37.7
click at [815, 51] on input "Update Docket" at bounding box center [832, 57] width 54 height 15
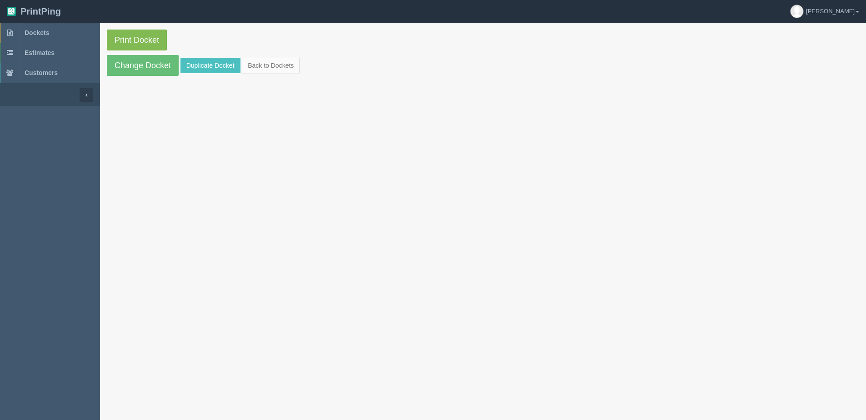
drag, startPoint x: 146, startPoint y: 26, endPoint x: 138, endPoint y: 39, distance: 15.1
click at [145, 30] on section "Print Docket Change Docket Duplicate Docket Back to Dockets" at bounding box center [483, 53] width 766 height 60
click at [138, 39] on link "Print Docket" at bounding box center [137, 40] width 60 height 21
click at [113, 61] on link "Change Docket" at bounding box center [143, 65] width 72 height 21
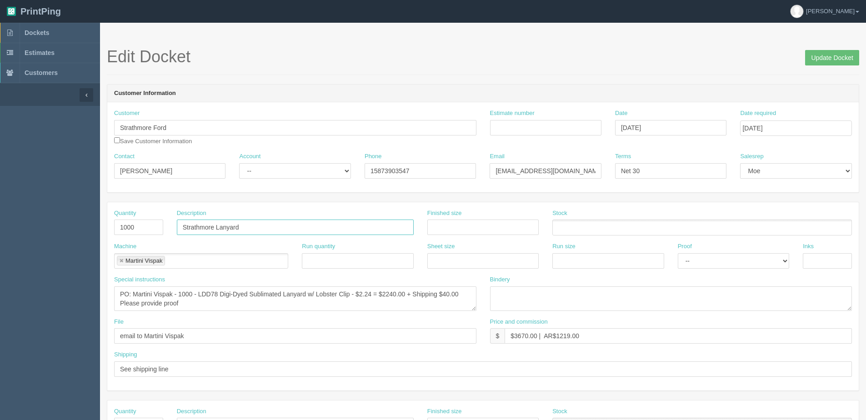
click at [215, 225] on input "Strathmore Lanyard" at bounding box center [295, 227] width 237 height 15
type input "Strathmore Ford Lanyard"
drag, startPoint x: 831, startPoint y: 56, endPoint x: 806, endPoint y: 53, distance: 25.2
click at [830, 56] on input "Update Docket" at bounding box center [832, 57] width 54 height 15
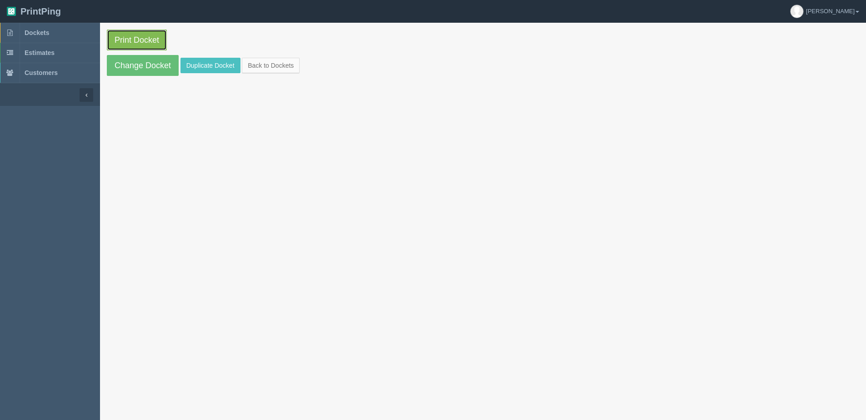
click at [139, 45] on link "Print Docket" at bounding box center [137, 40] width 60 height 21
click at [291, 66] on link "Back to Dockets" at bounding box center [271, 65] width 58 height 15
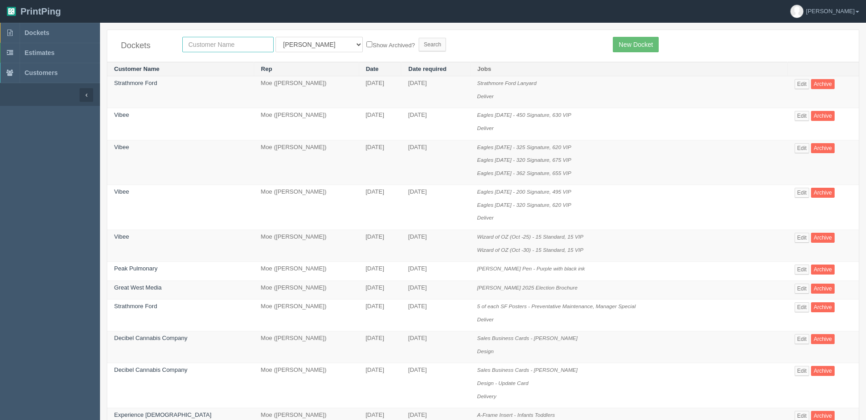
click at [214, 43] on input "text" at bounding box center [227, 44] width 91 height 15
type input "taza"
click at [419, 38] on input "Search" at bounding box center [432, 45] width 27 height 14
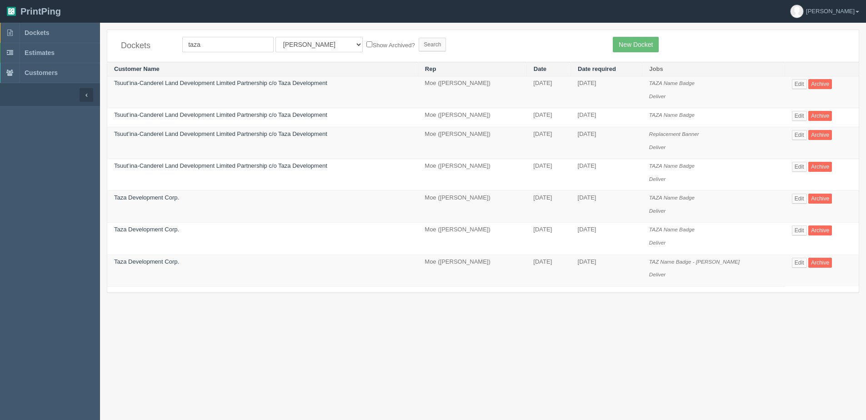
drag, startPoint x: 322, startPoint y: 34, endPoint x: 317, endPoint y: 40, distance: 7.4
click at [319, 38] on div "Dockets [GEOGRAPHIC_DATA] All Users [PERSON_NAME] Test 1 [PERSON_NAME] [PERSON_…" at bounding box center [483, 46] width 752 height 32
click at [310, 49] on select "All Users [PERSON_NAME] Test 1 [PERSON_NAME] [PERSON_NAME] [PERSON_NAME] France…" at bounding box center [319, 44] width 87 height 15
select select "1"
click at [276, 37] on select "All Users [PERSON_NAME] Test 1 [PERSON_NAME] [PERSON_NAME] [PERSON_NAME] France…" at bounding box center [319, 44] width 87 height 15
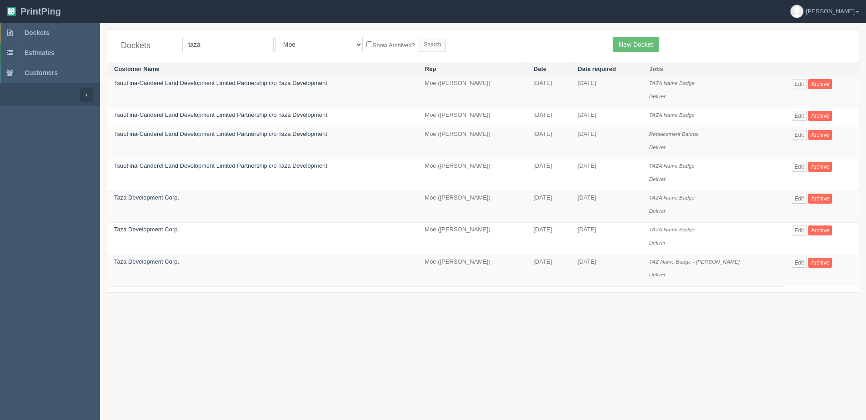
click at [366, 47] on label "Show Archived?" at bounding box center [390, 45] width 48 height 10
click at [366, 47] on input "Show Archived?" at bounding box center [369, 44] width 6 height 6
checkbox input "true"
click at [419, 47] on input "Search" at bounding box center [432, 45] width 27 height 14
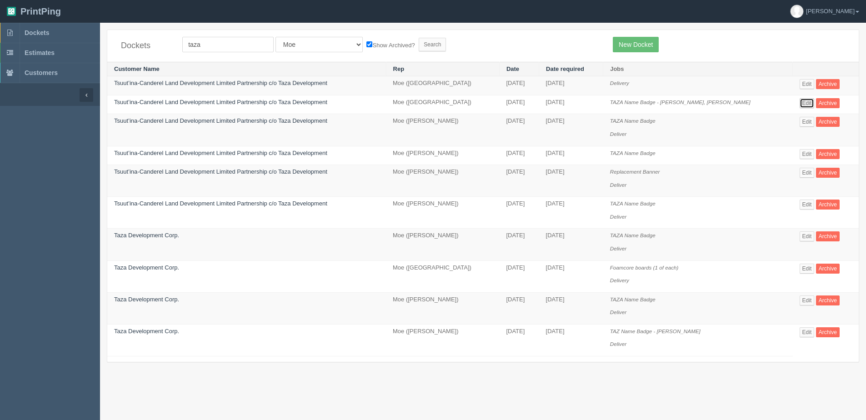
click at [804, 104] on link "Edit" at bounding box center [807, 103] width 15 height 10
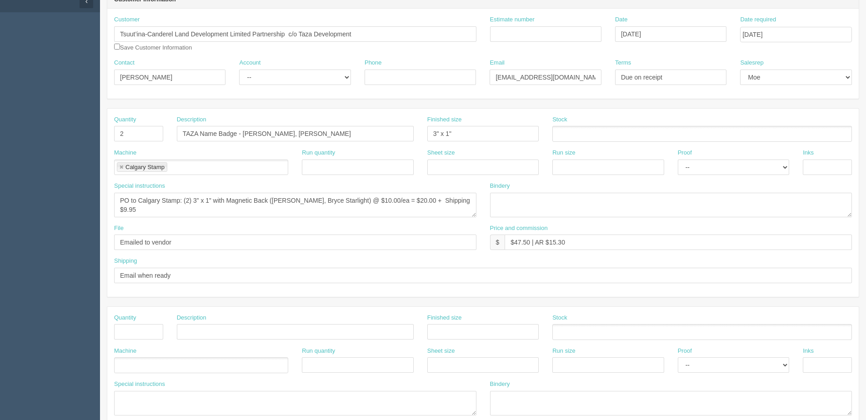
scroll to position [42, 0]
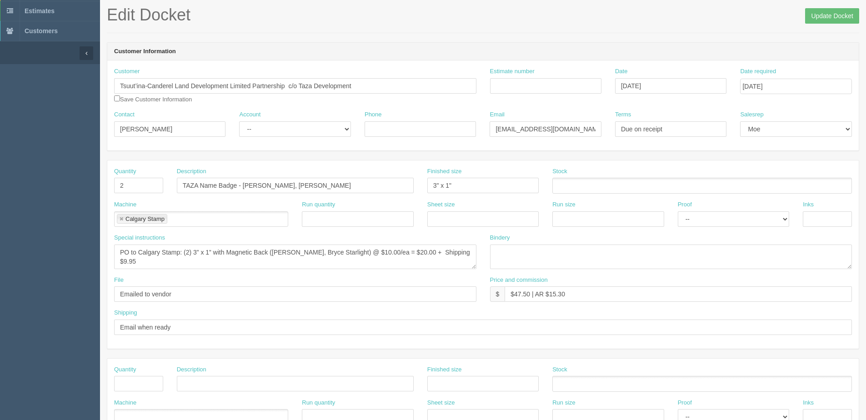
click at [25, 251] on aside "Dockets Estimates Customers" at bounding box center [50, 382] width 100 height 803
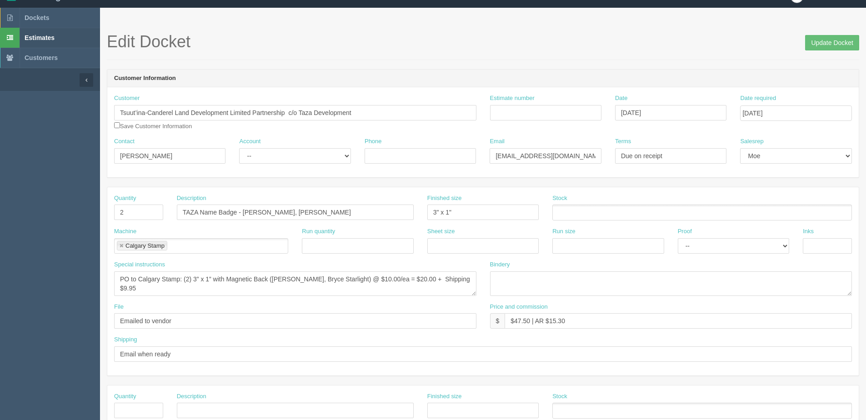
scroll to position [0, 0]
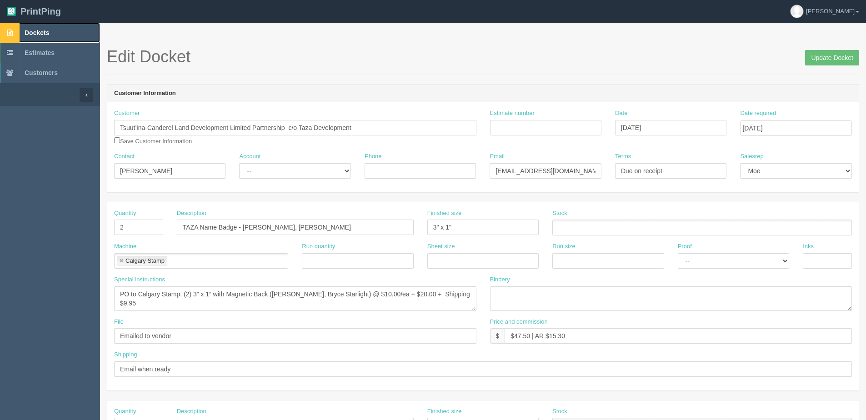
drag, startPoint x: 32, startPoint y: 28, endPoint x: 38, endPoint y: 30, distance: 6.5
click at [31, 28] on link "Dockets" at bounding box center [50, 33] width 100 height 20
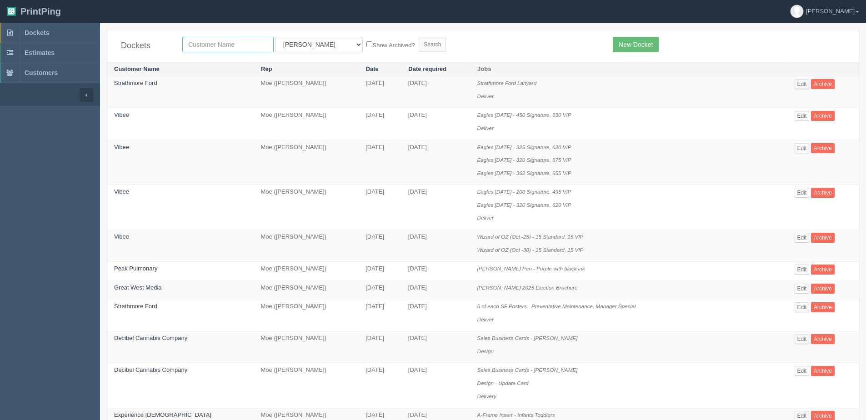
click at [219, 42] on input "text" at bounding box center [227, 44] width 91 height 15
type input "wellness"
click at [419, 38] on input "Search" at bounding box center [432, 45] width 27 height 14
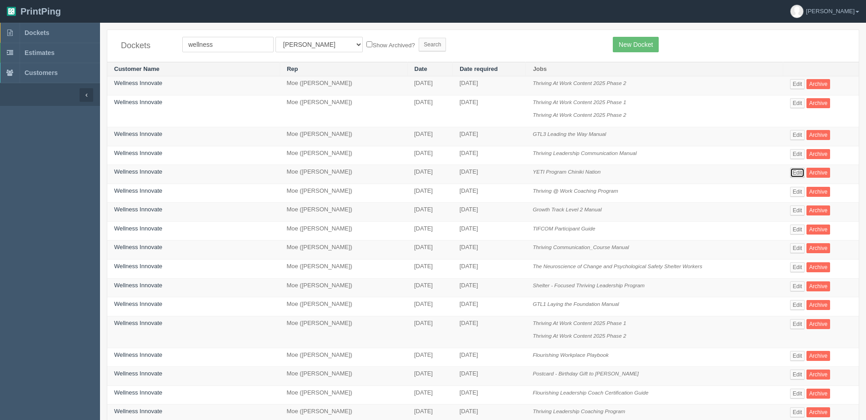
click at [798, 171] on link "Edit" at bounding box center [797, 173] width 15 height 10
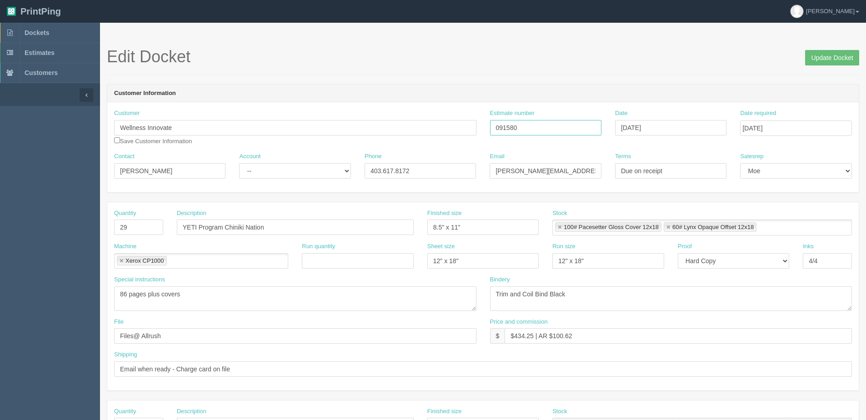
drag, startPoint x: 521, startPoint y: 127, endPoint x: 321, endPoint y: 138, distance: 200.4
click at [321, 138] on div "Customer Wellness Innovate Save Customer Information Estimate number 091580 Dat…" at bounding box center [483, 130] width 752 height 43
